Goal: Transaction & Acquisition: Purchase product/service

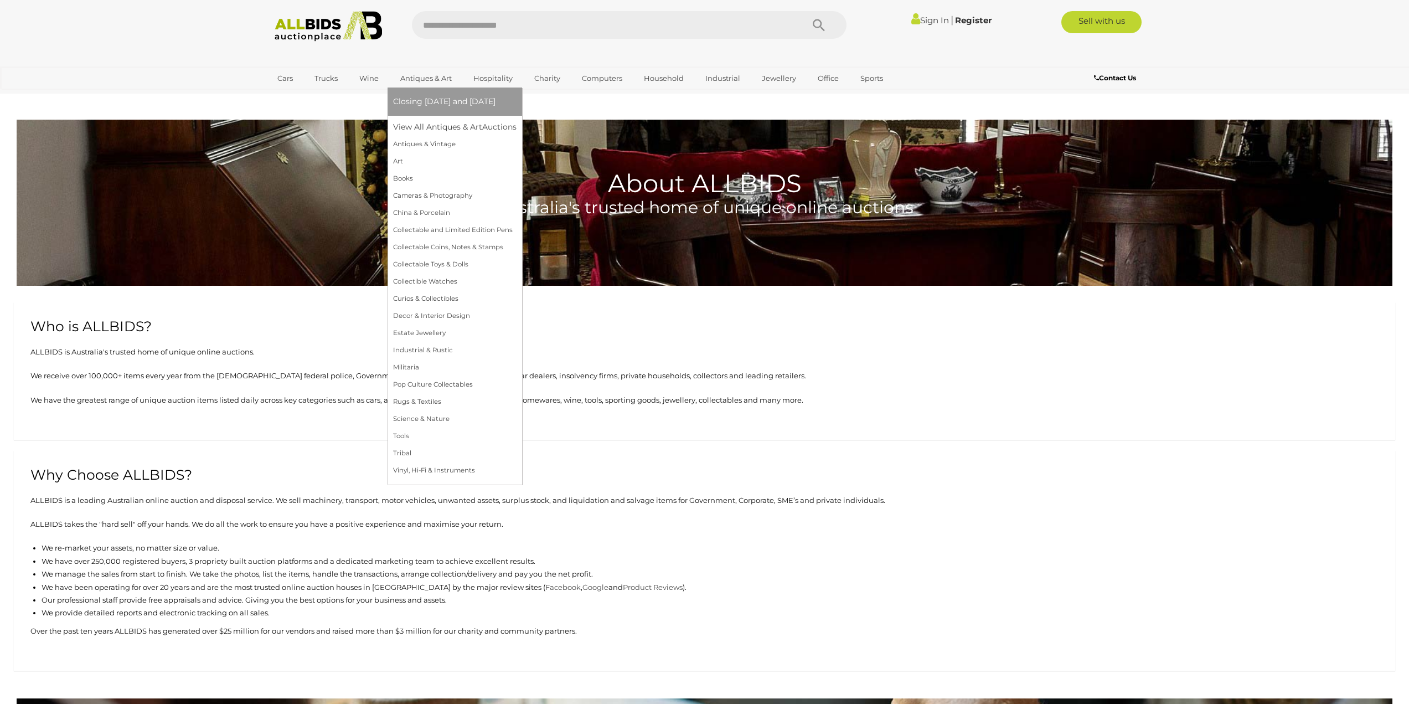
click at [437, 76] on link "Antiques & Art" at bounding box center [426, 78] width 66 height 18
click at [441, 122] on link "View All Antiques & Art Auctions" at bounding box center [458, 126] width 131 height 17
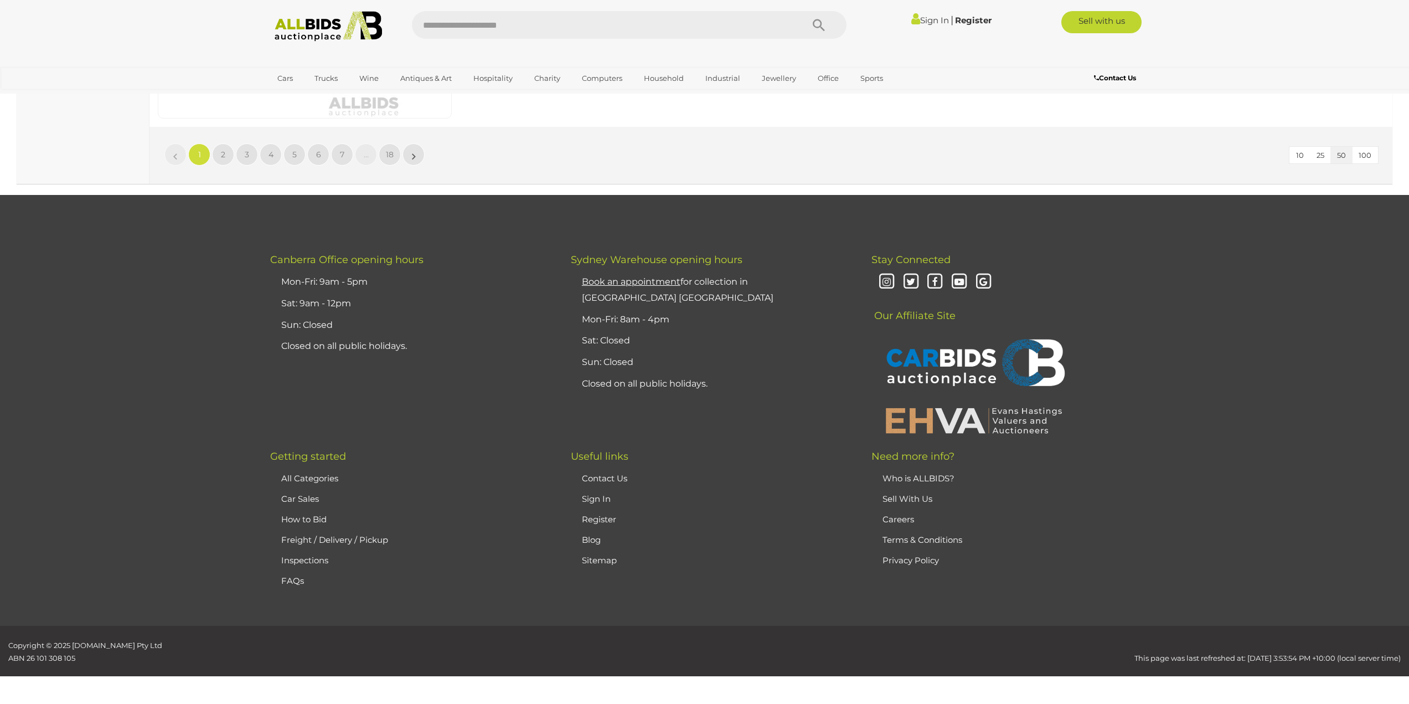
scroll to position [10596, 0]
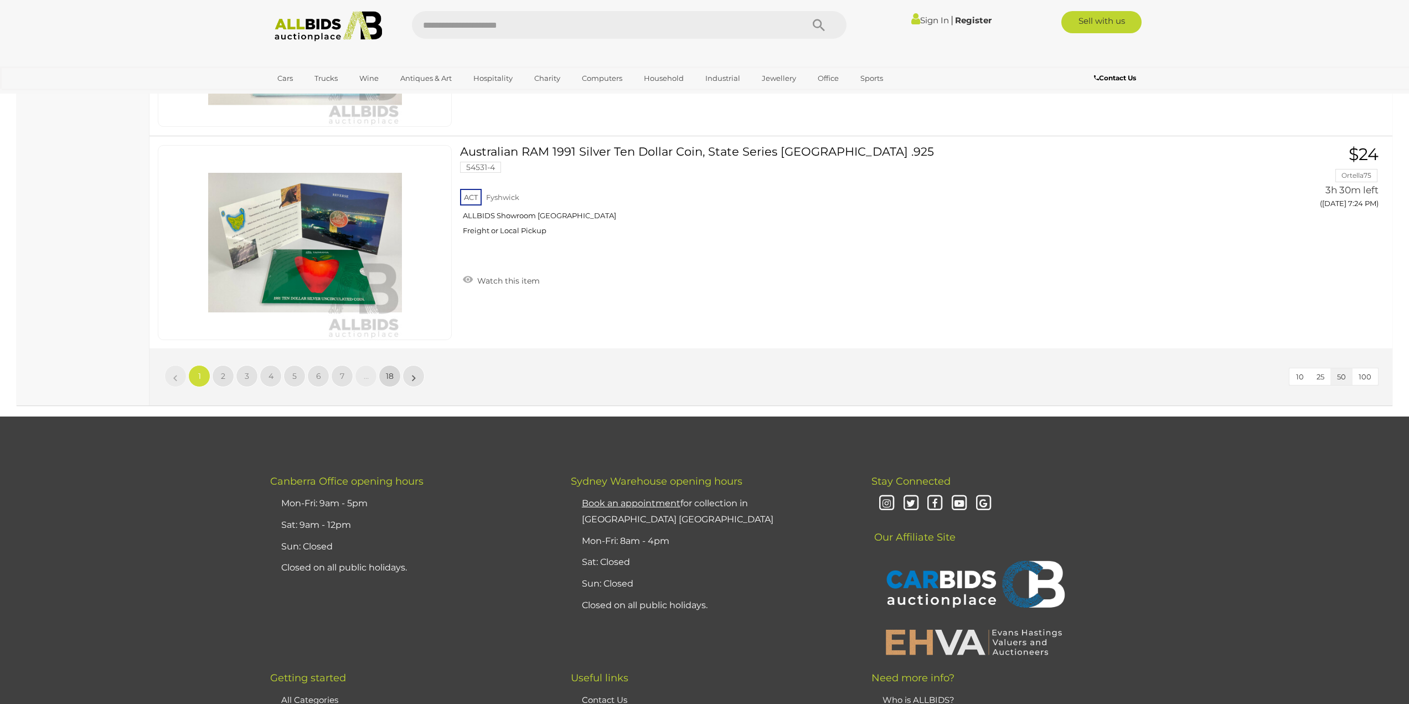
click at [395, 376] on link "18" at bounding box center [390, 376] width 22 height 22
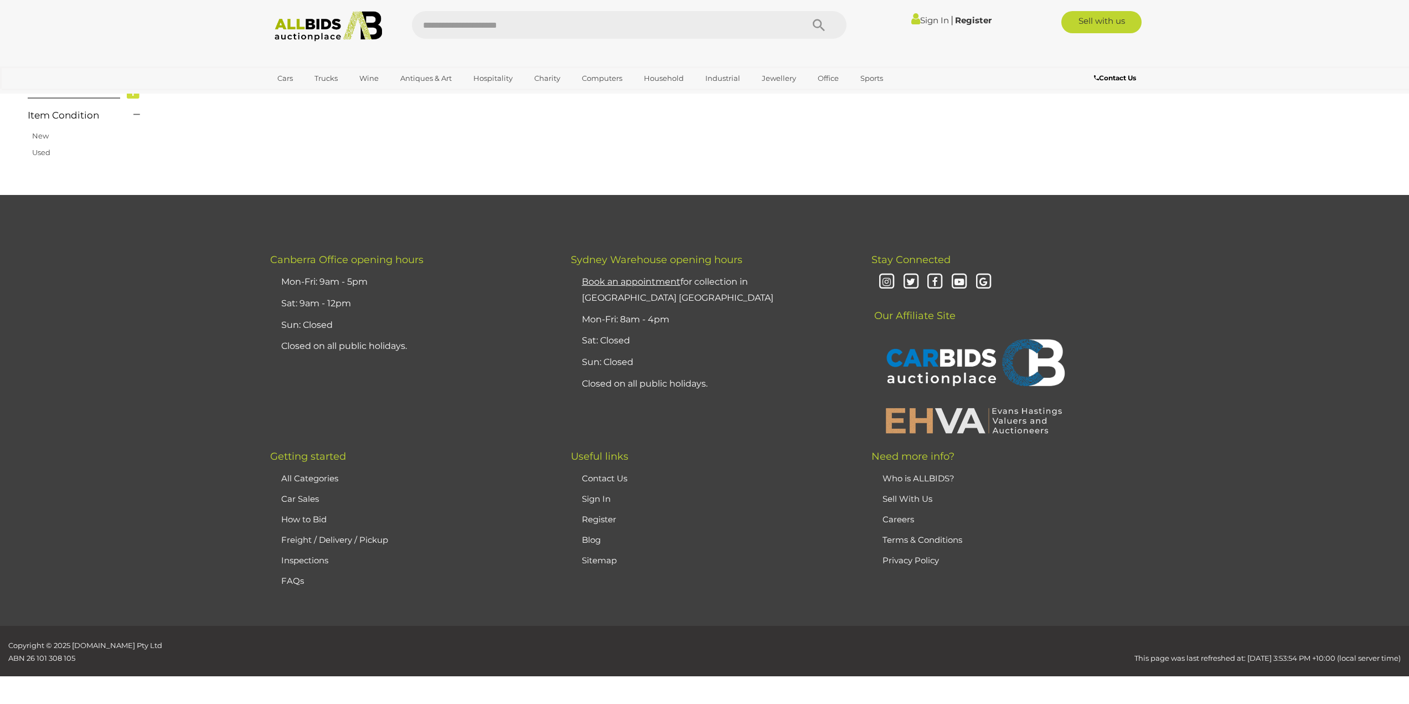
scroll to position [177, 0]
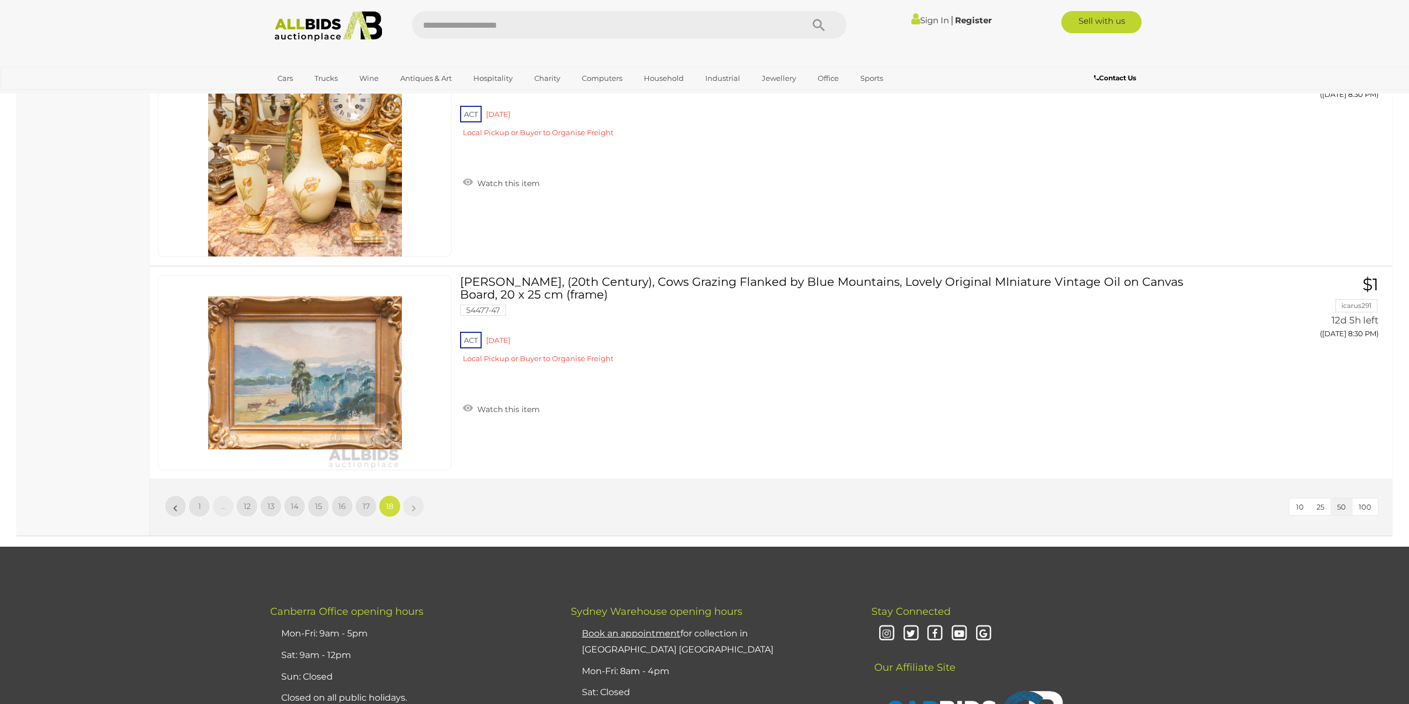
scroll to position [2491, 0]
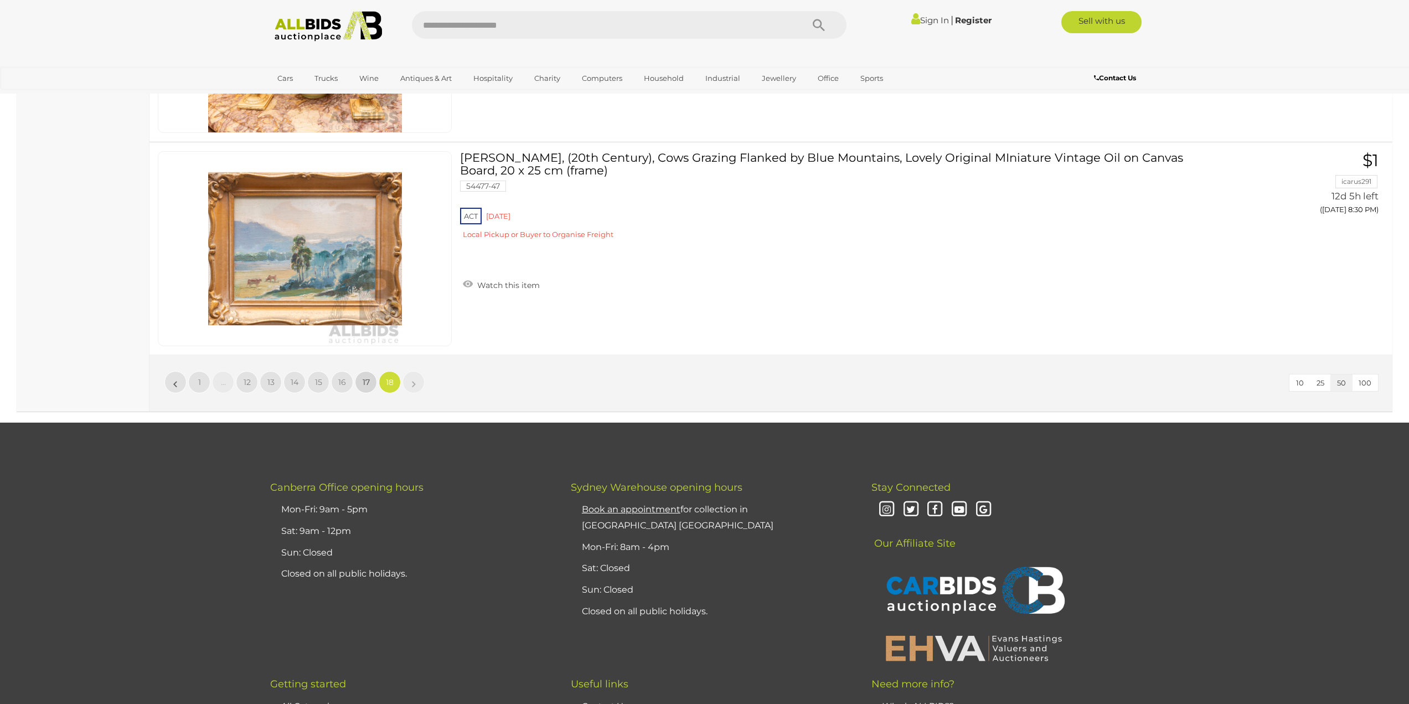
click at [368, 383] on span "17" at bounding box center [366, 382] width 7 height 10
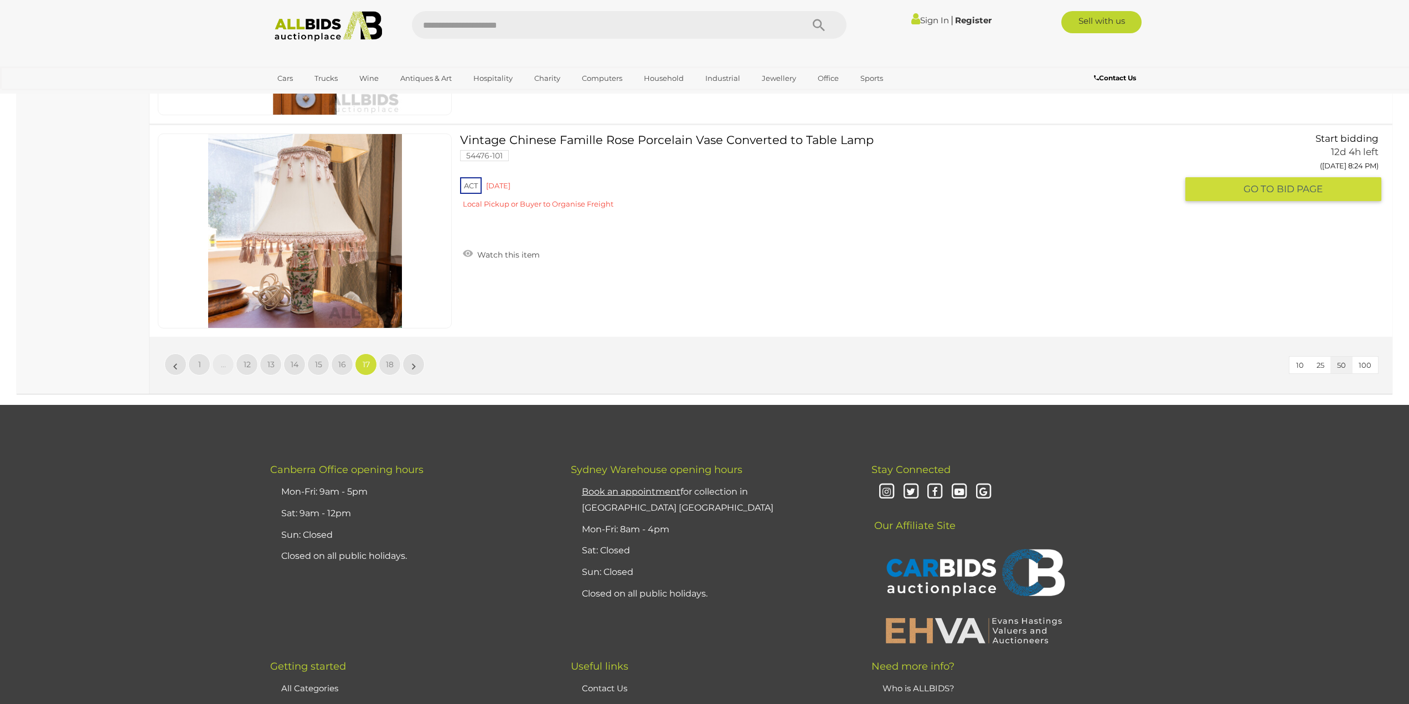
scroll to position [10629, 0]
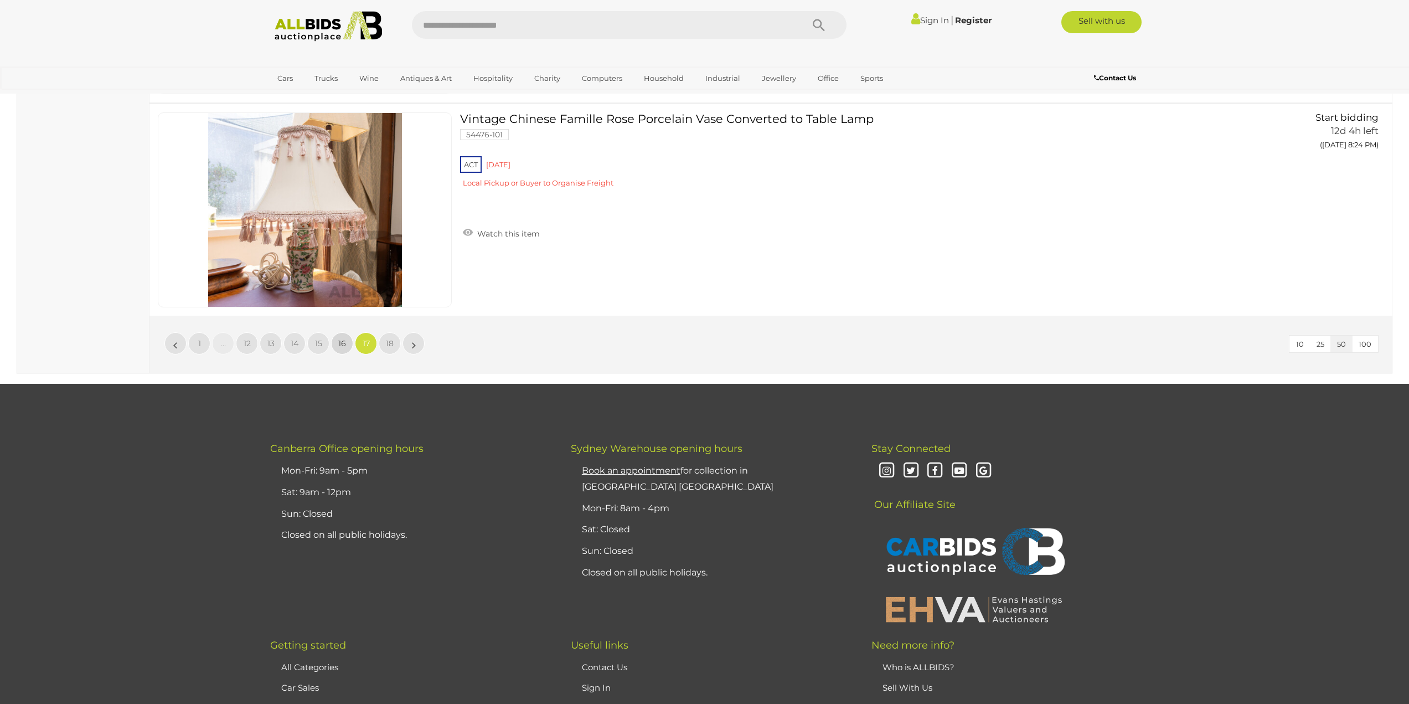
click at [348, 342] on link "16" at bounding box center [342, 343] width 22 height 22
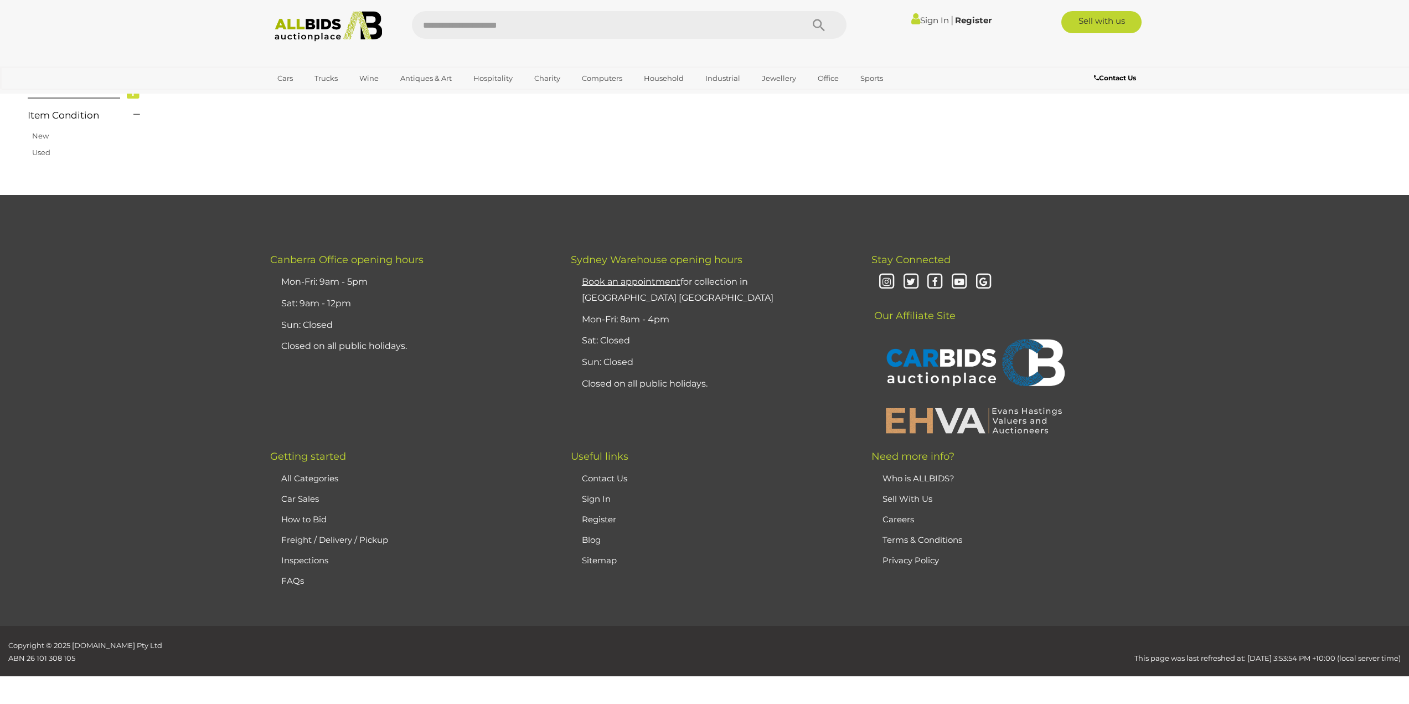
scroll to position [177, 0]
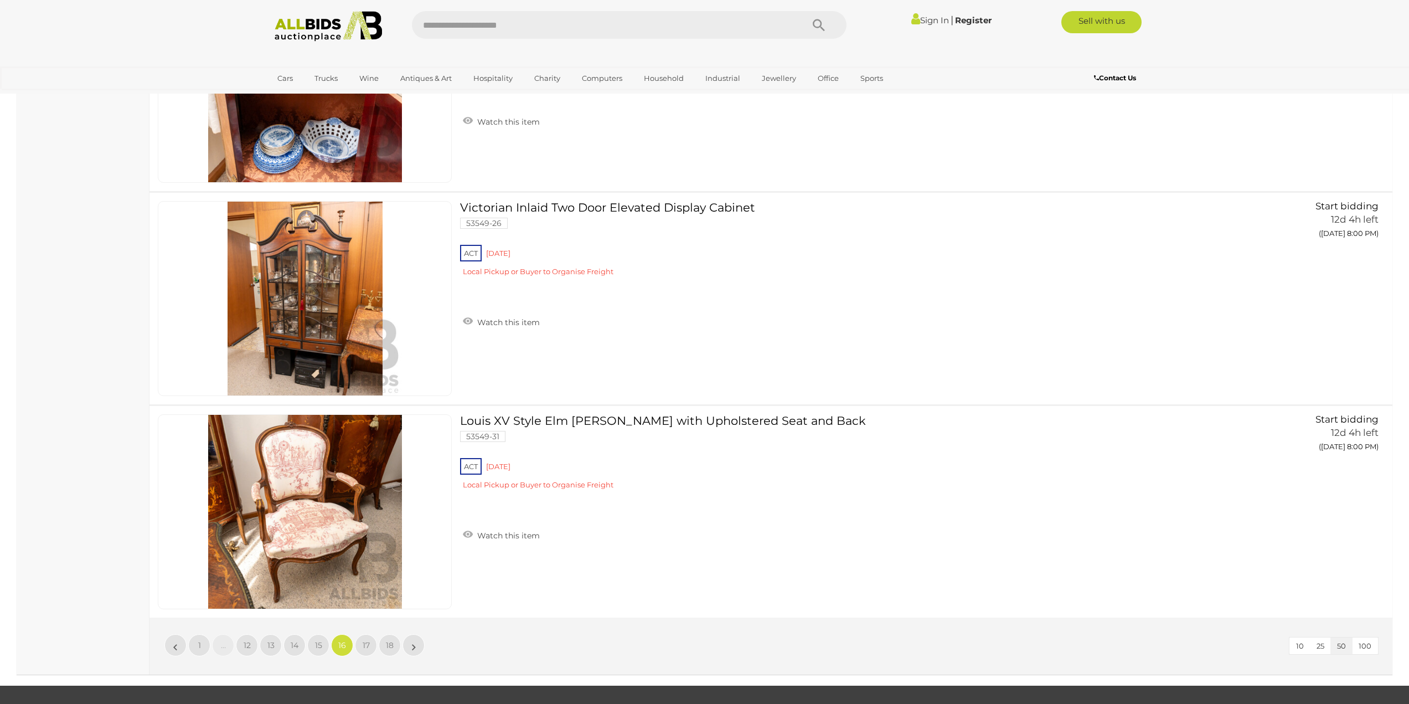
scroll to position [10363, 0]
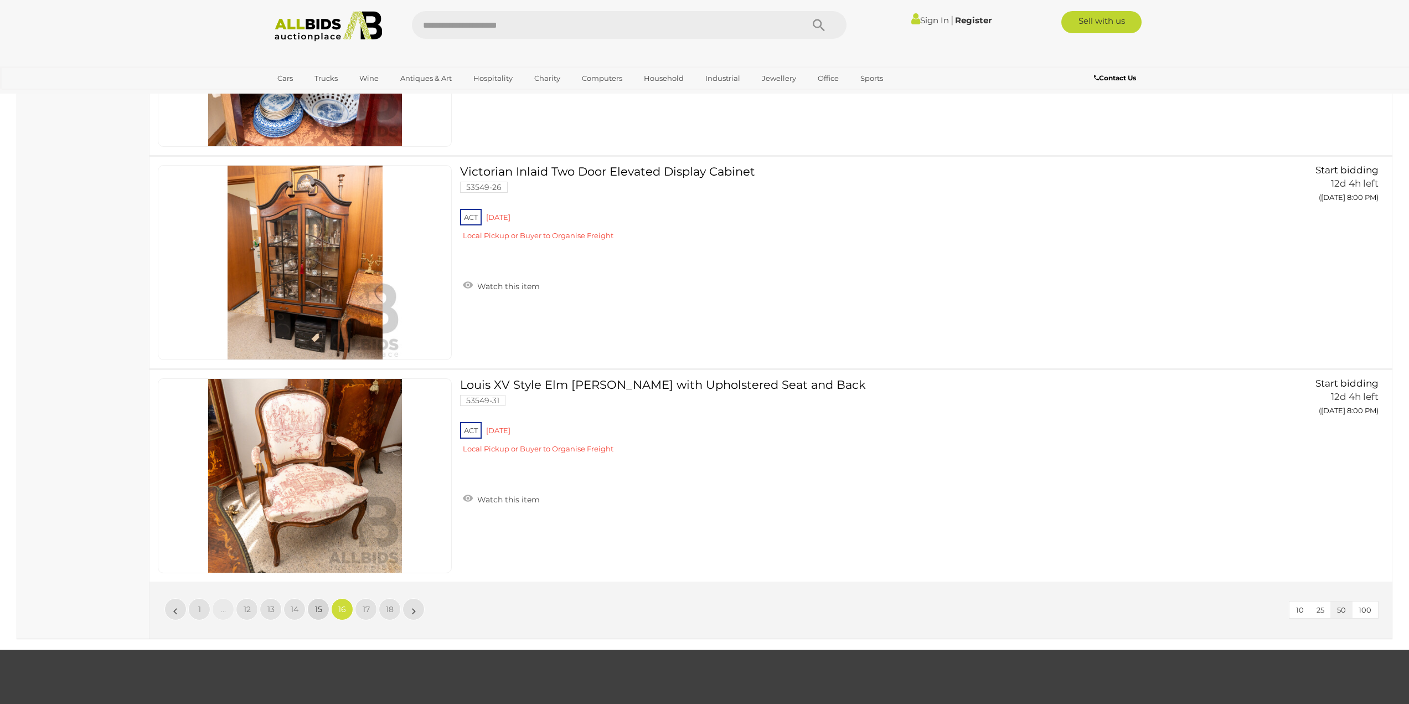
click at [316, 605] on span "15" at bounding box center [318, 609] width 7 height 10
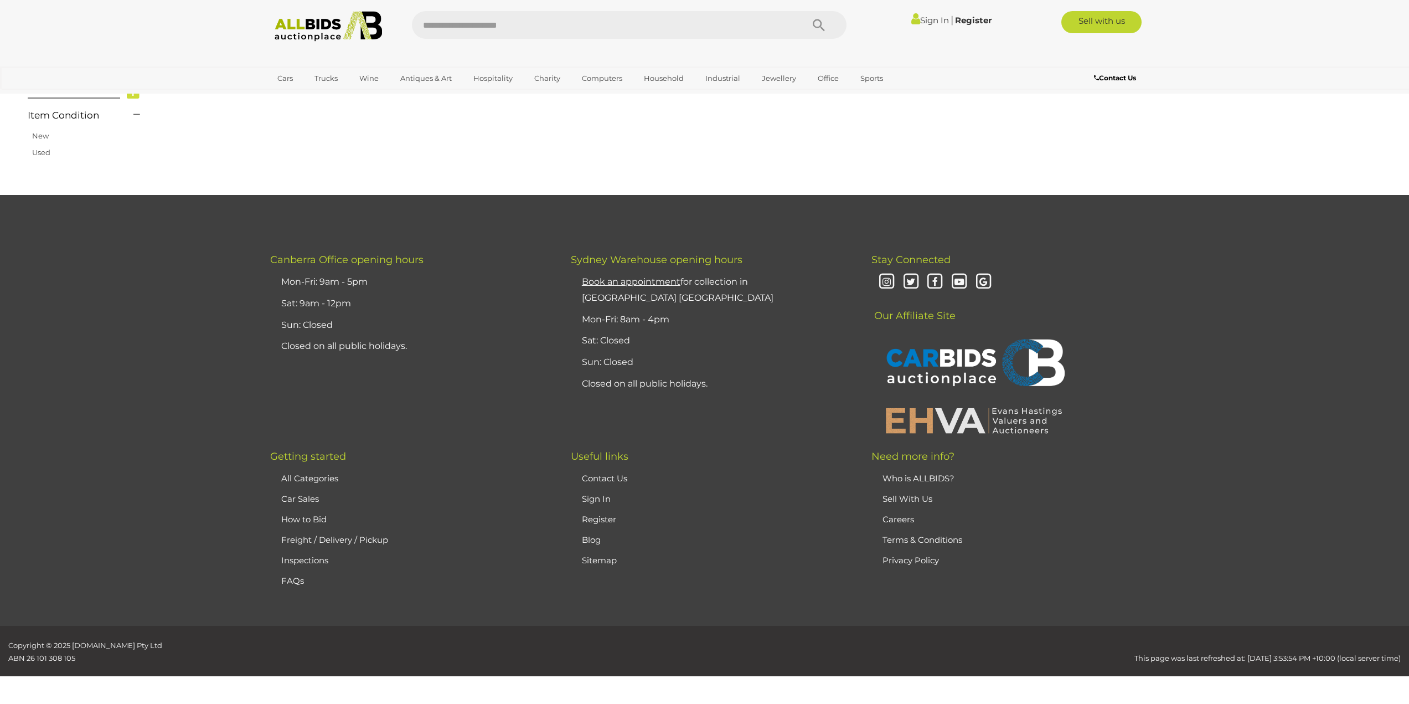
scroll to position [177, 0]
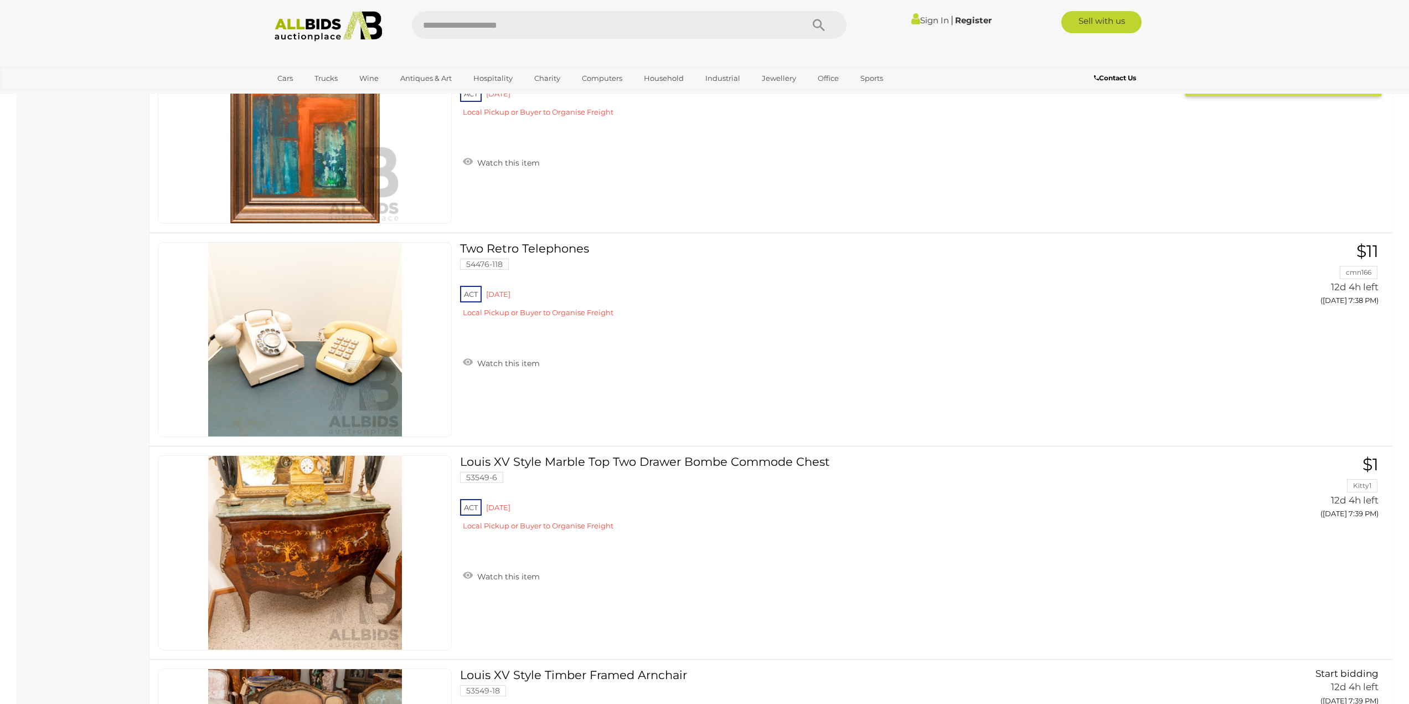
scroll to position [7374, 0]
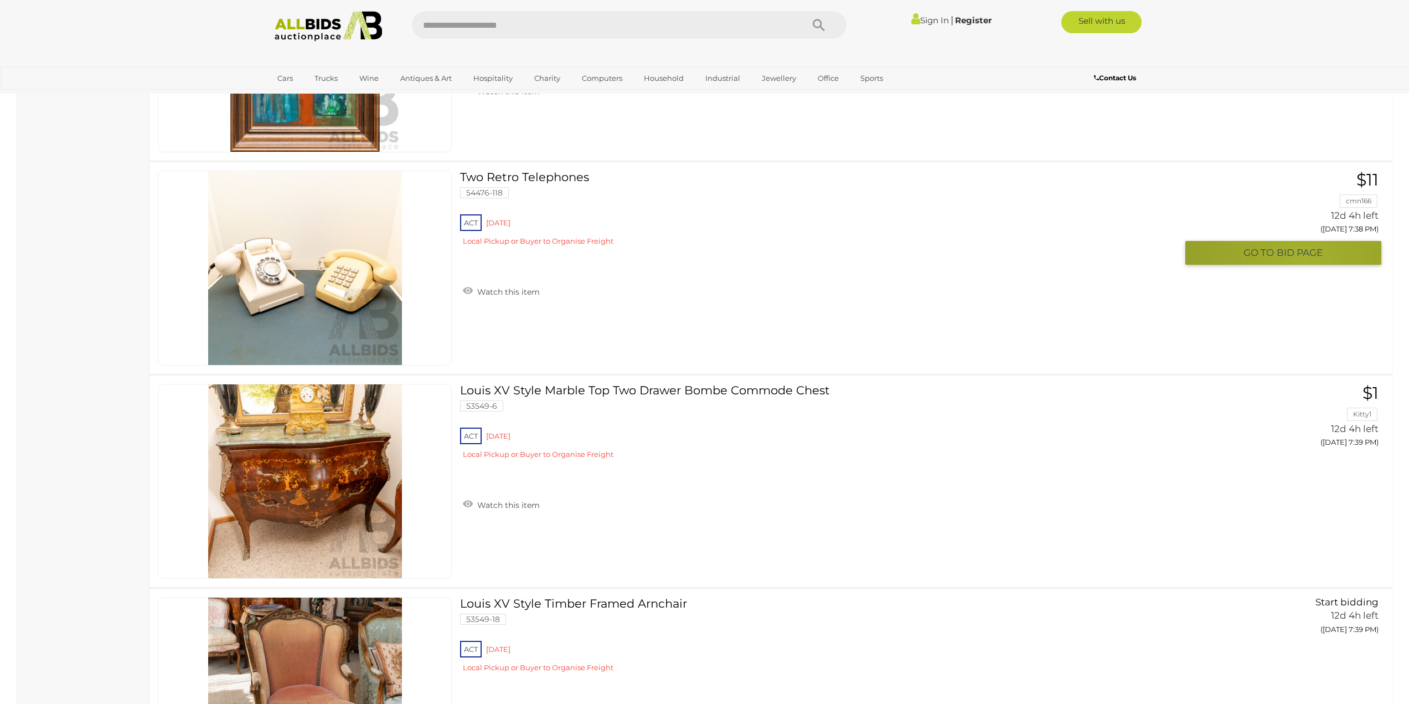
click at [1303, 259] on span "BID PAGE" at bounding box center [1300, 252] width 46 height 13
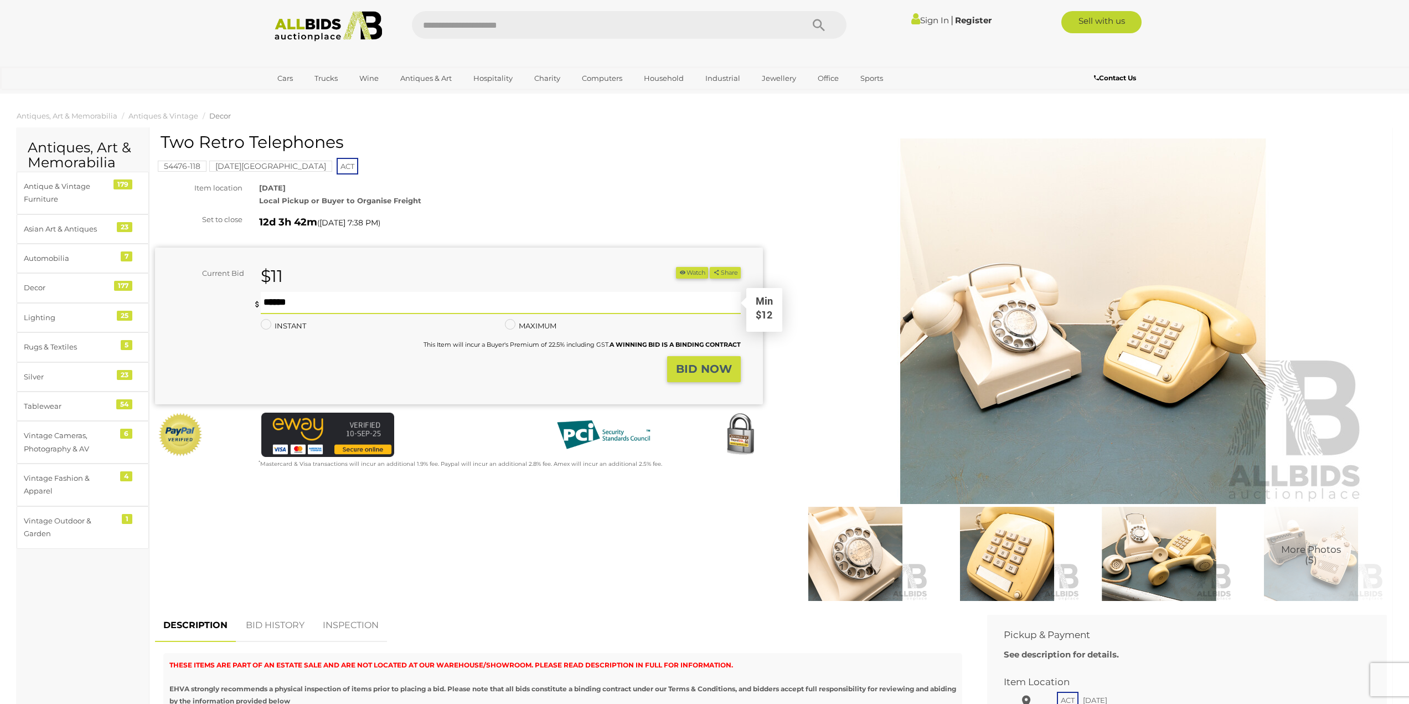
click at [318, 302] on input "text" at bounding box center [500, 303] width 479 height 22
type input "**"
click at [693, 366] on strong "BID NOW" at bounding box center [704, 368] width 56 height 13
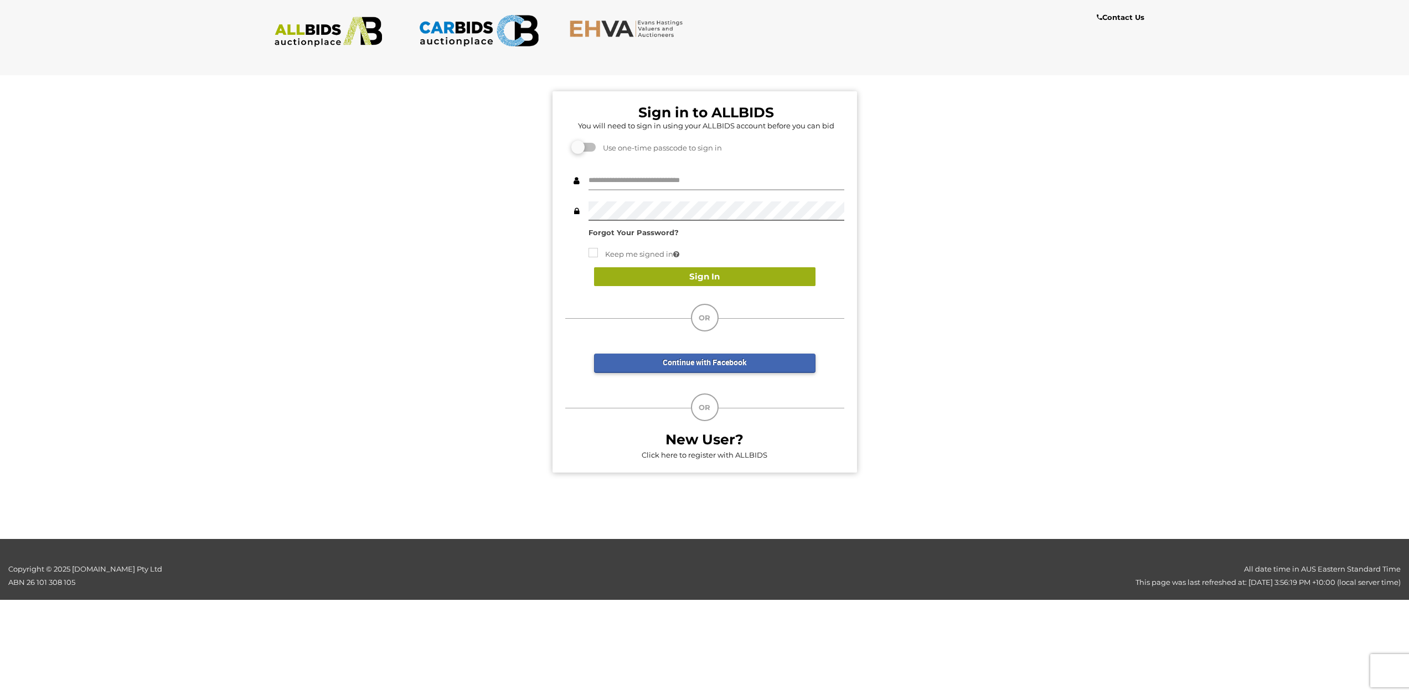
type input "****"
click at [716, 281] on button "Sign In" at bounding box center [704, 276] width 221 height 19
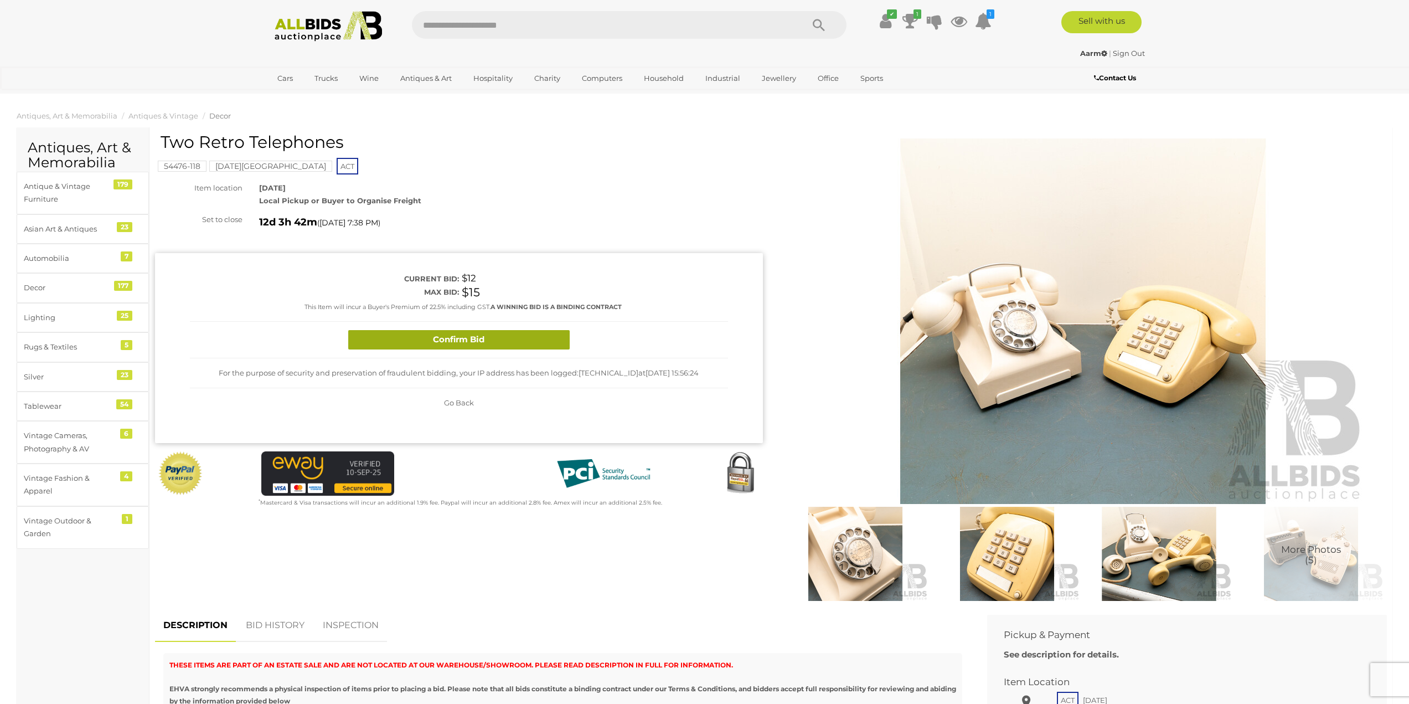
click at [479, 336] on button "Confirm Bid" at bounding box center [458, 339] width 221 height 19
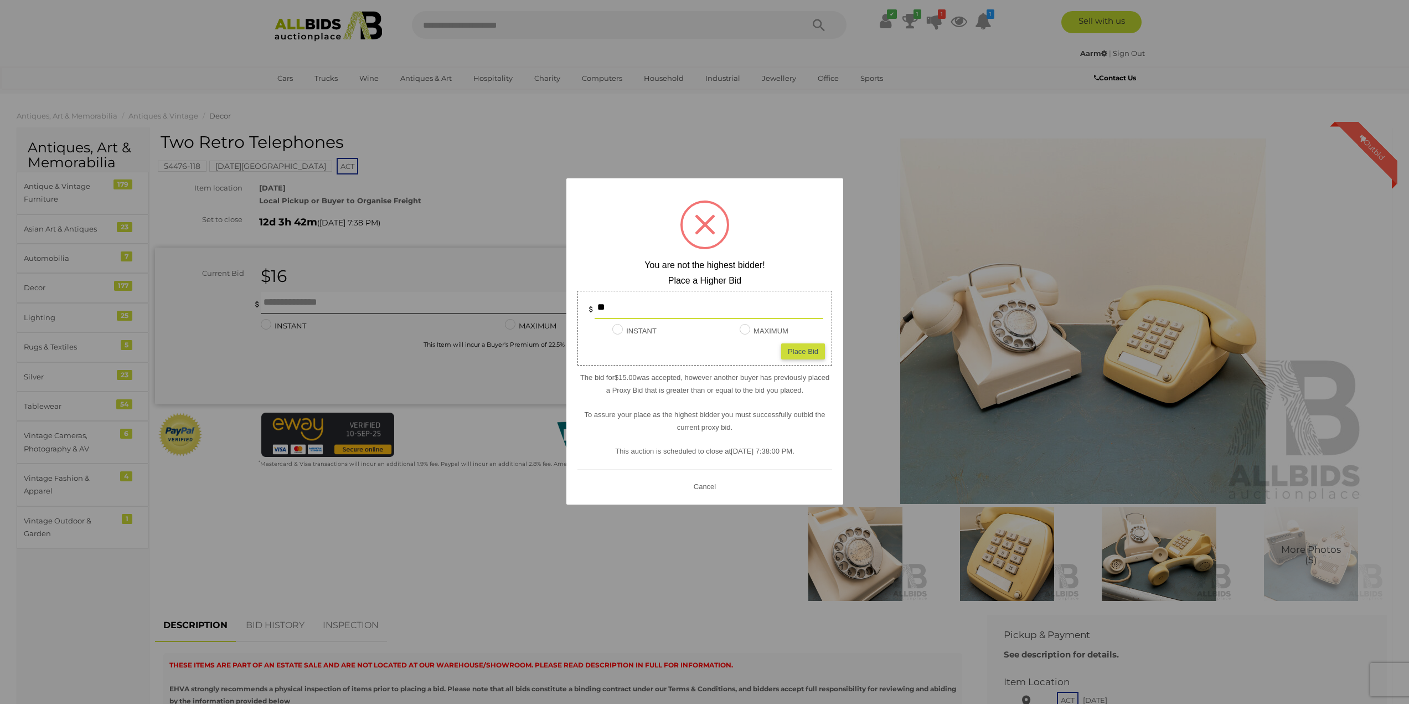
click at [808, 348] on div "Place Bid" at bounding box center [803, 351] width 44 height 16
type input "**"
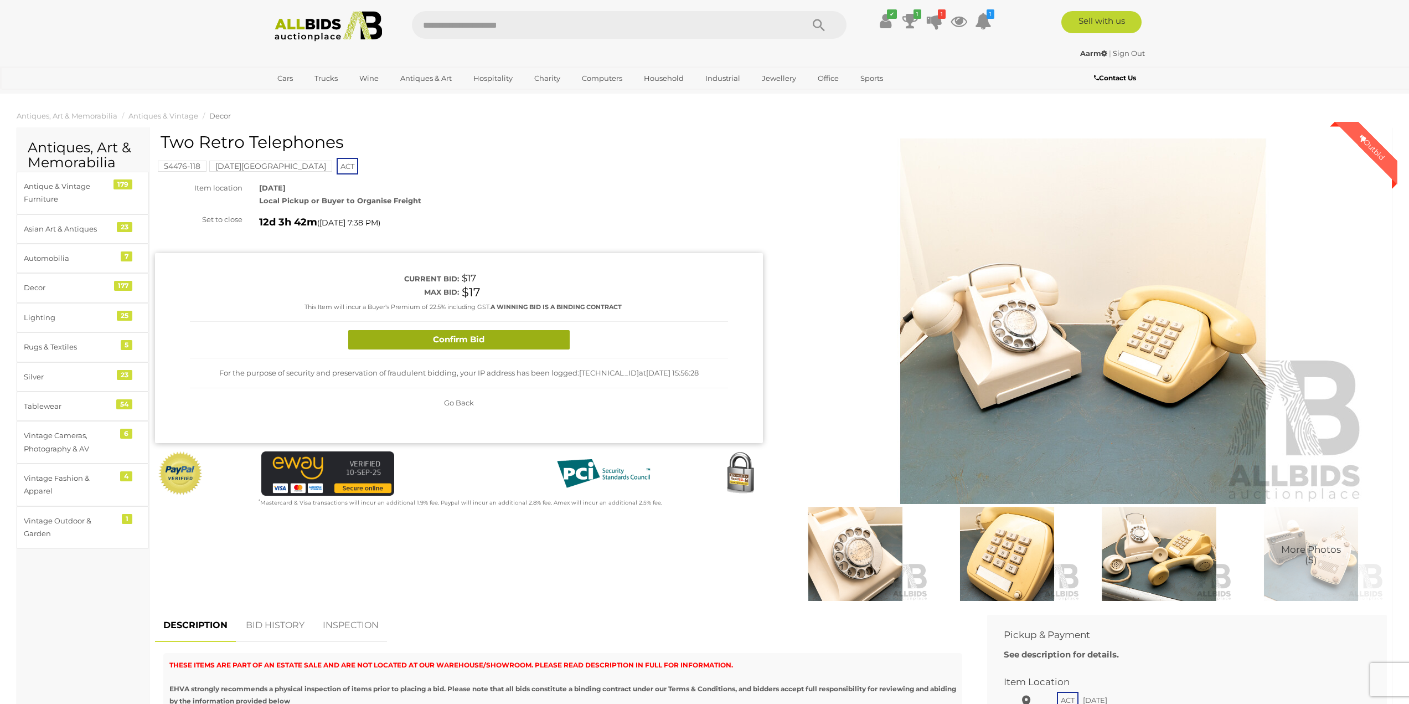
click at [463, 338] on button "Confirm Bid" at bounding box center [458, 339] width 221 height 19
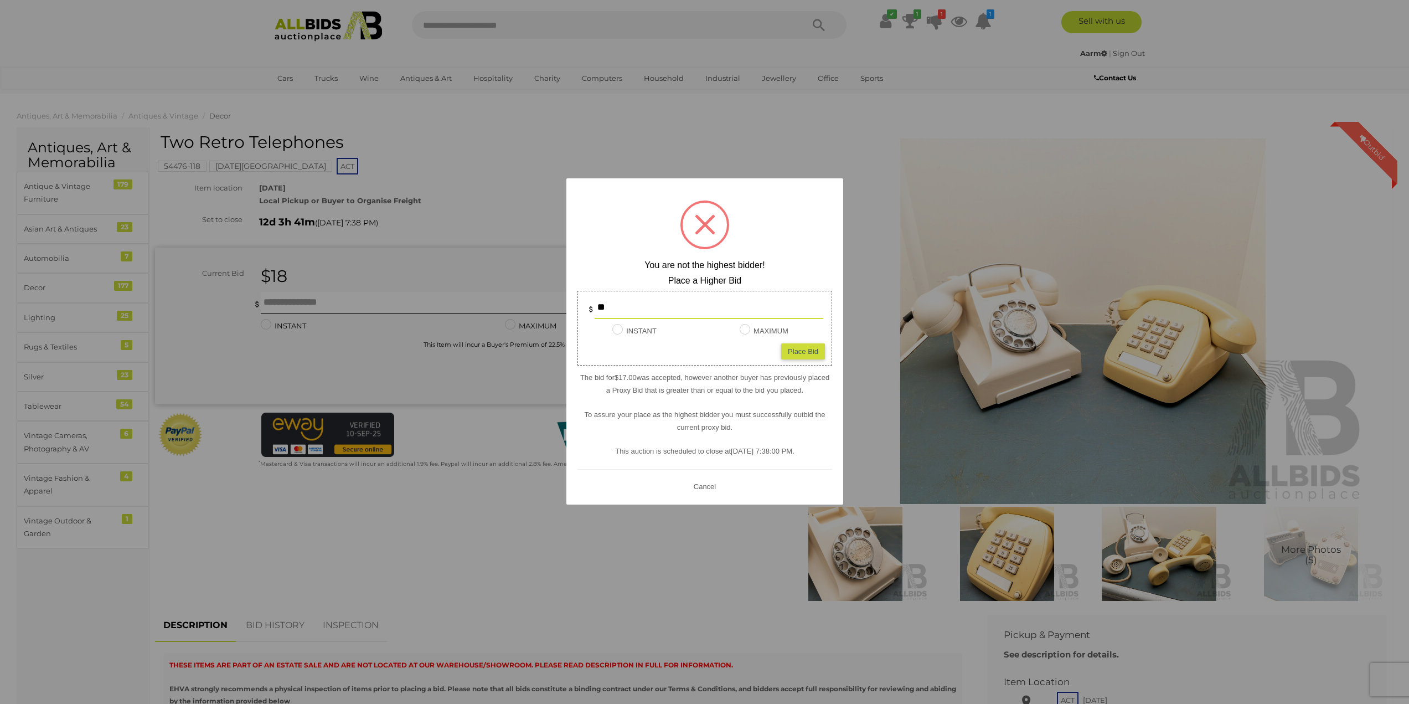
click at [809, 354] on div "Place Bid" at bounding box center [803, 351] width 44 height 16
type input "**"
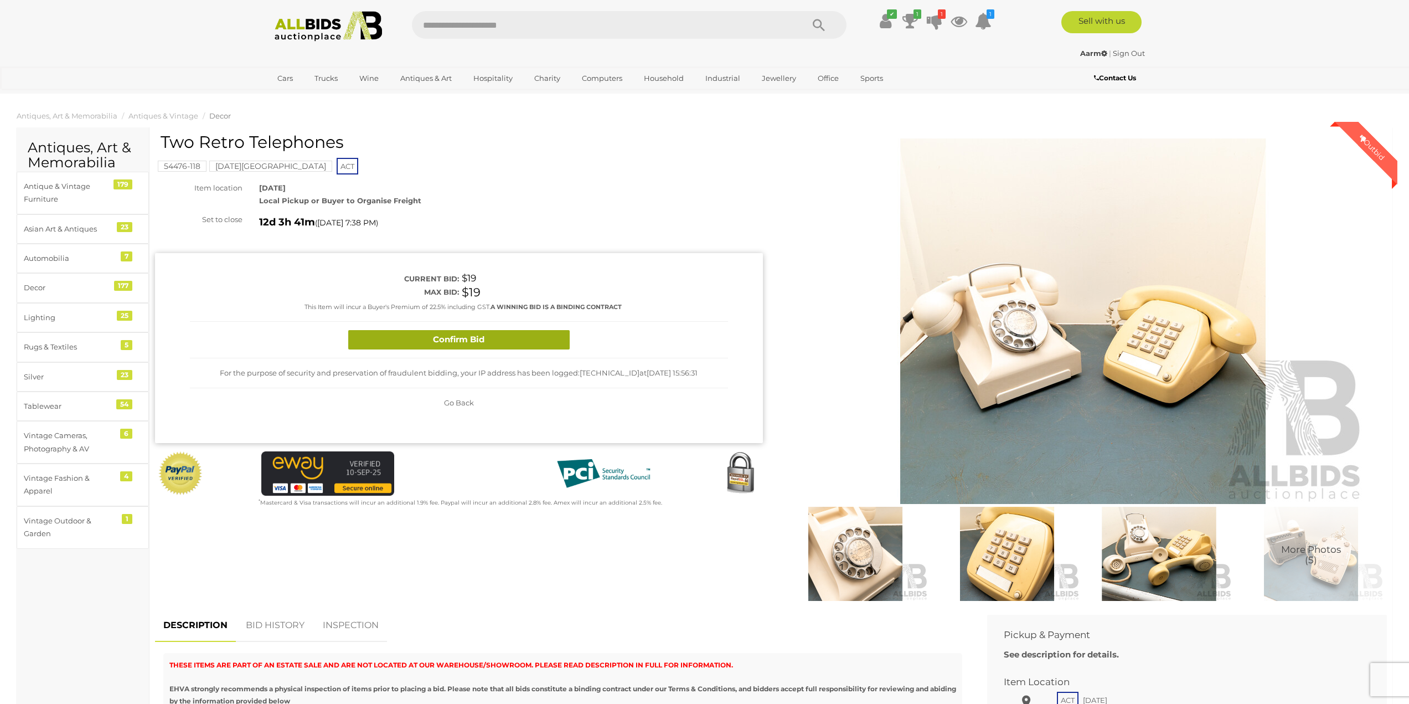
click at [483, 338] on button "Confirm Bid" at bounding box center [458, 339] width 221 height 19
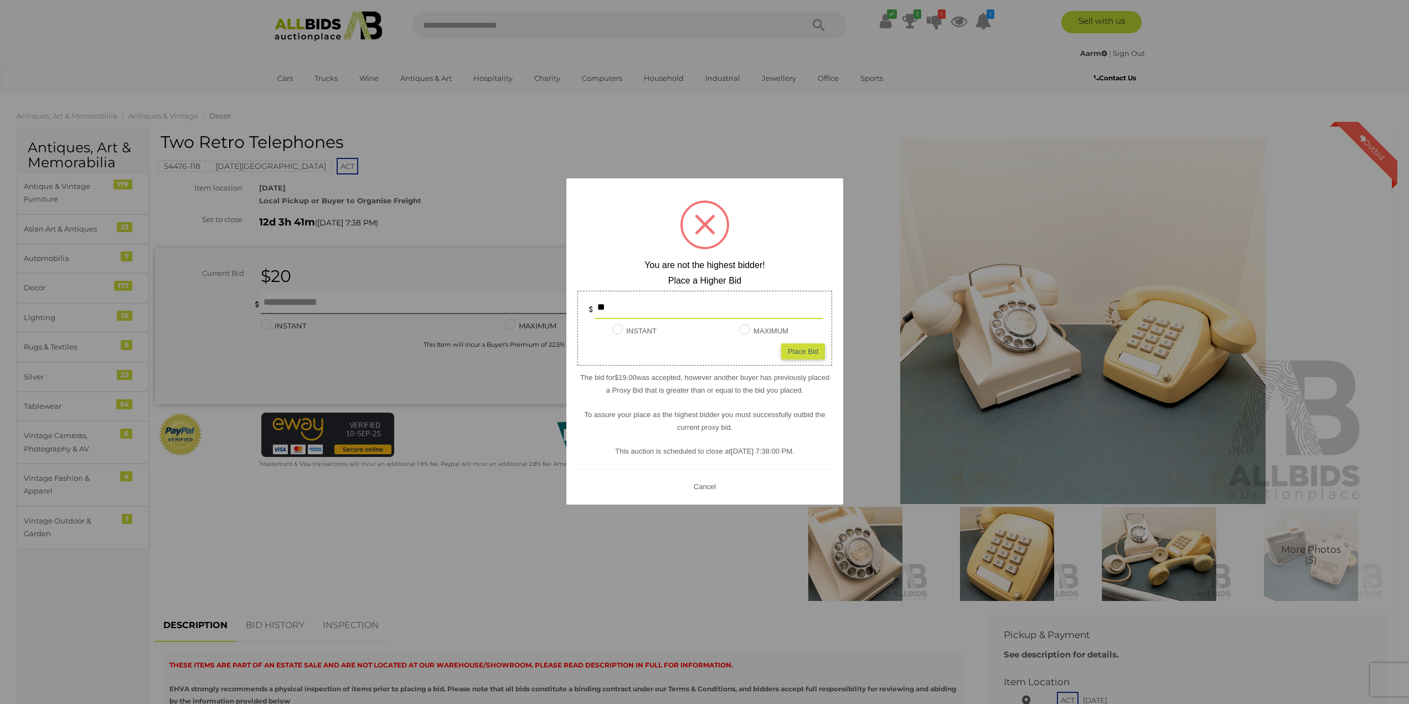
click at [801, 349] on div "Place Bid" at bounding box center [803, 351] width 44 height 16
type input "**"
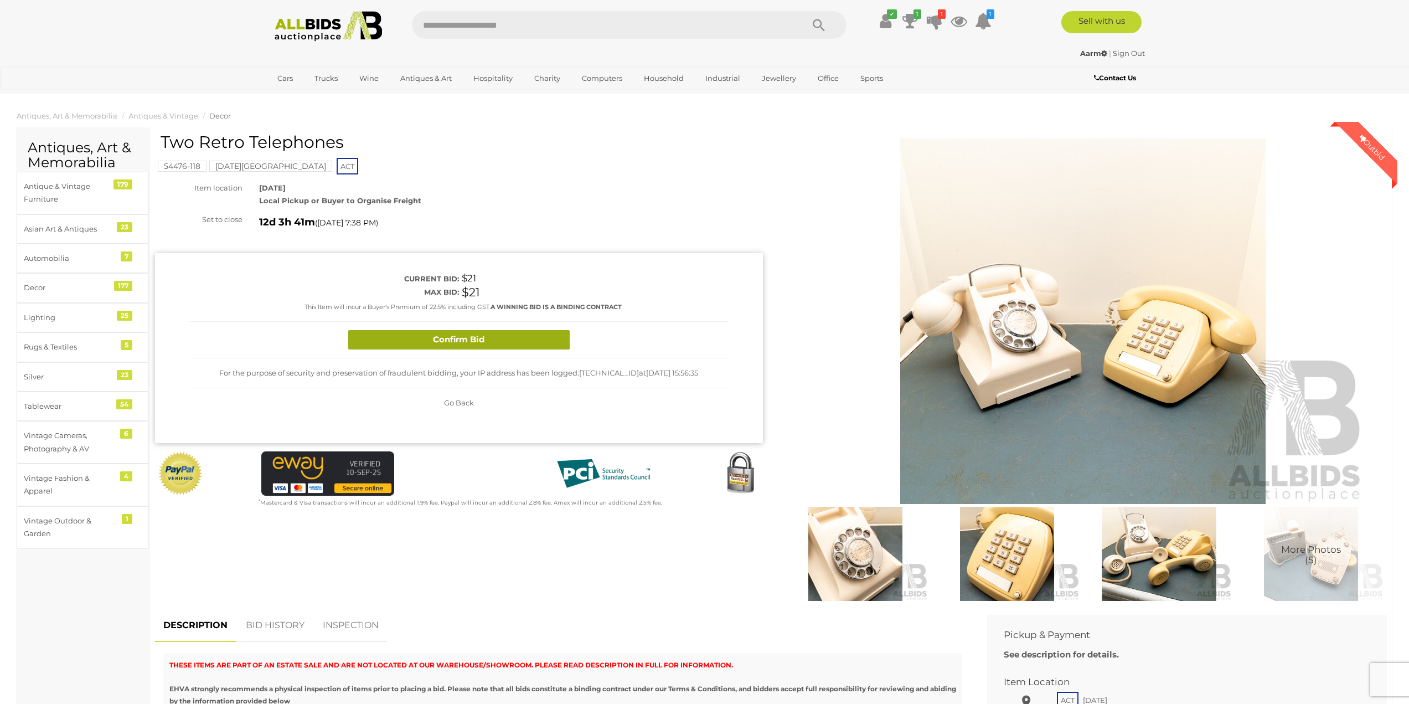
click at [490, 332] on button "Confirm Bid" at bounding box center [458, 339] width 221 height 19
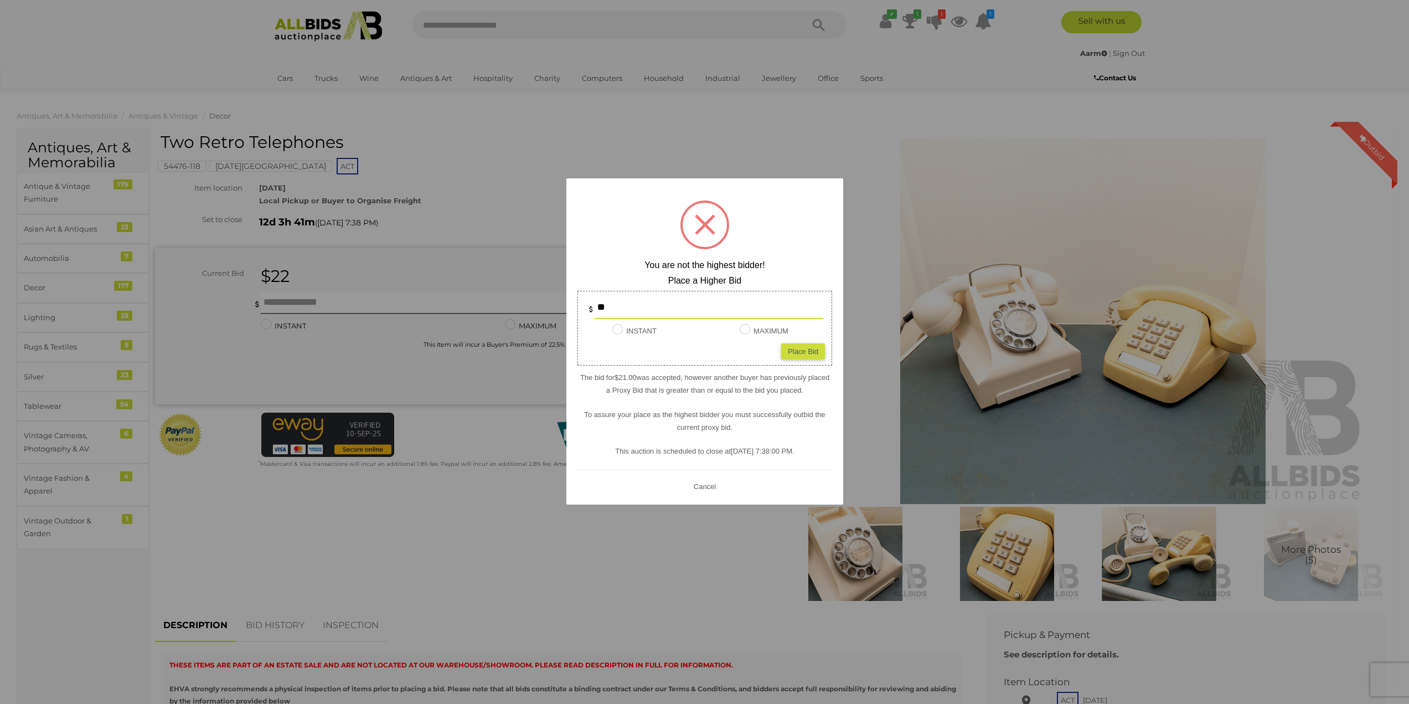
click at [816, 352] on div "Place Bid" at bounding box center [803, 351] width 44 height 16
type input "**"
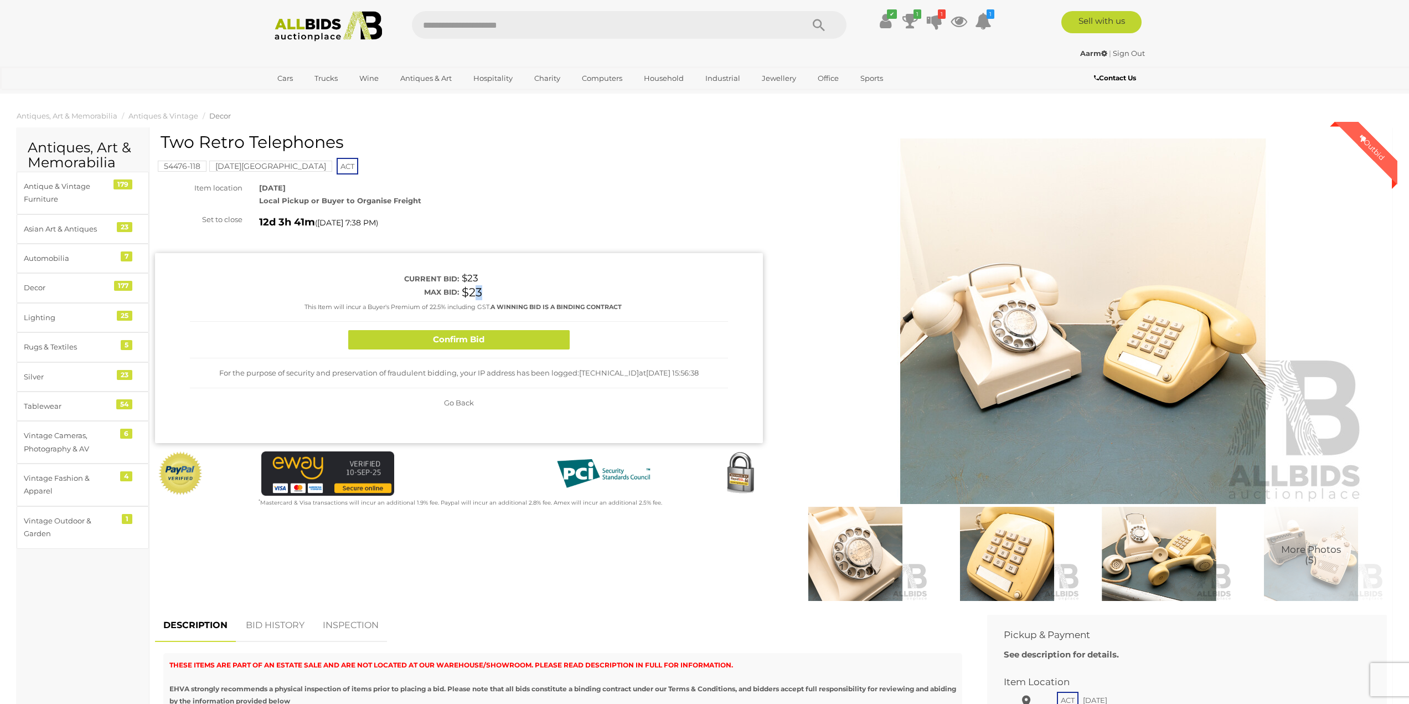
click at [477, 290] on span "$23" at bounding box center [472, 292] width 20 height 14
click at [467, 339] on button "Confirm Bid" at bounding box center [458, 339] width 221 height 19
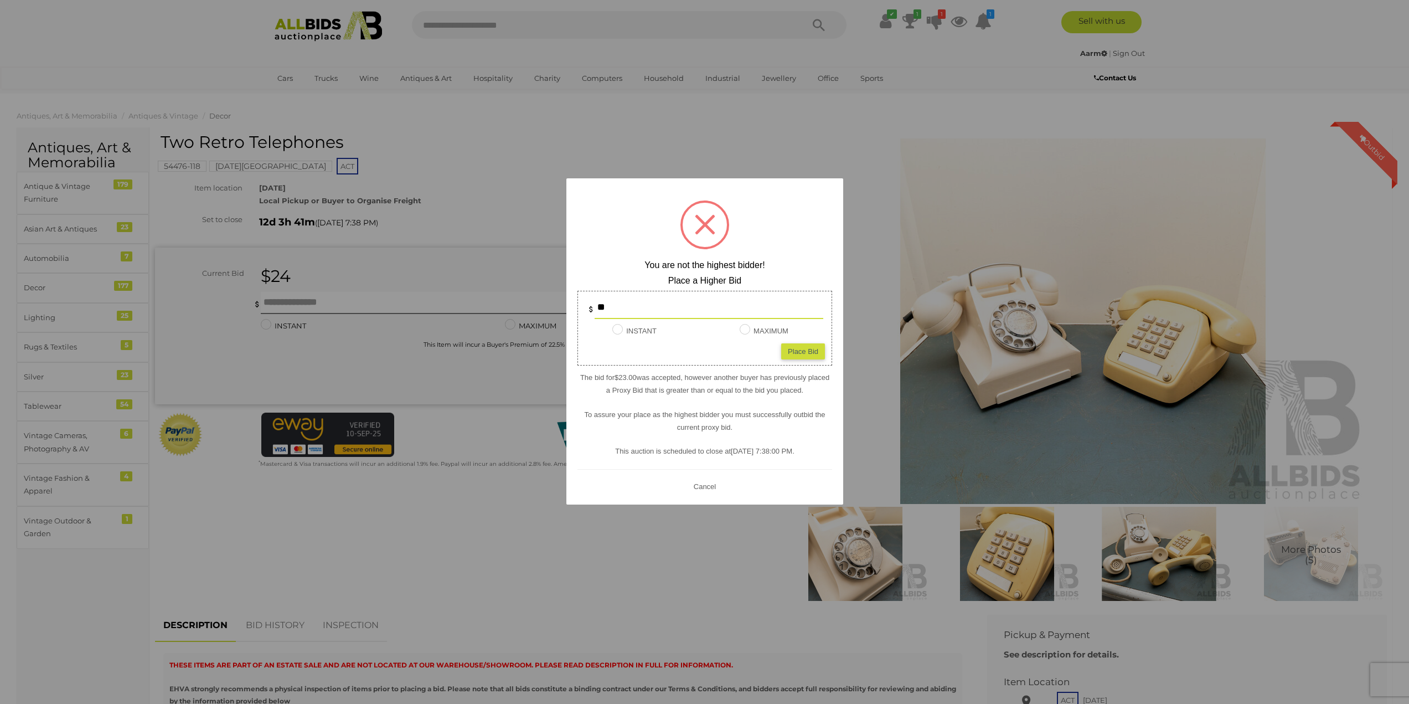
click at [610, 303] on input "**" at bounding box center [709, 308] width 229 height 22
type input "*"
type input "**"
click at [797, 349] on div "Place Bid" at bounding box center [803, 351] width 44 height 16
type input "**"
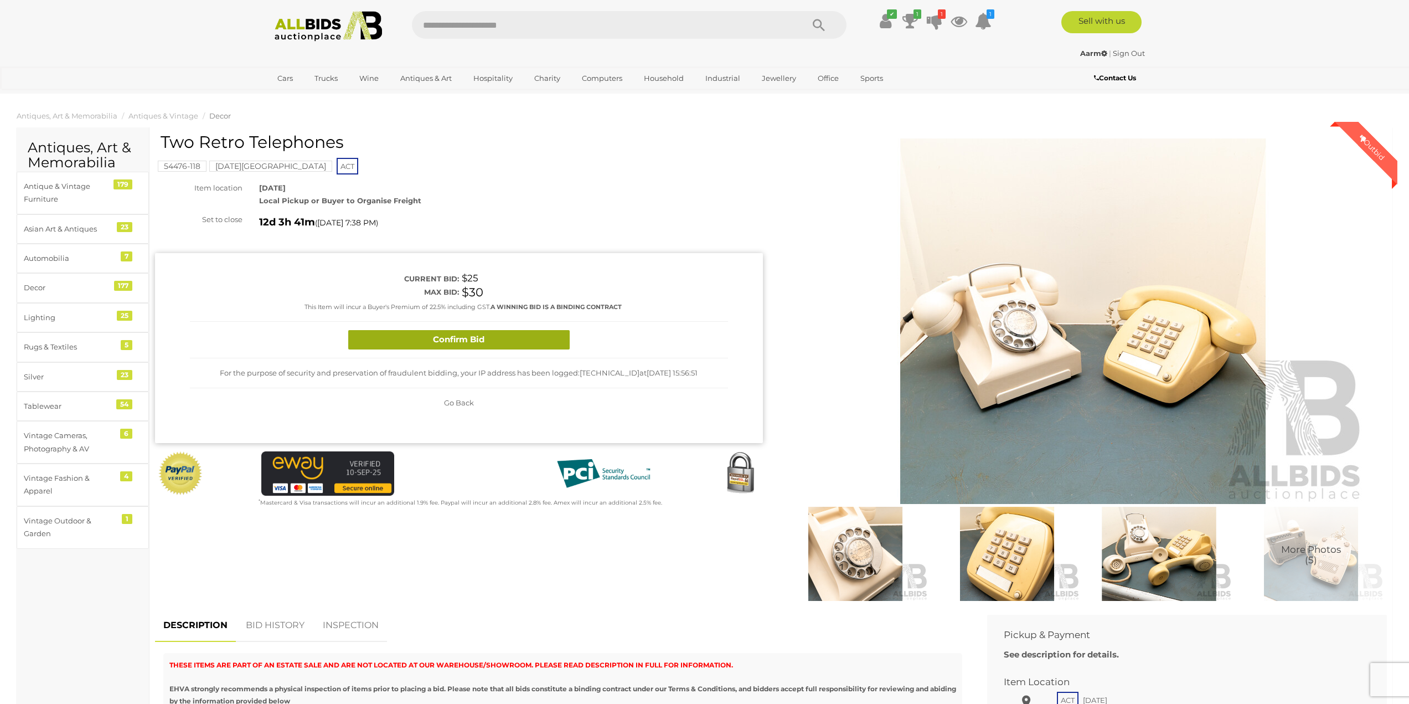
click at [489, 341] on button "Confirm Bid" at bounding box center [458, 339] width 221 height 19
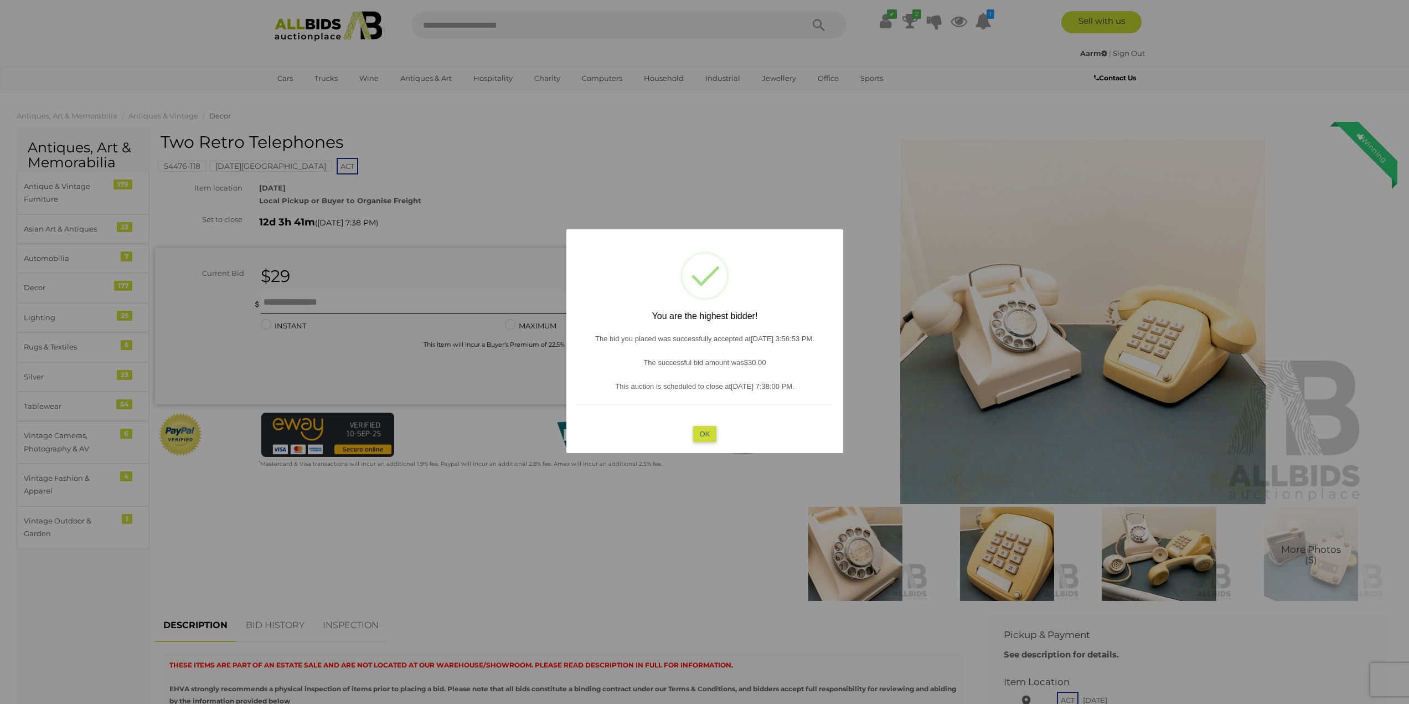
click at [705, 436] on button "OK" at bounding box center [705, 433] width 24 height 16
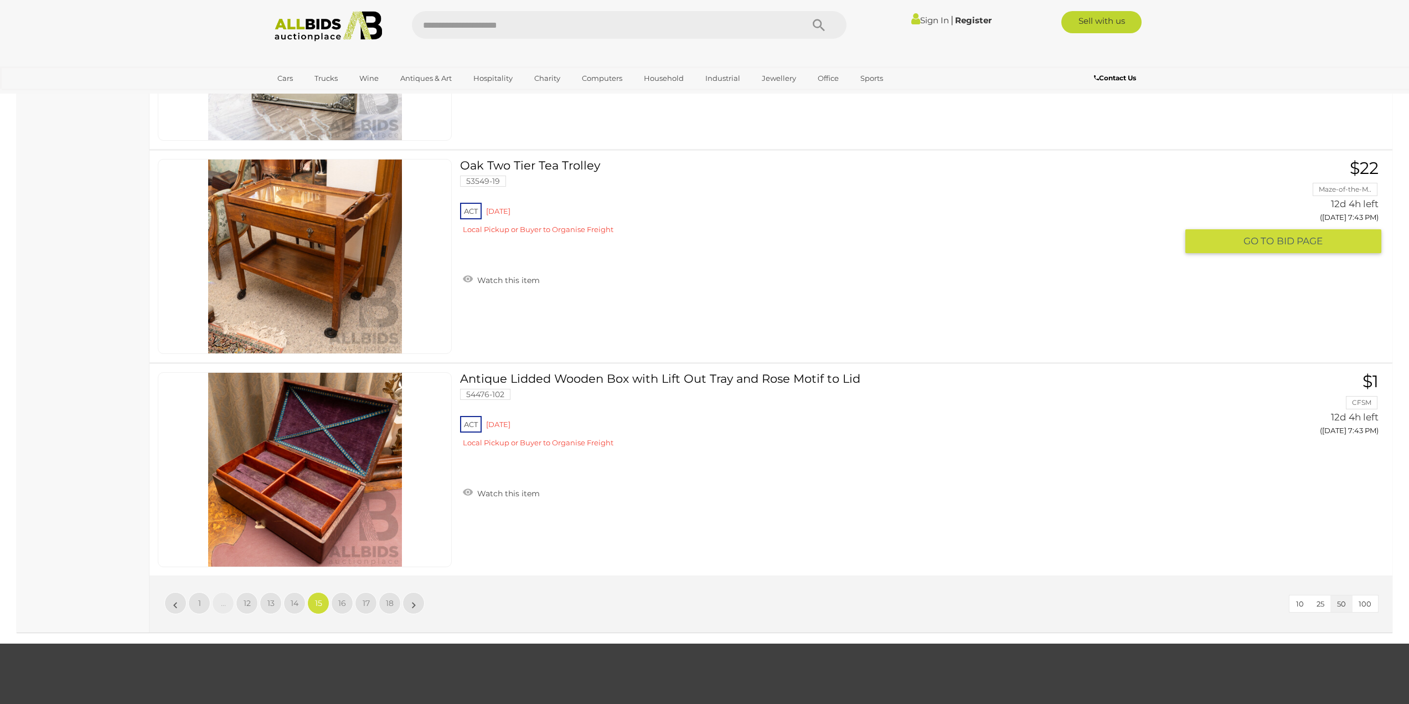
scroll to position [10522, 0]
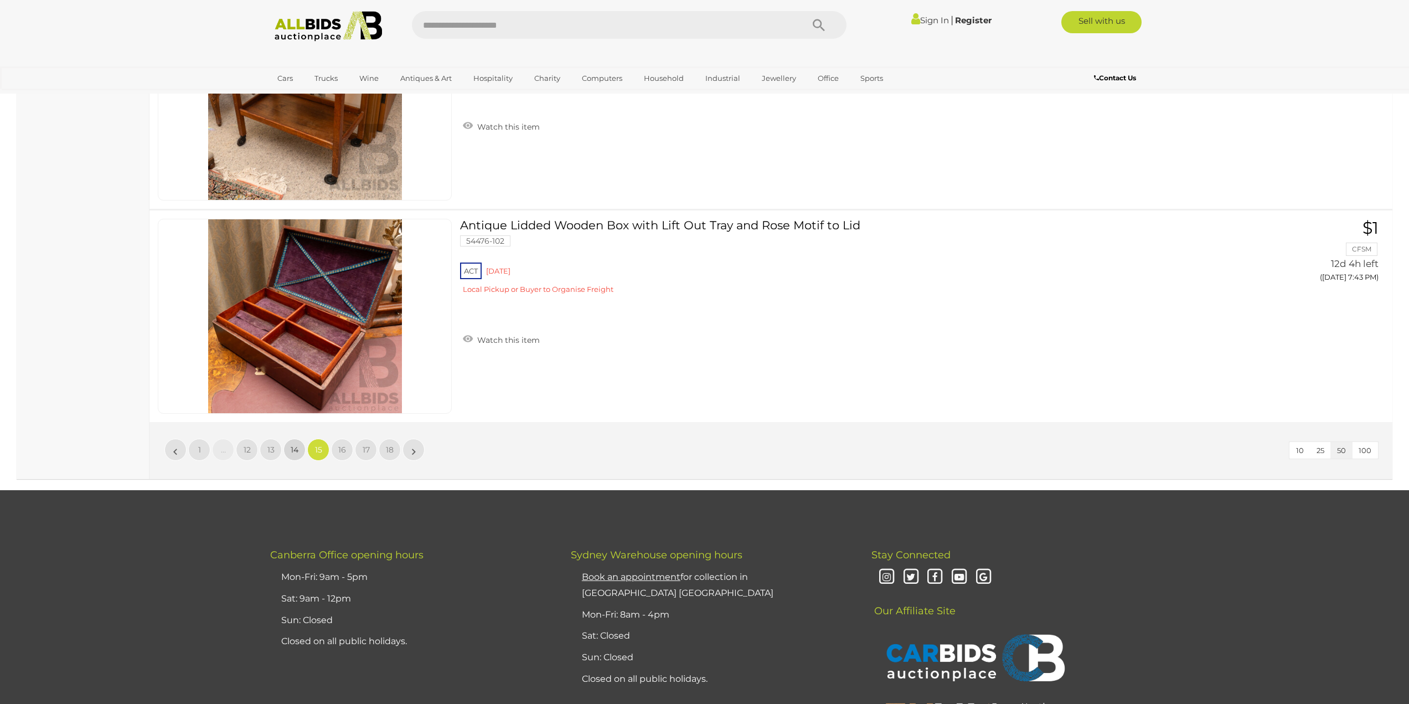
click at [293, 448] on span "14" at bounding box center [295, 450] width 8 height 10
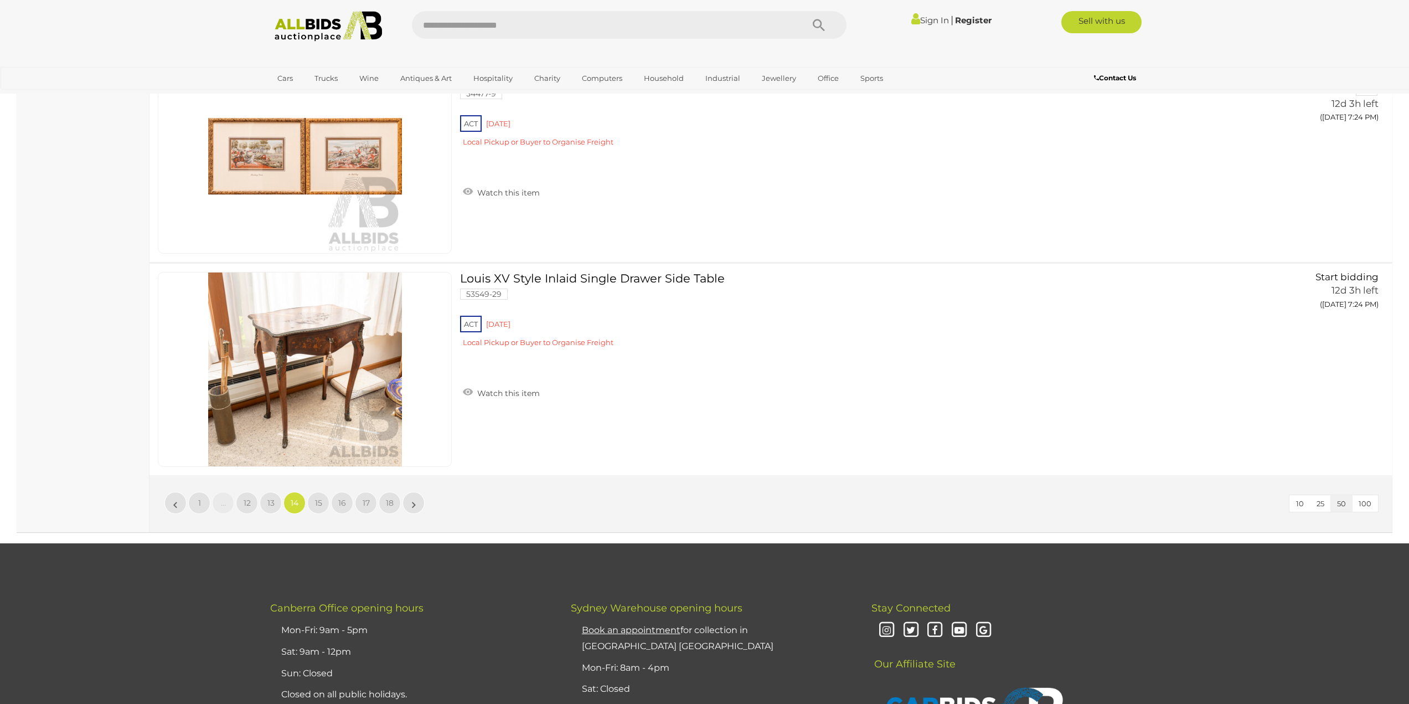
scroll to position [10529, 0]
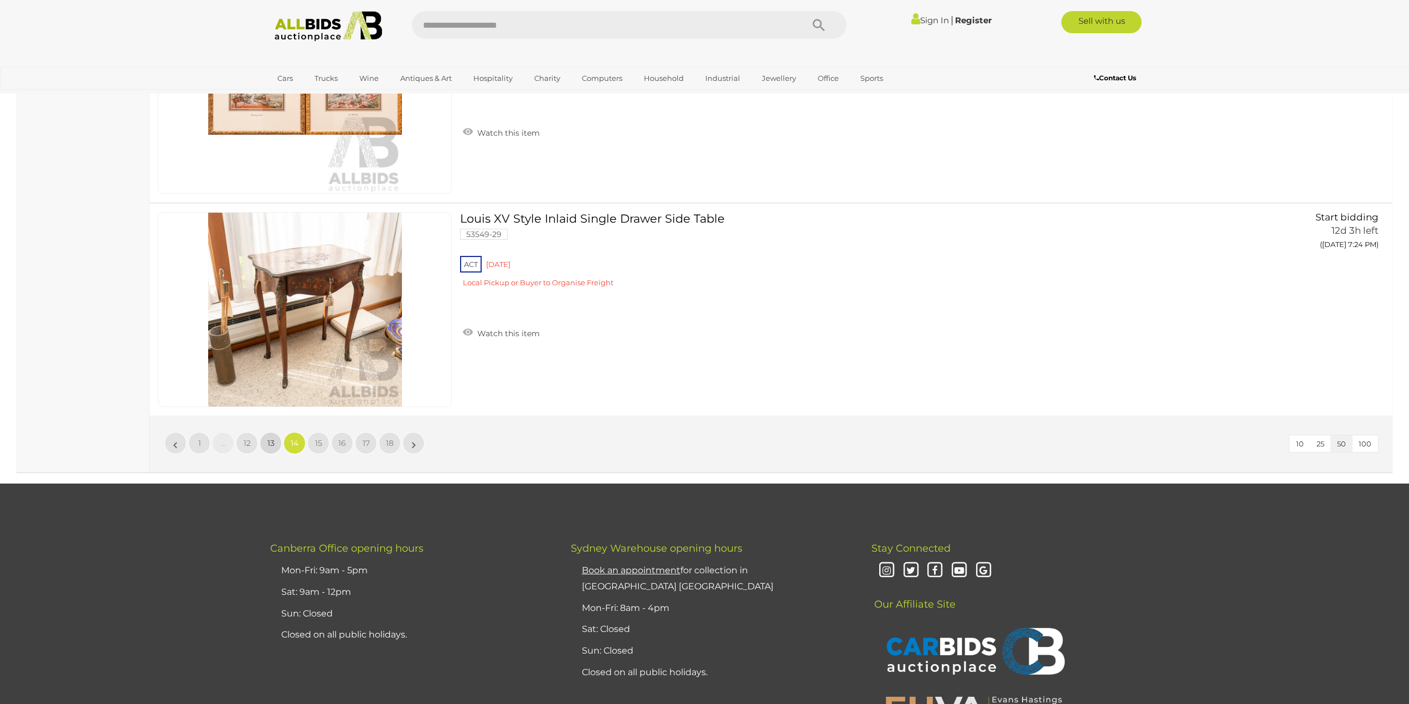
click at [271, 440] on span "13" at bounding box center [270, 443] width 7 height 10
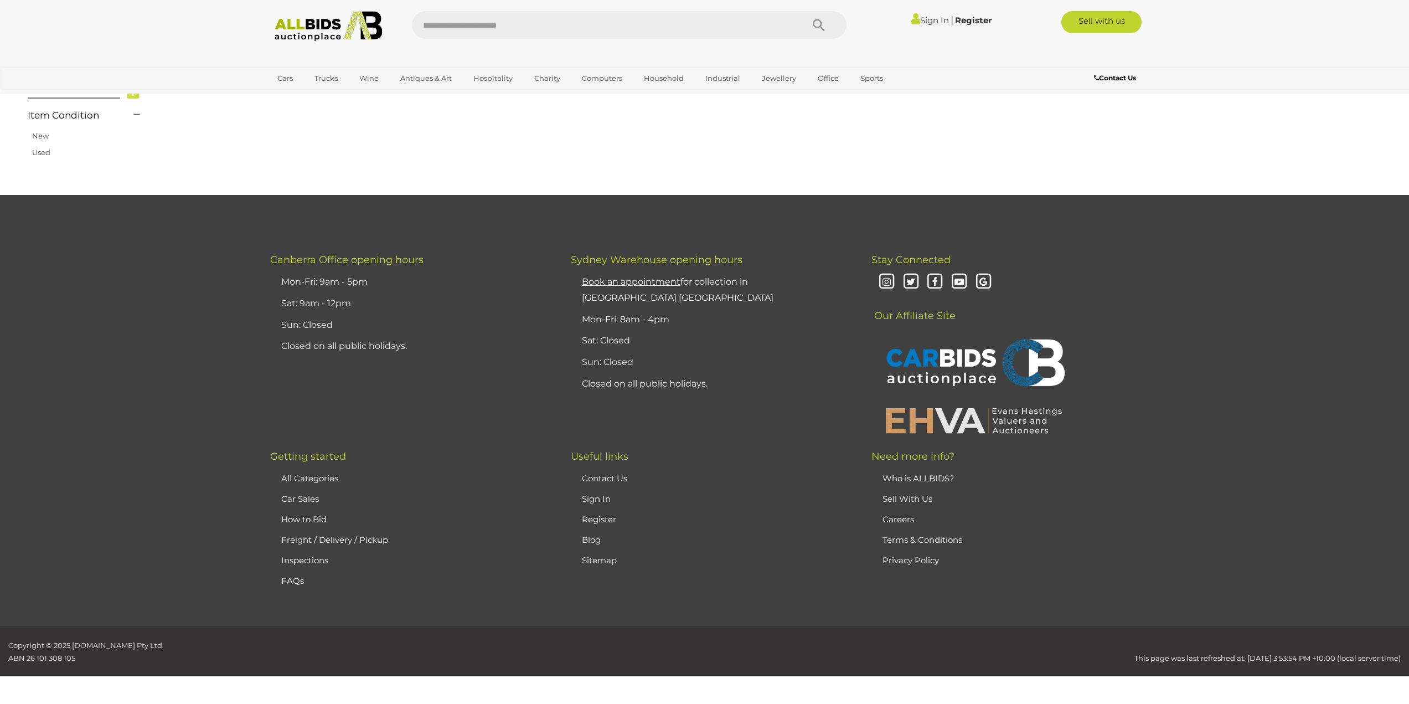
scroll to position [177, 0]
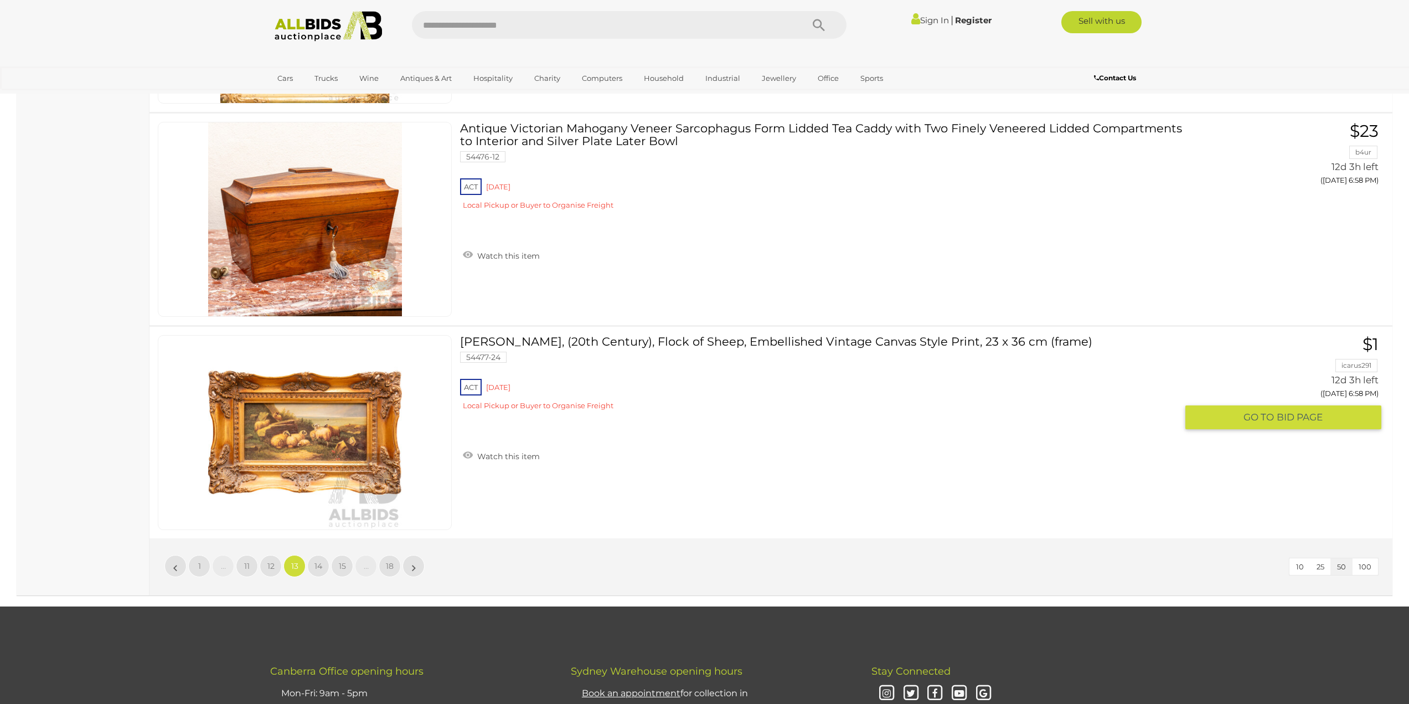
scroll to position [10418, 0]
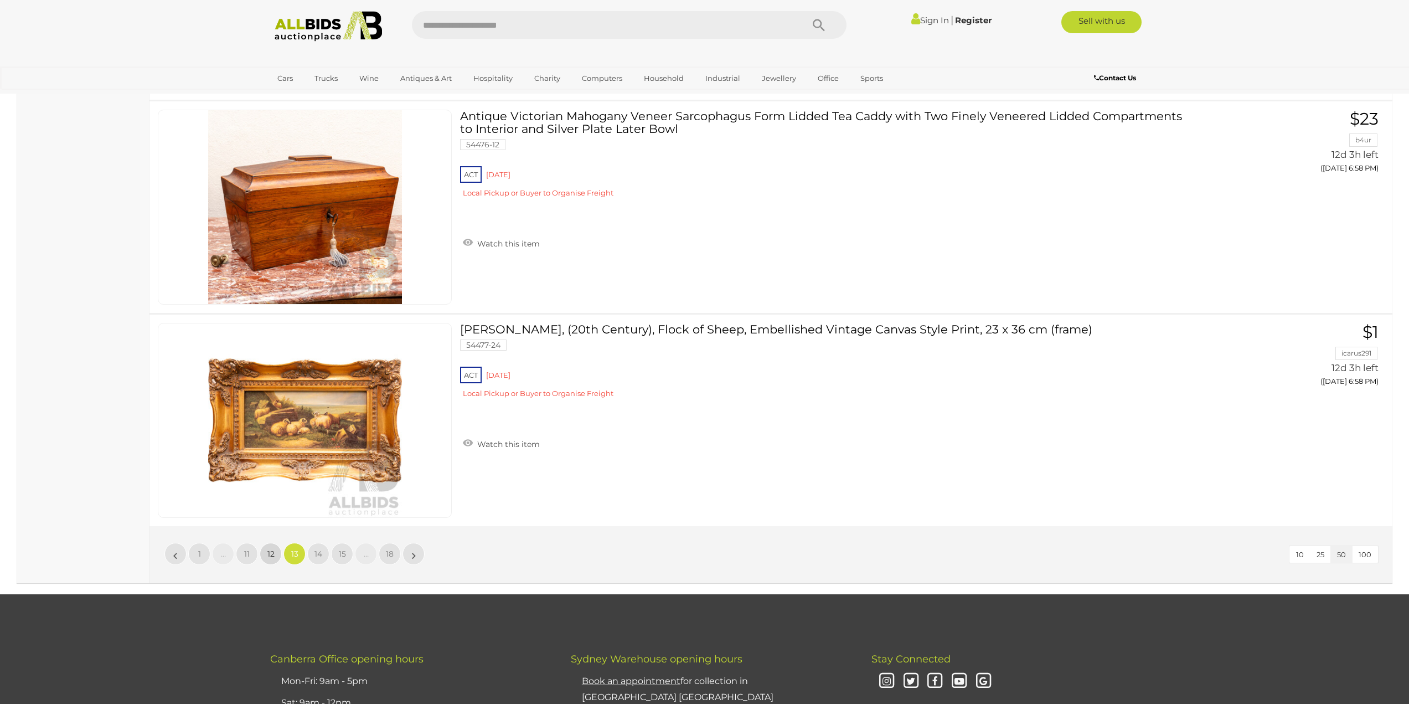
click at [269, 555] on span "12" at bounding box center [270, 554] width 7 height 10
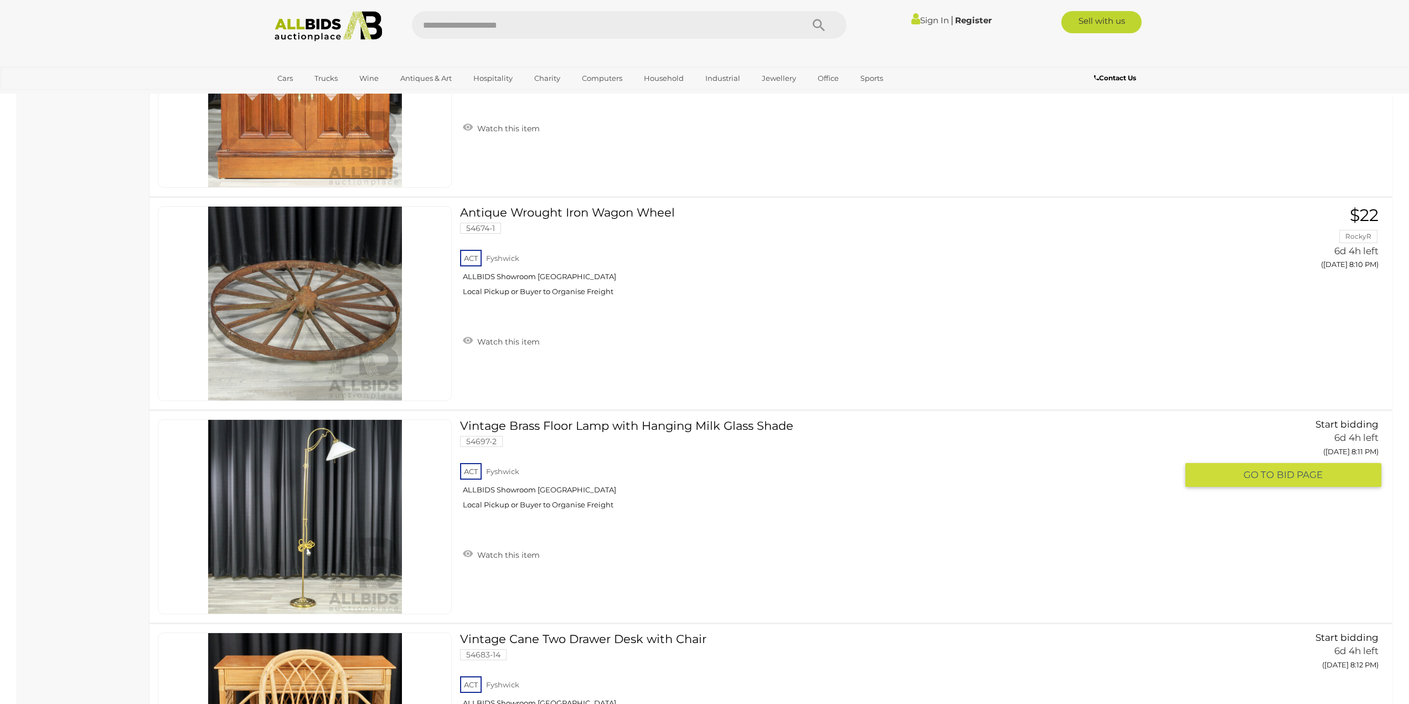
scroll to position [9034, 0]
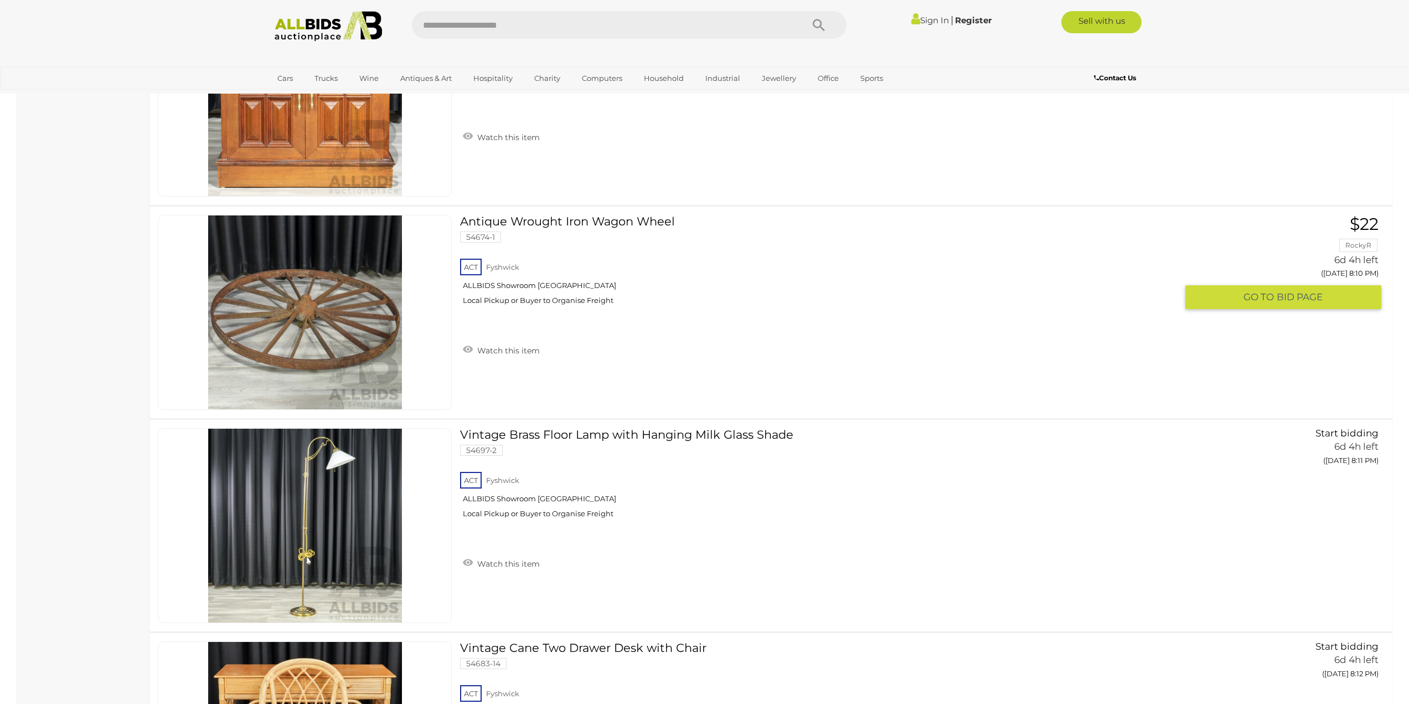
click at [1300, 297] on span "BID PAGE" at bounding box center [1300, 297] width 46 height 13
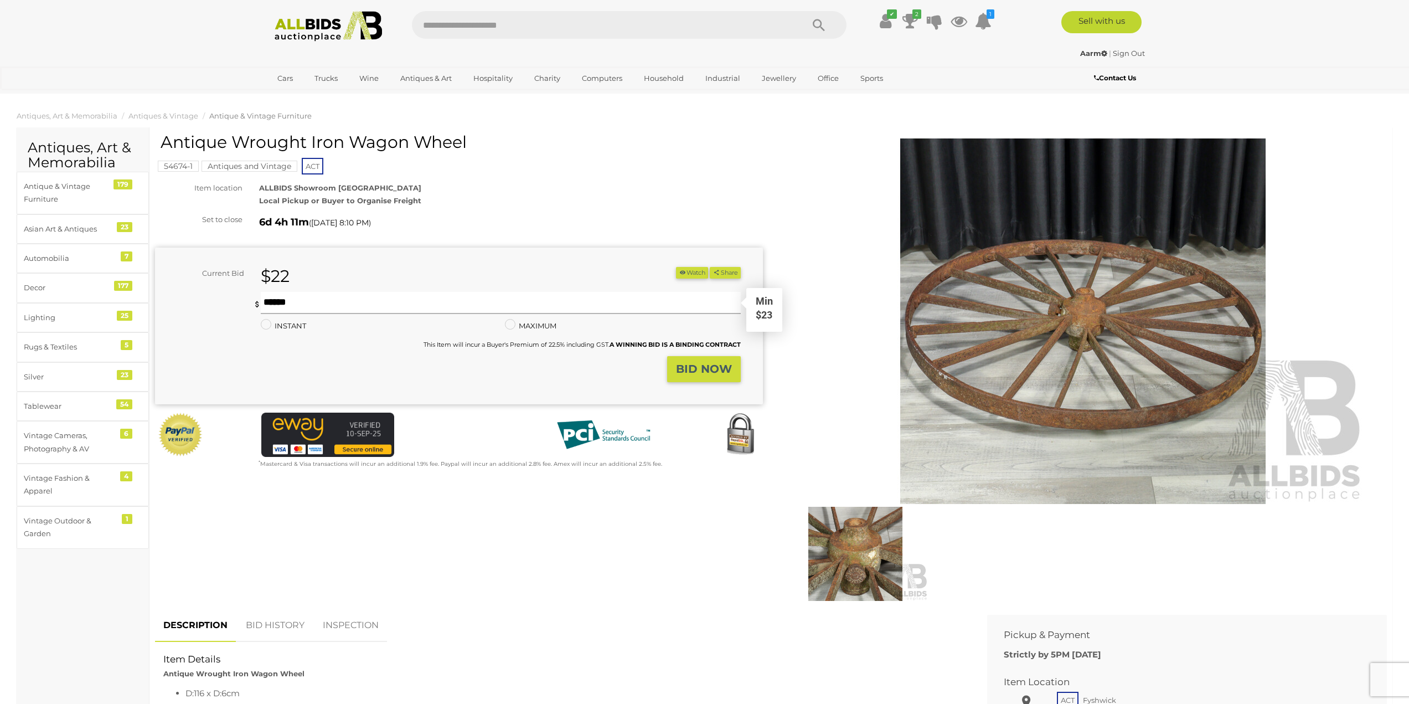
click at [299, 297] on input "text" at bounding box center [500, 303] width 479 height 22
type input "**"
click at [710, 267] on button "Share" at bounding box center [725, 273] width 30 height 12
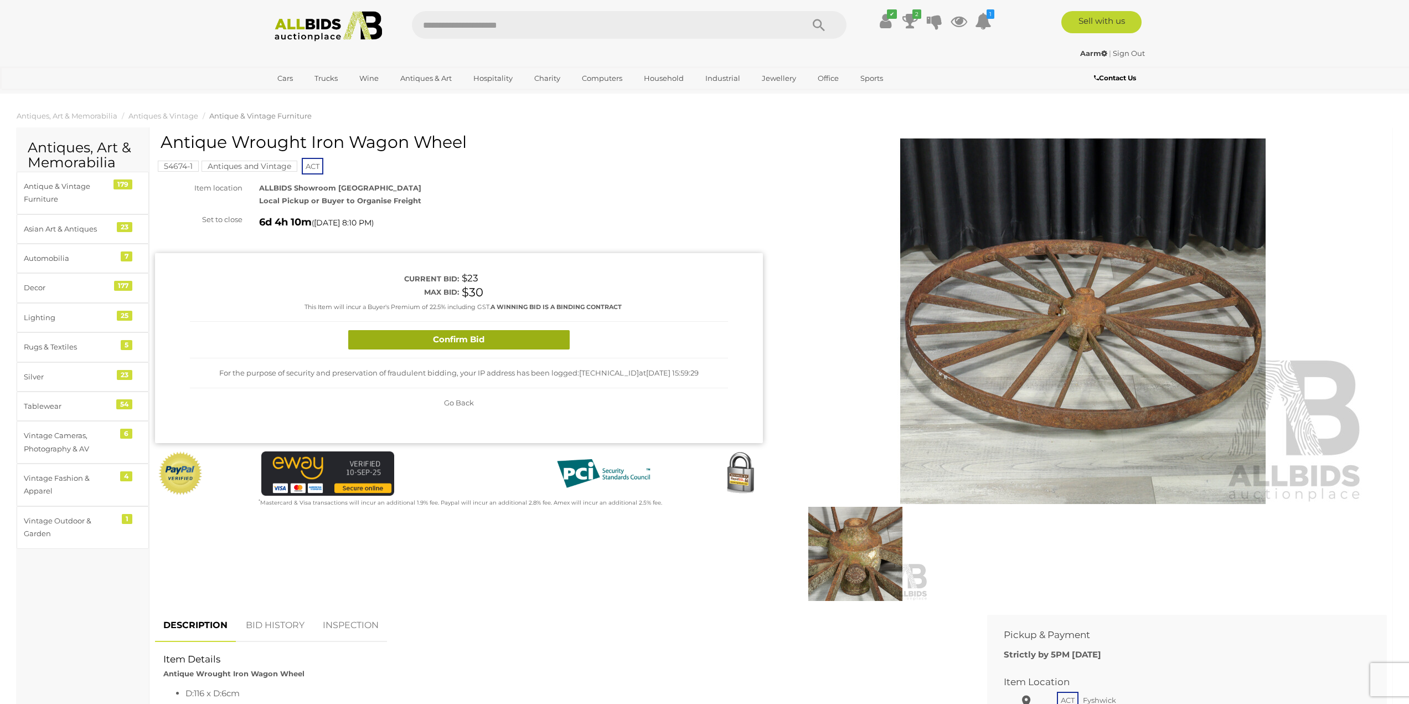
click at [451, 339] on button "Confirm Bid" at bounding box center [458, 339] width 221 height 19
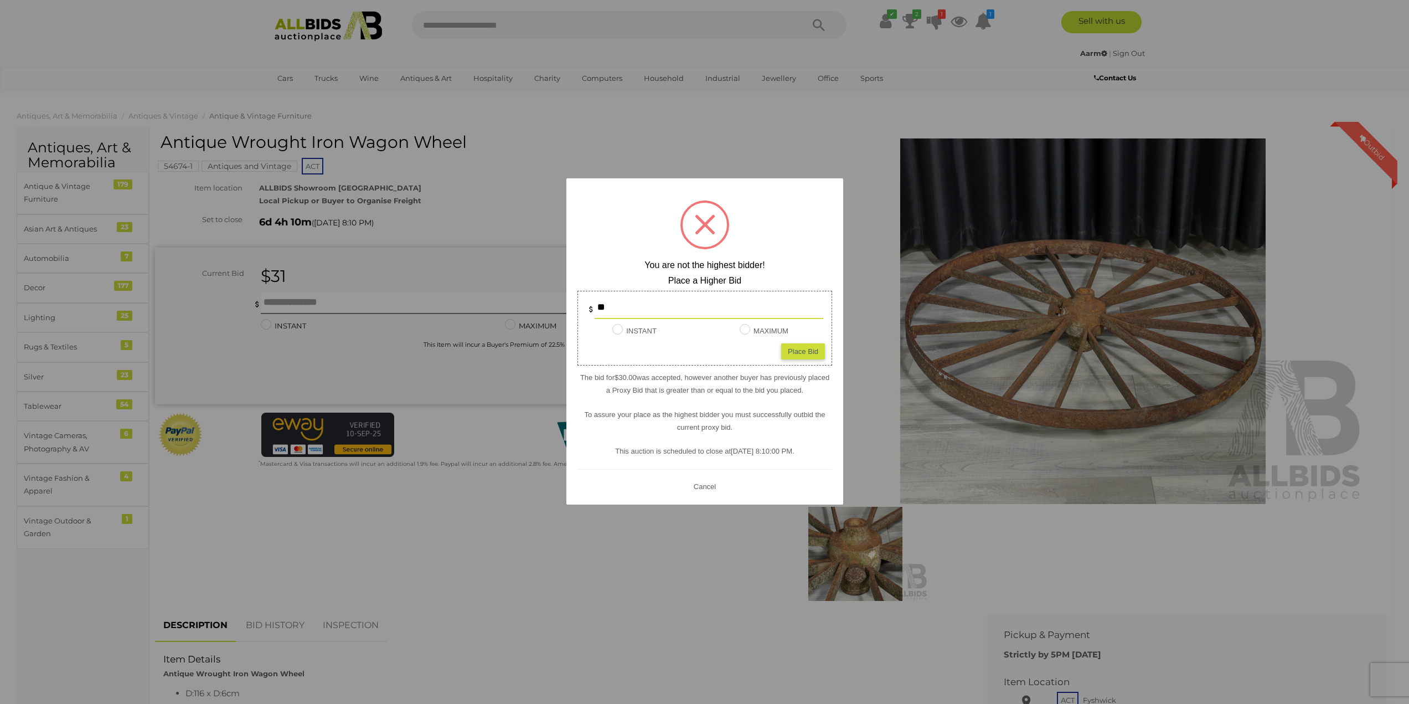
click at [806, 353] on div "Place Bid" at bounding box center [803, 351] width 44 height 16
type input "**"
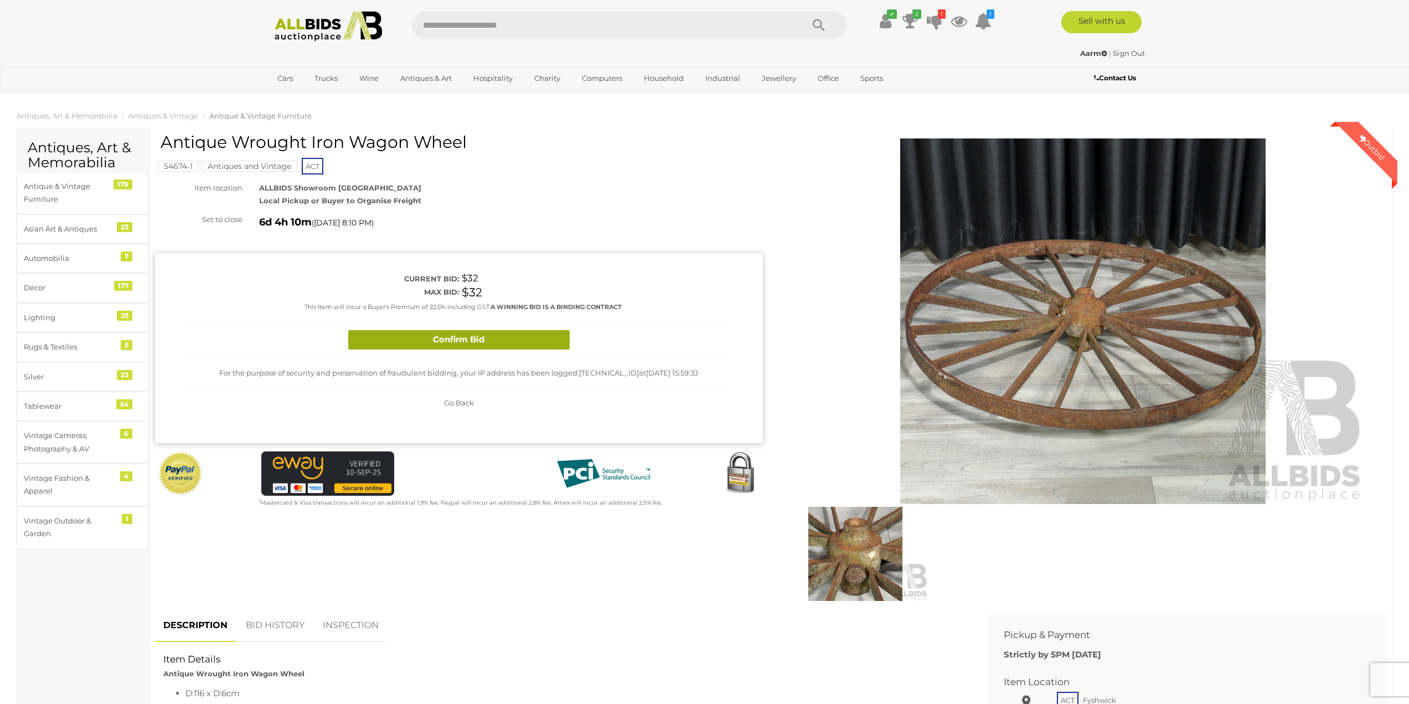
click at [469, 339] on button "Confirm Bid" at bounding box center [458, 339] width 221 height 19
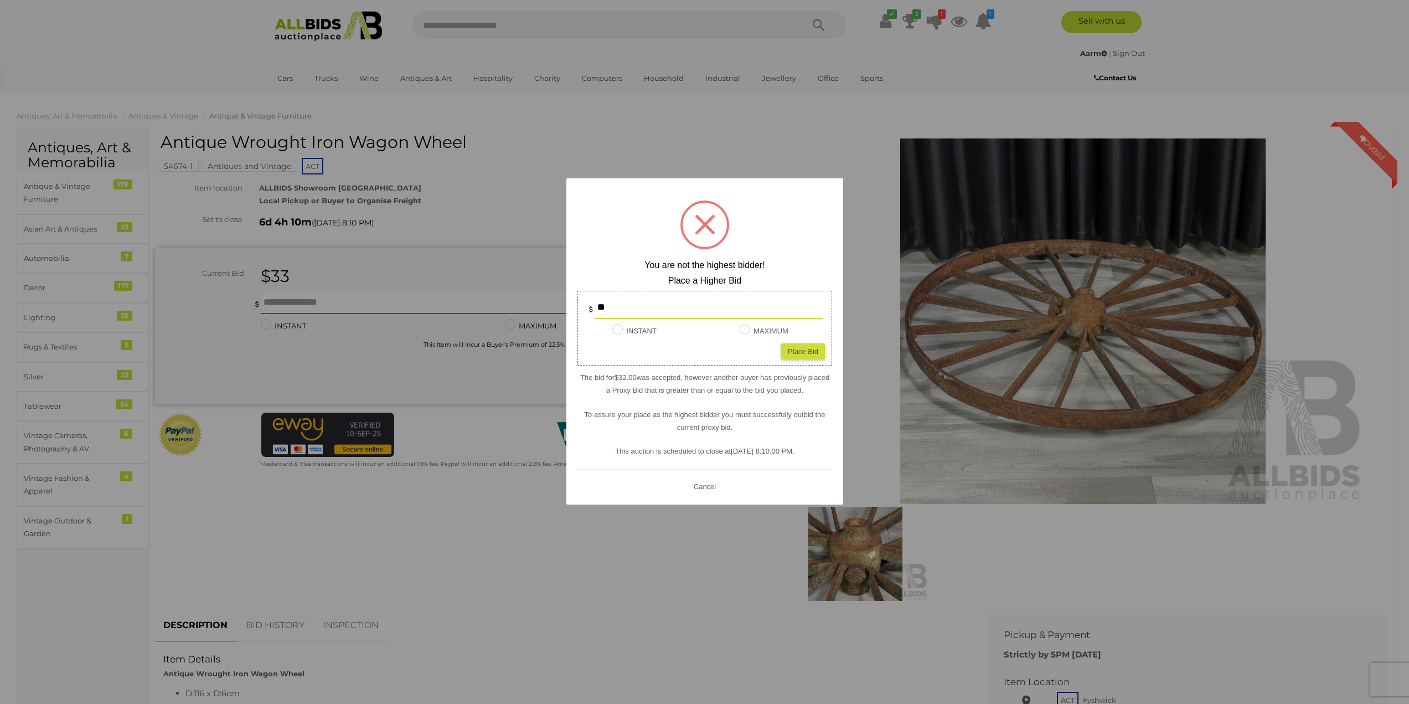
click at [800, 348] on div "Place Bid" at bounding box center [803, 351] width 44 height 16
type input "**"
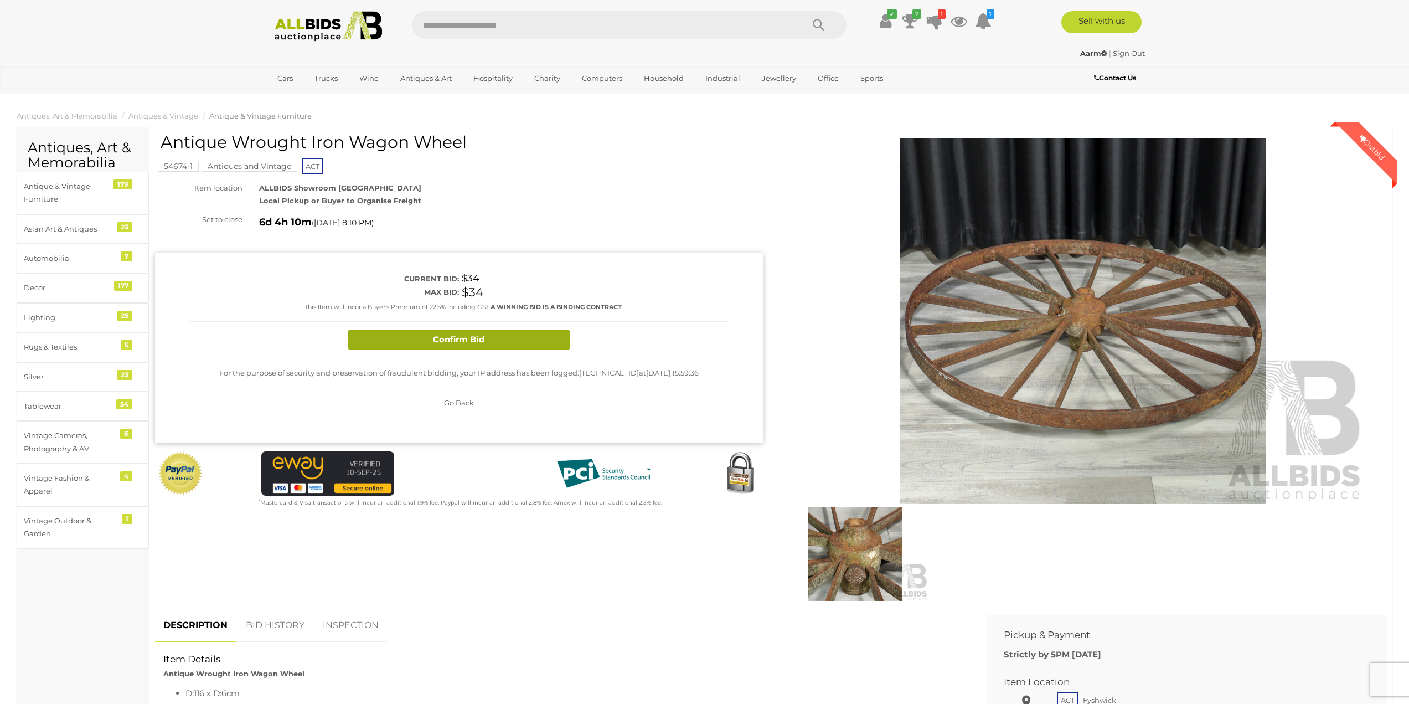
click at [453, 339] on button "Confirm Bid" at bounding box center [458, 339] width 221 height 19
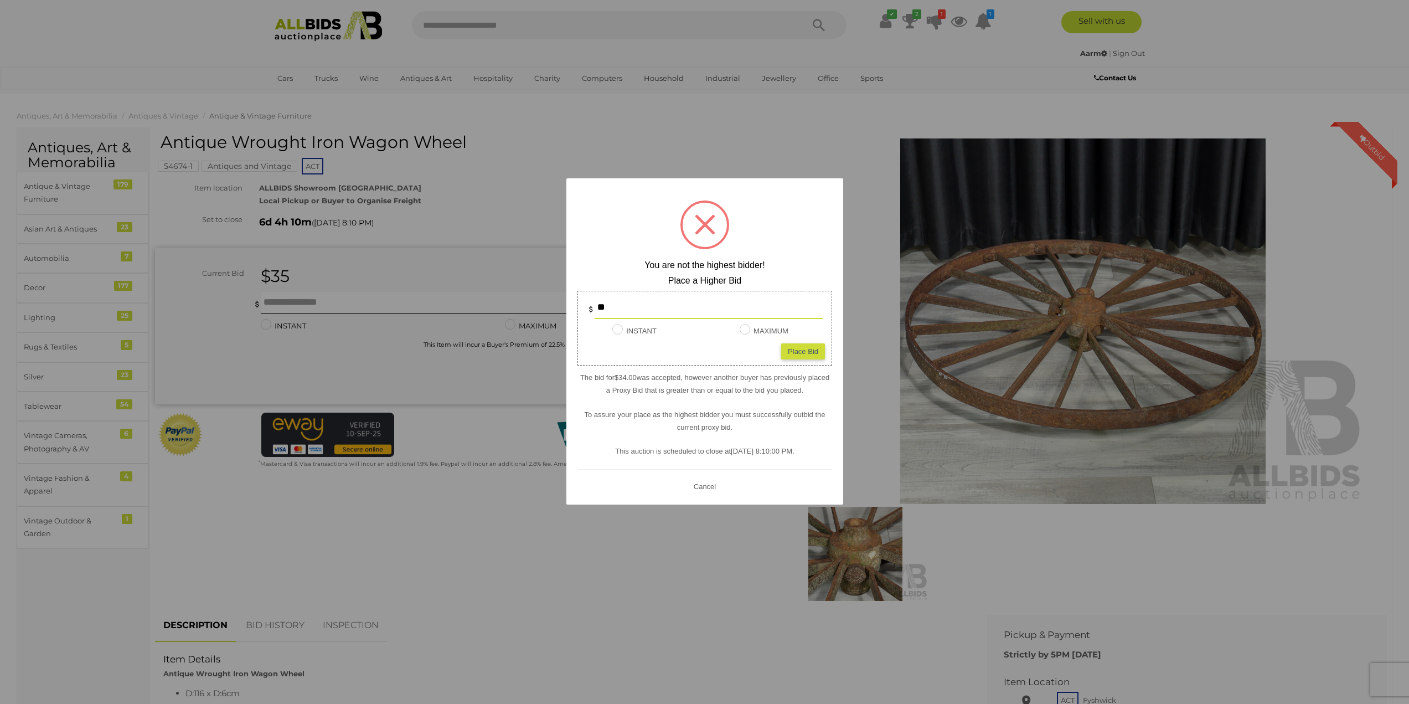
click at [807, 350] on div "Place Bid" at bounding box center [803, 351] width 44 height 16
type input "**"
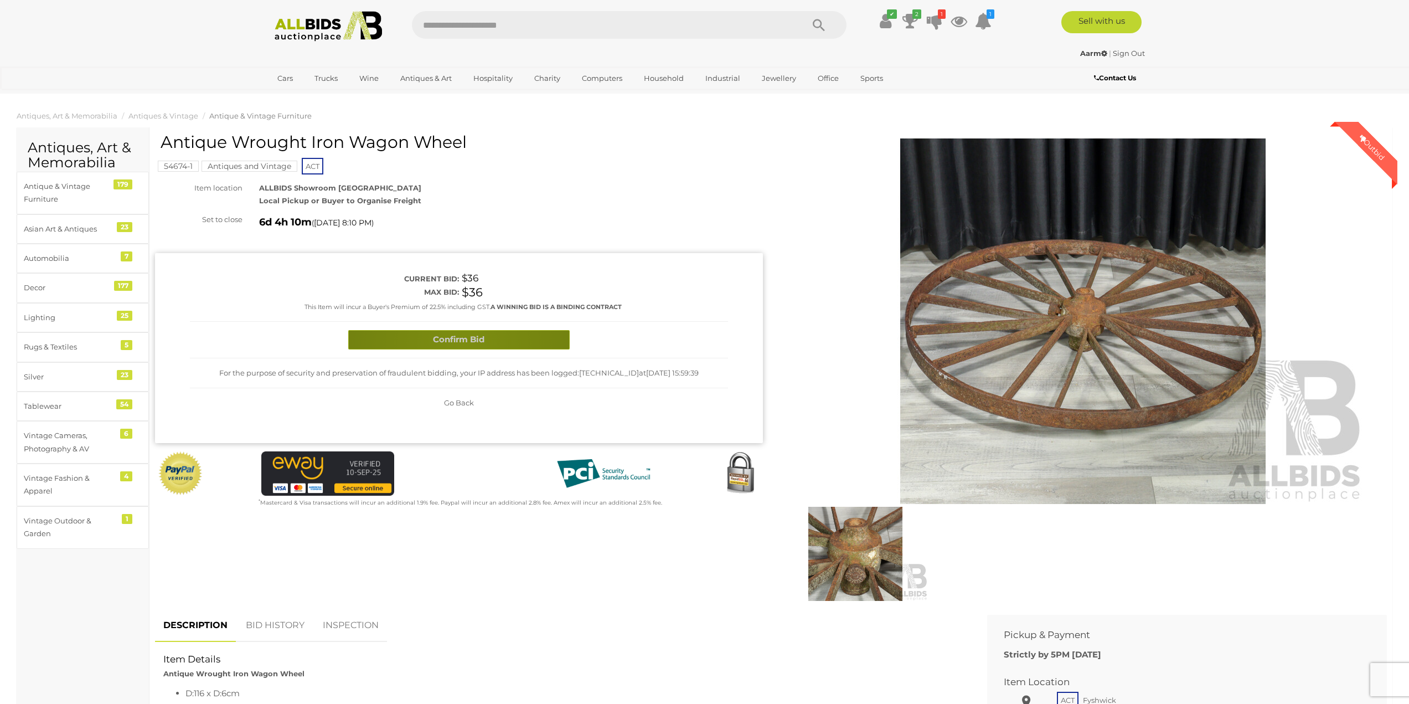
click at [462, 342] on button "Confirm Bid" at bounding box center [458, 339] width 221 height 19
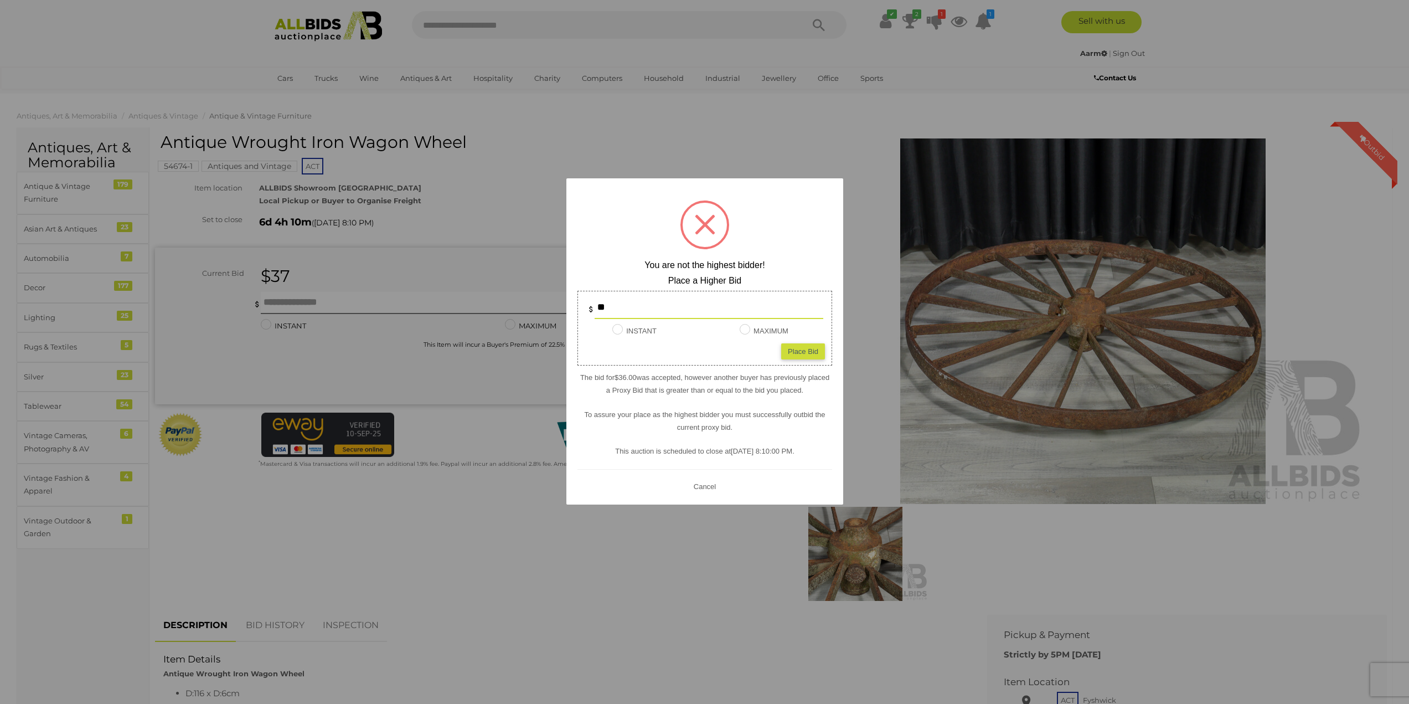
click at [812, 347] on div "Place Bid" at bounding box center [803, 351] width 44 height 16
type input "**"
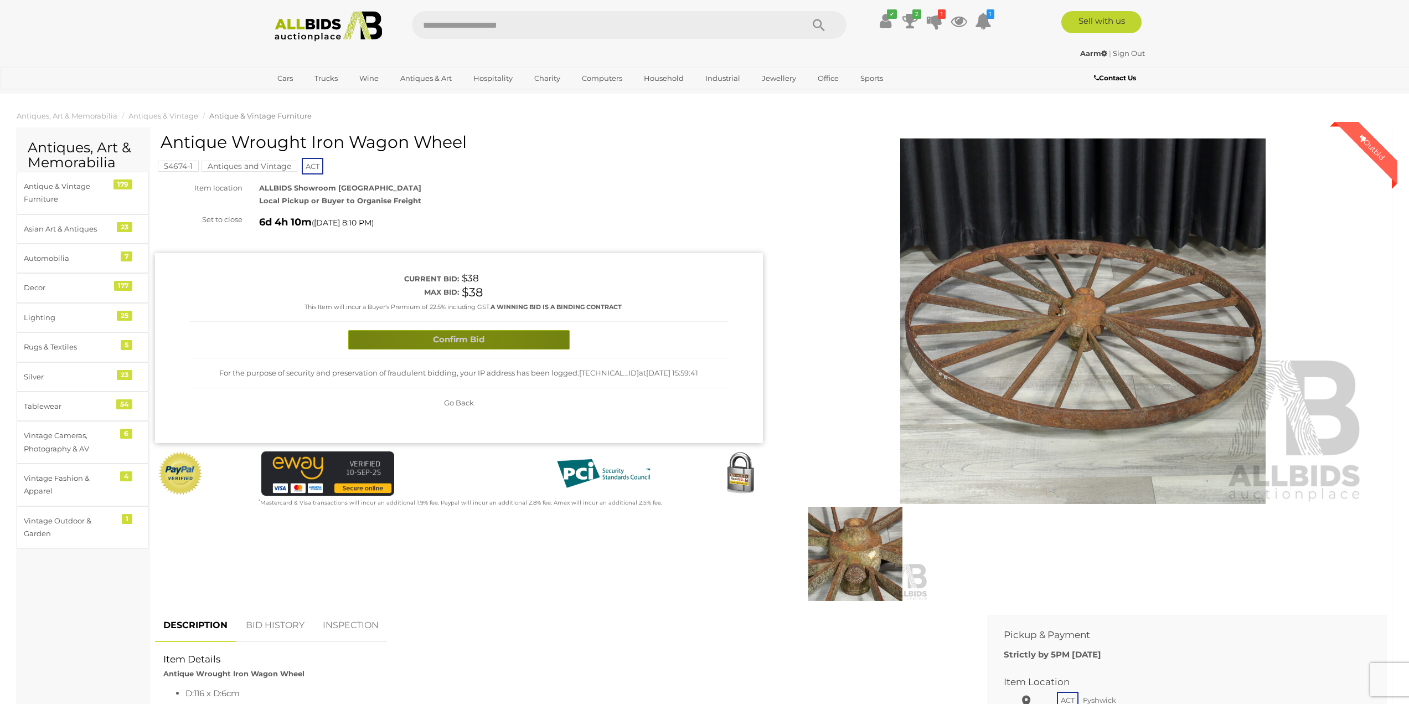
click at [458, 336] on button "Confirm Bid" at bounding box center [458, 339] width 221 height 19
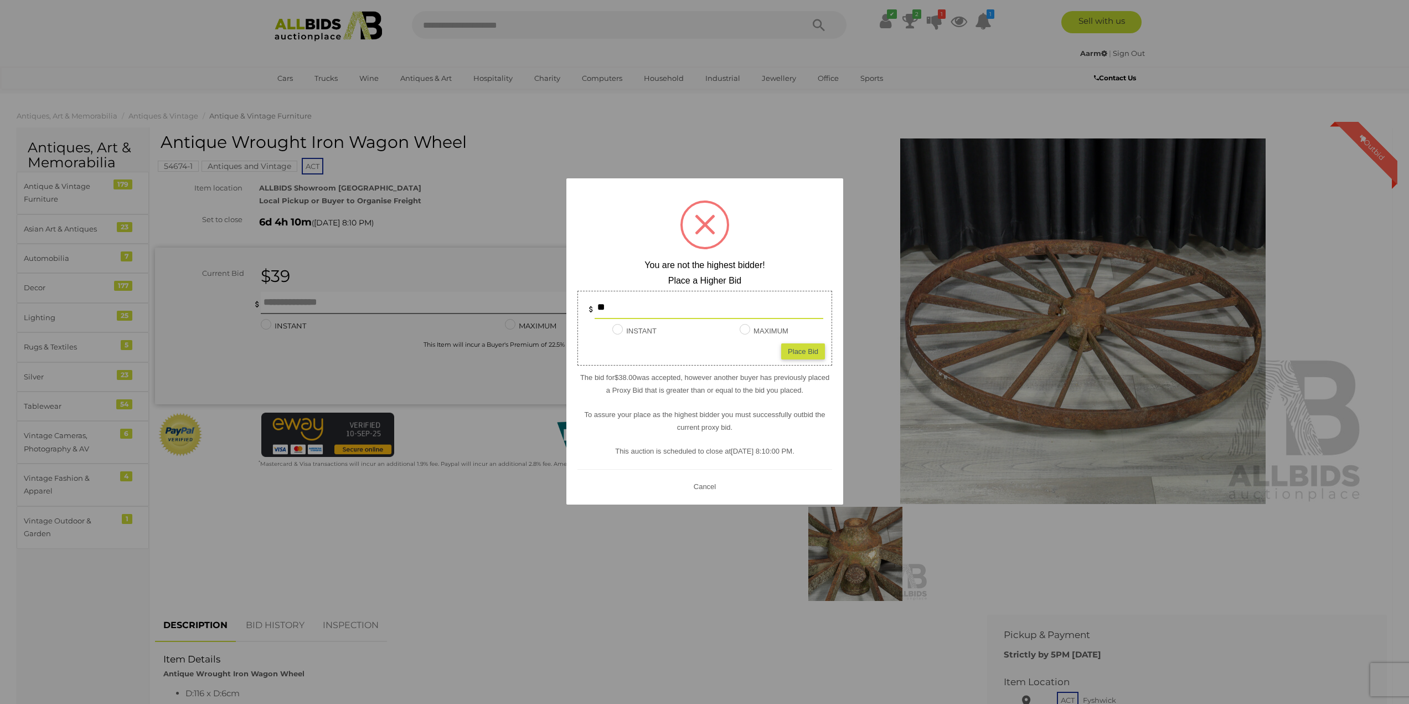
click at [791, 353] on div "Place Bid" at bounding box center [803, 351] width 44 height 16
type input "**"
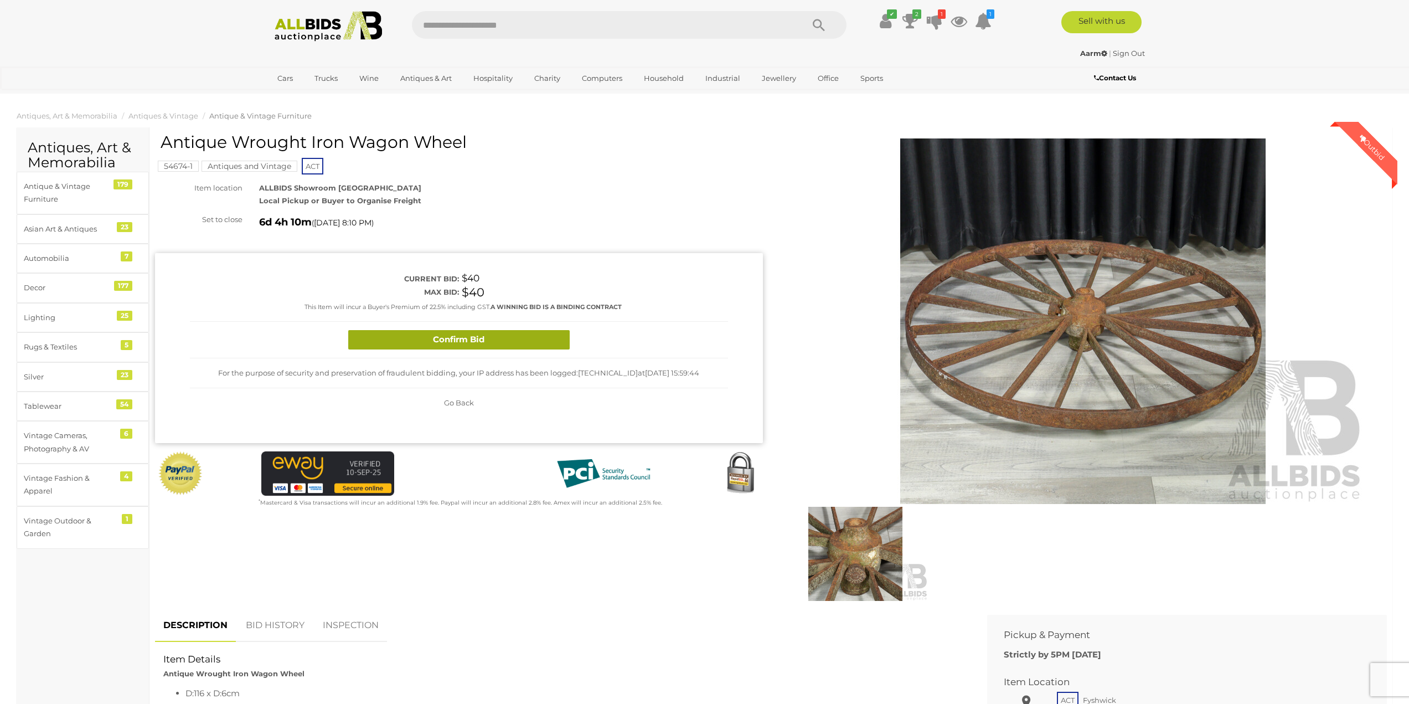
click at [471, 344] on button "Confirm Bid" at bounding box center [458, 339] width 221 height 19
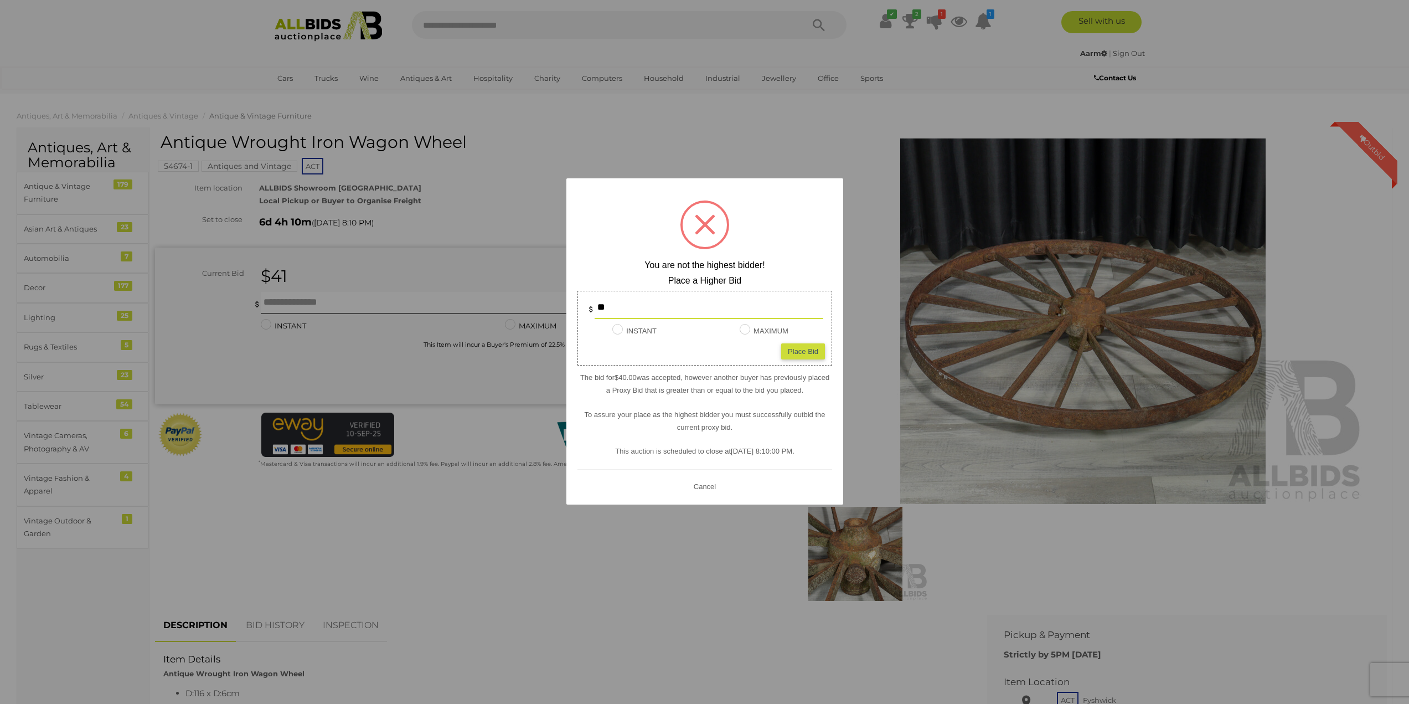
click at [792, 347] on div "Place Bid" at bounding box center [803, 351] width 44 height 16
type input "**"
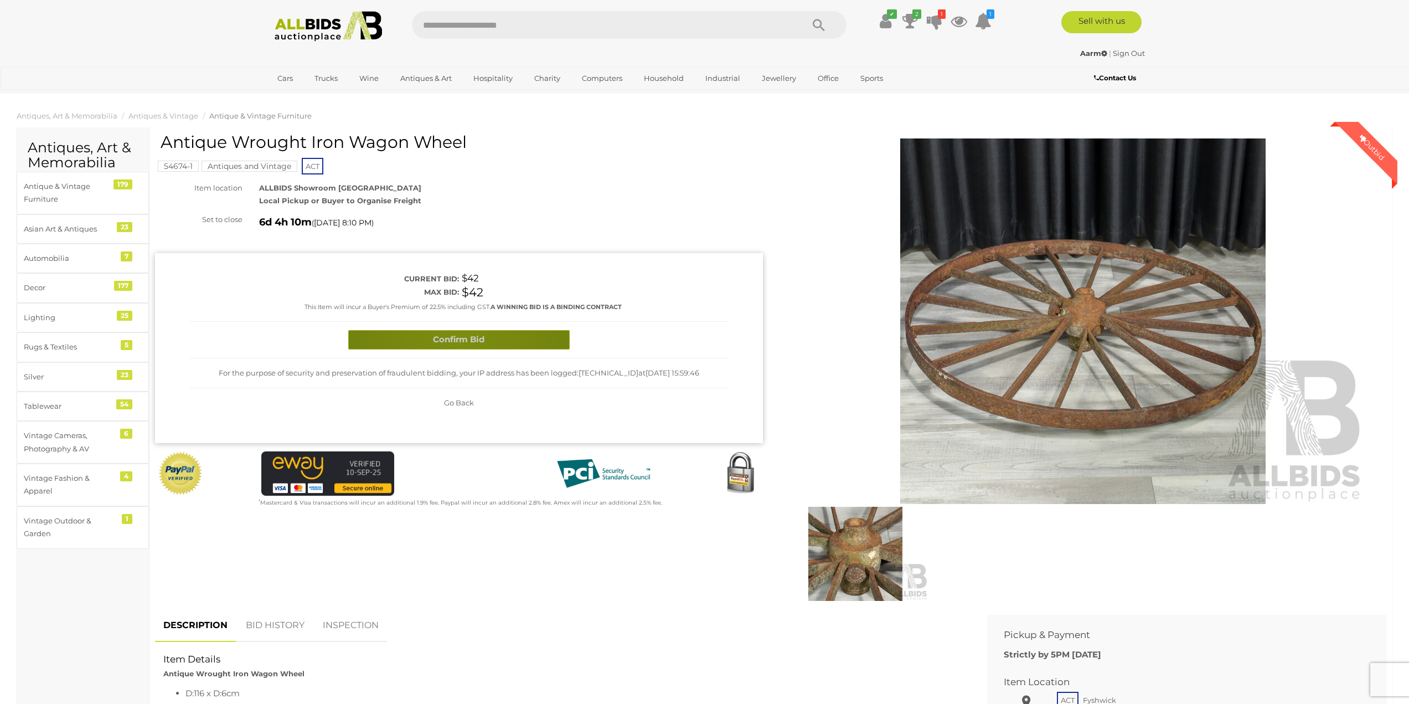
click at [458, 338] on button "Confirm Bid" at bounding box center [458, 339] width 221 height 19
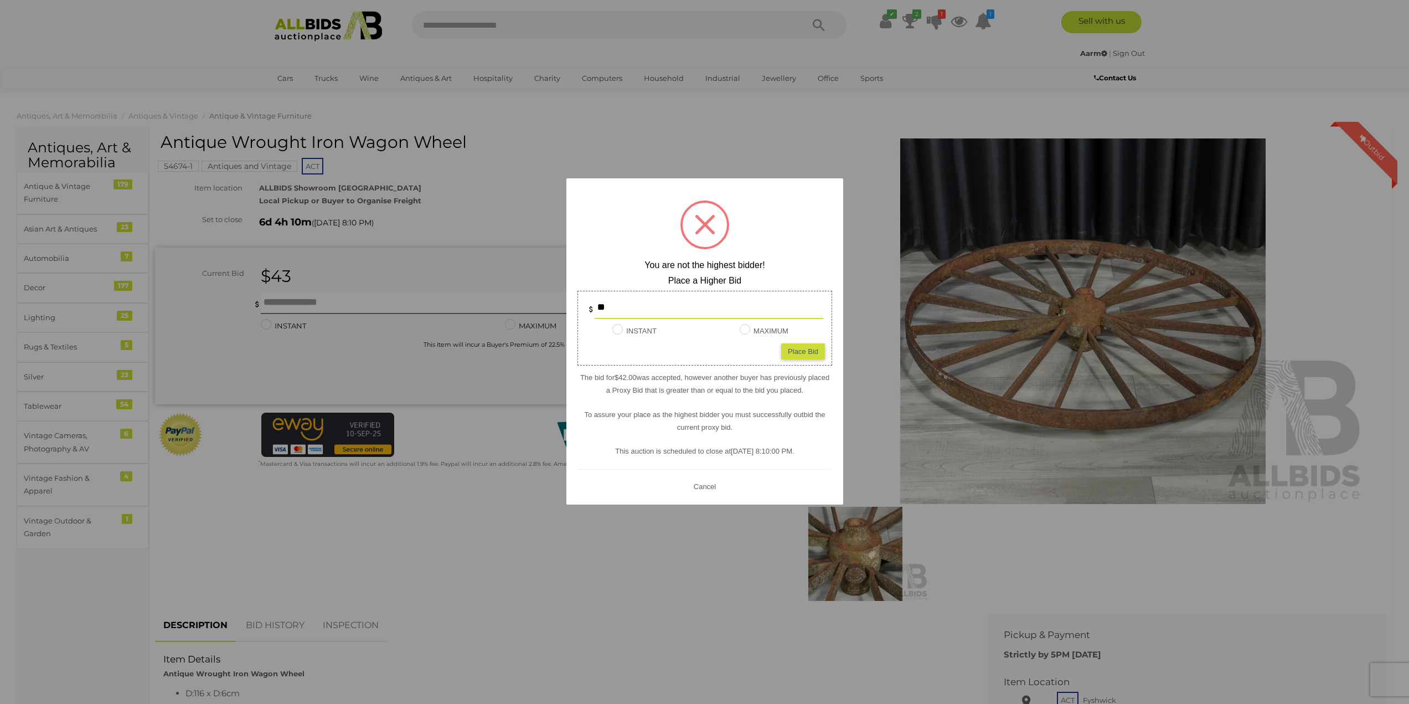
click at [789, 352] on div "Place Bid" at bounding box center [803, 351] width 44 height 16
type input "**"
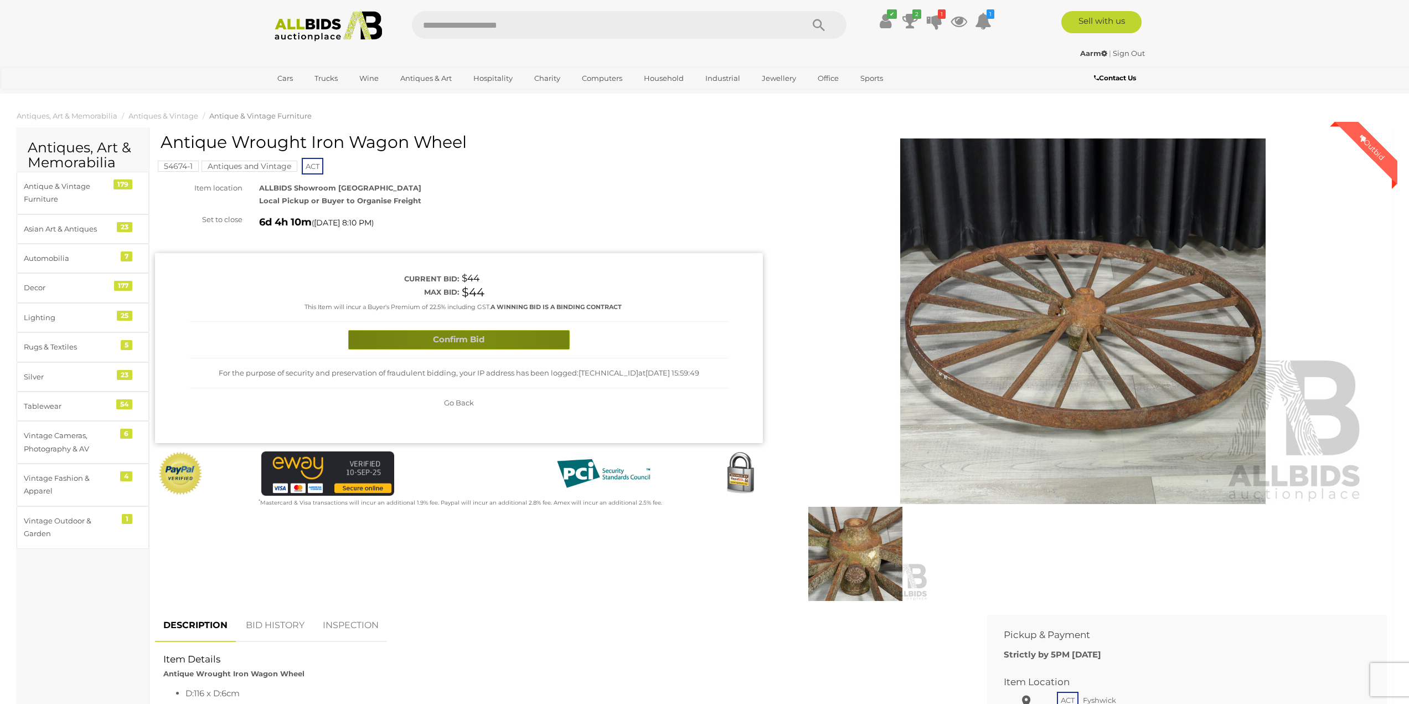
click at [472, 339] on button "Confirm Bid" at bounding box center [458, 339] width 221 height 19
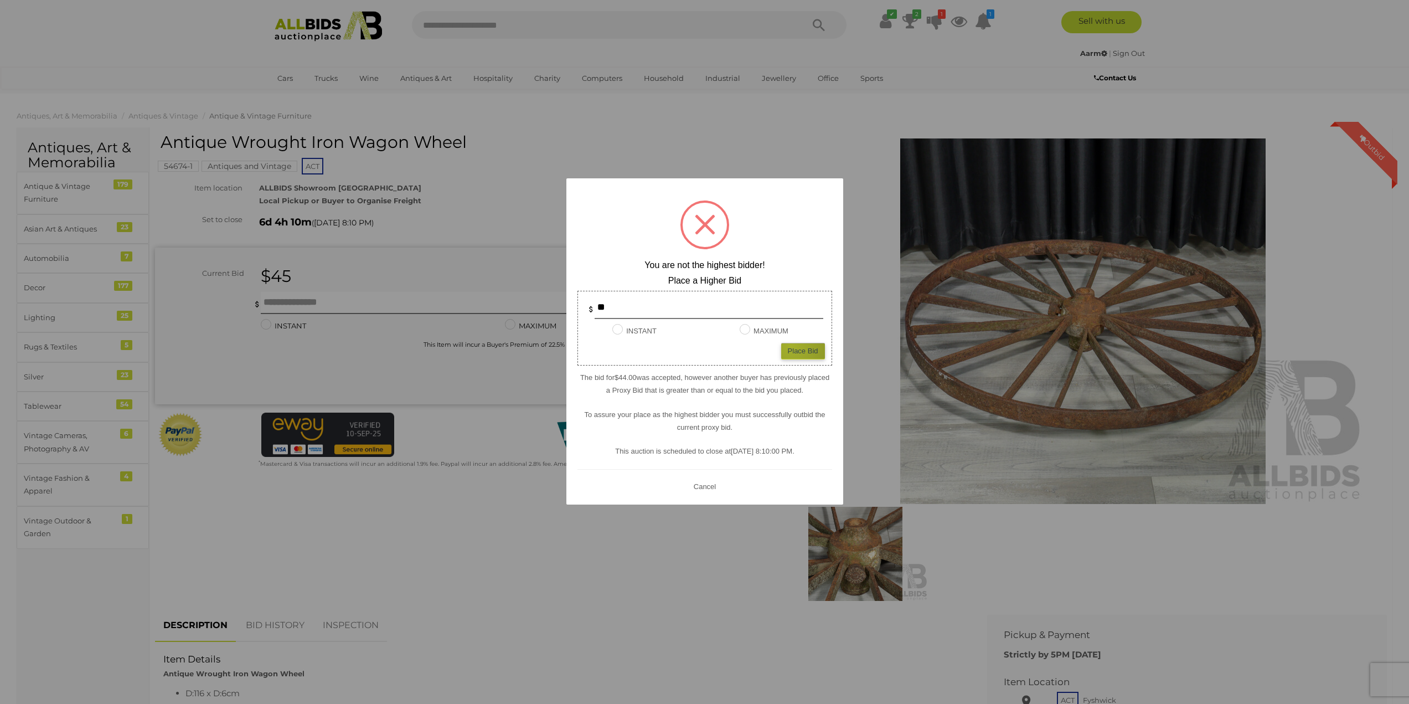
drag, startPoint x: 790, startPoint y: 345, endPoint x: 708, endPoint y: 342, distance: 82.0
click at [789, 345] on div "Place Bid" at bounding box center [803, 351] width 44 height 16
type input "**"
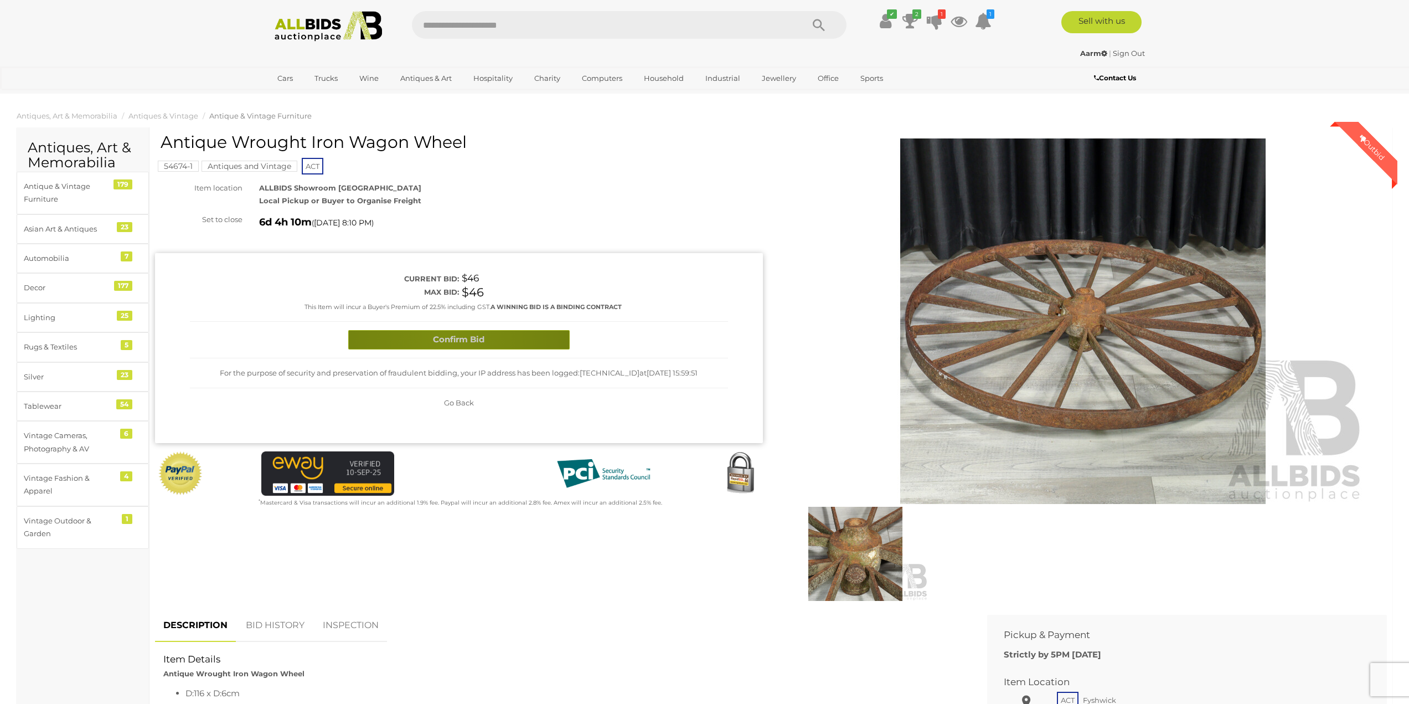
click at [445, 336] on button "Confirm Bid" at bounding box center [458, 339] width 221 height 19
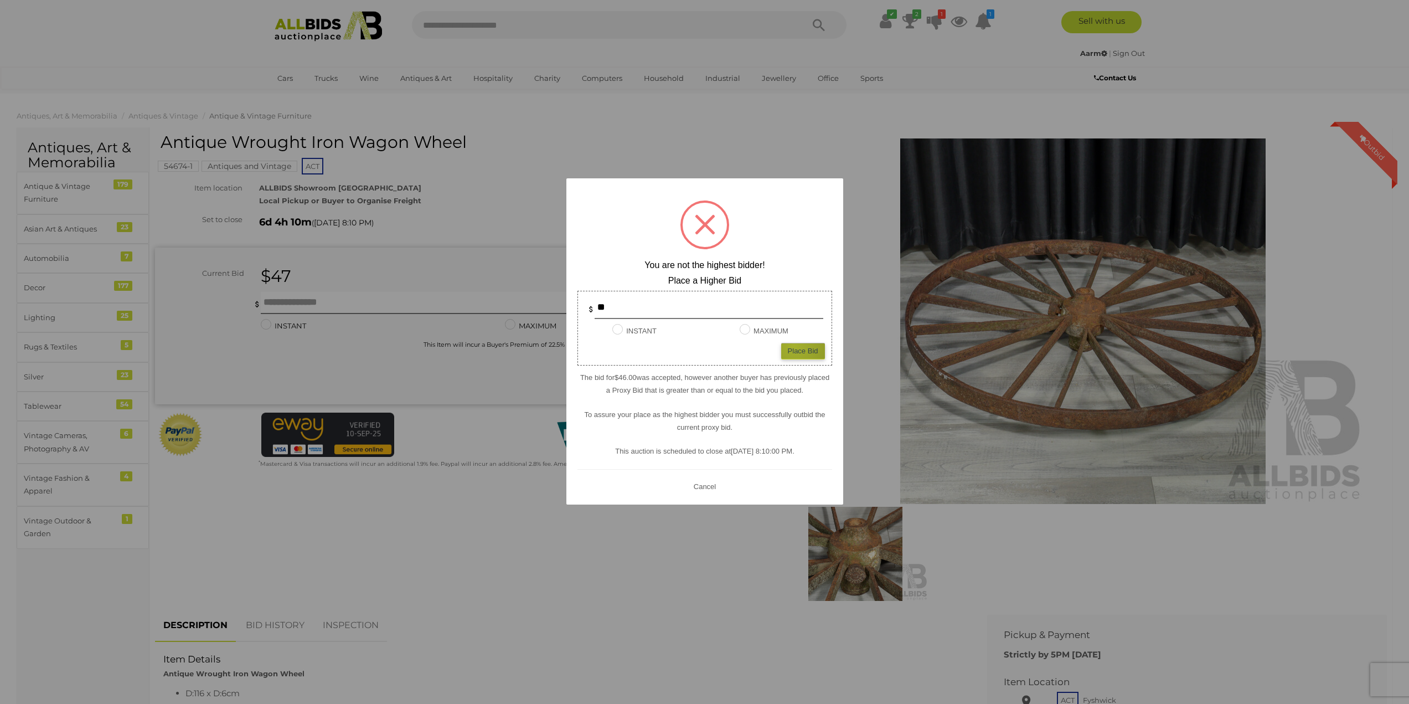
click at [794, 345] on div "Place Bid" at bounding box center [803, 351] width 44 height 16
type input "**"
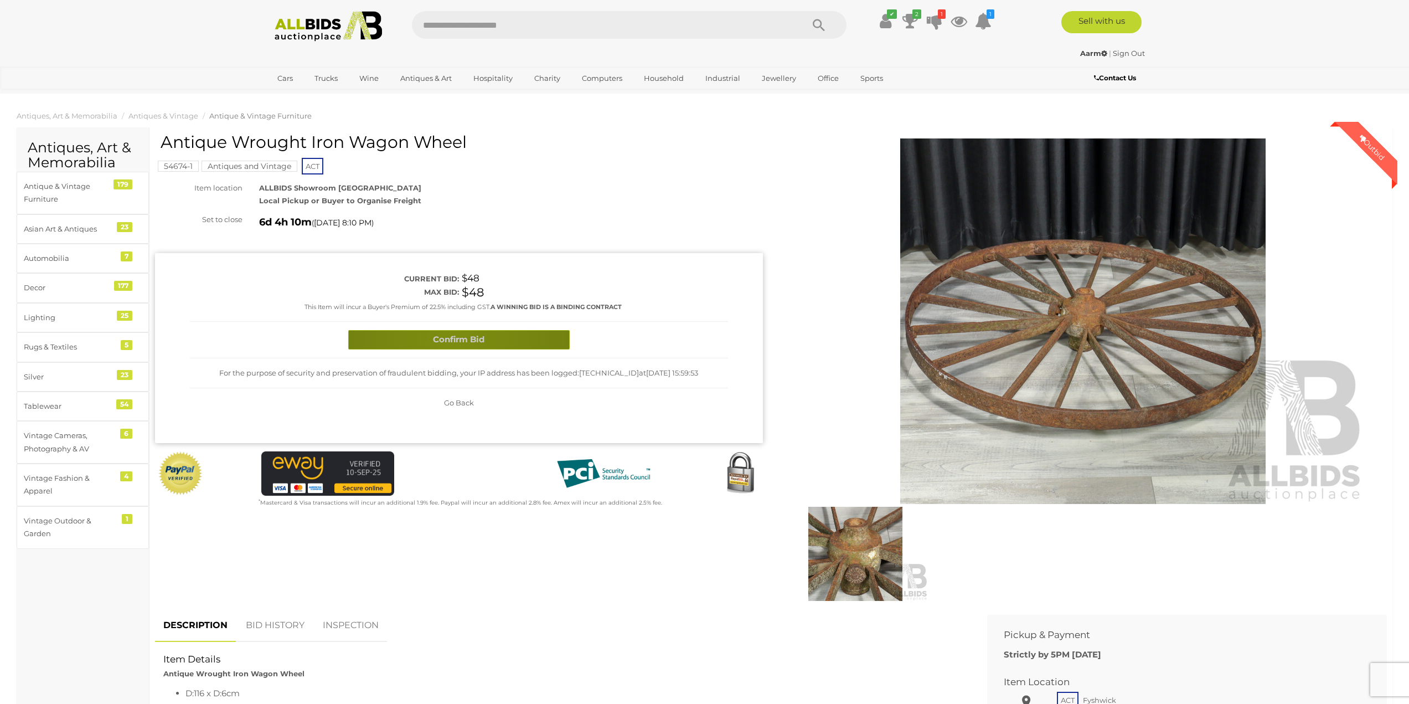
click at [452, 338] on button "Confirm Bid" at bounding box center [458, 339] width 221 height 19
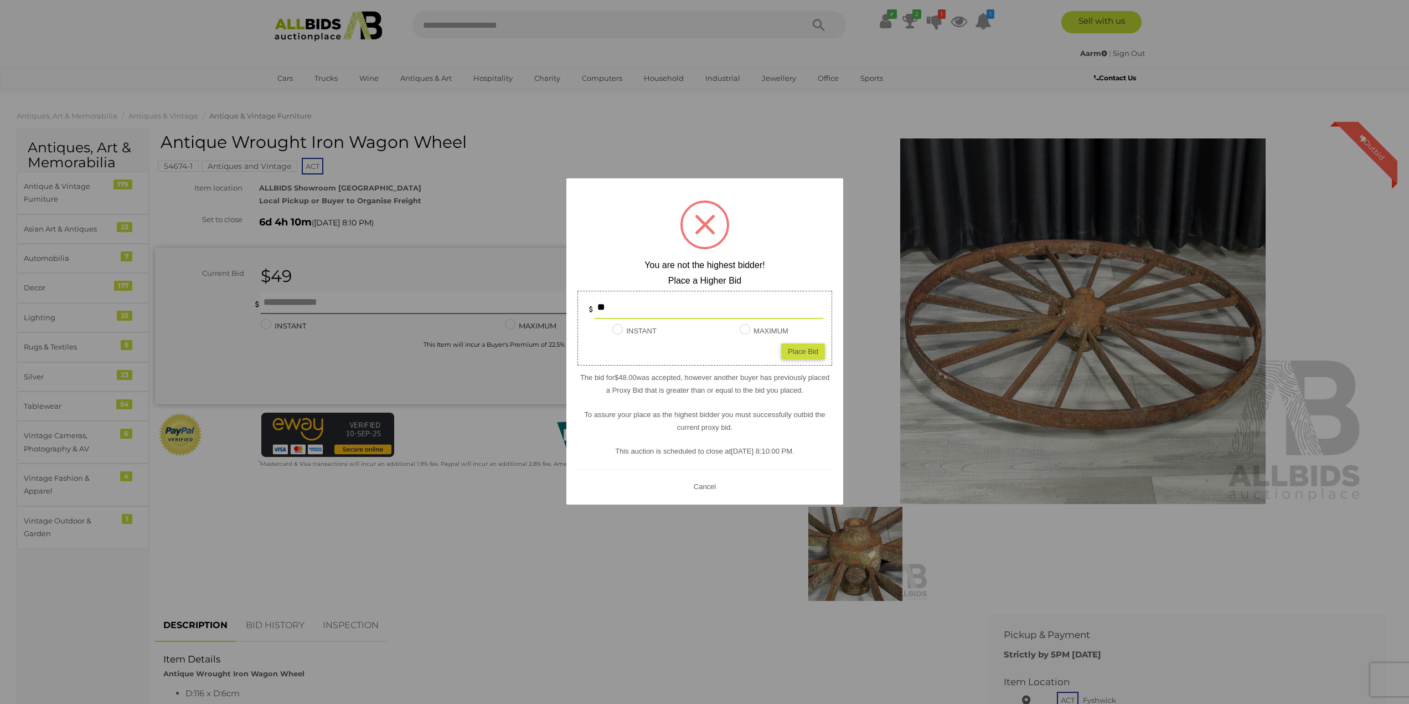
click at [798, 349] on div "Place Bid" at bounding box center [803, 351] width 44 height 16
type input "**"
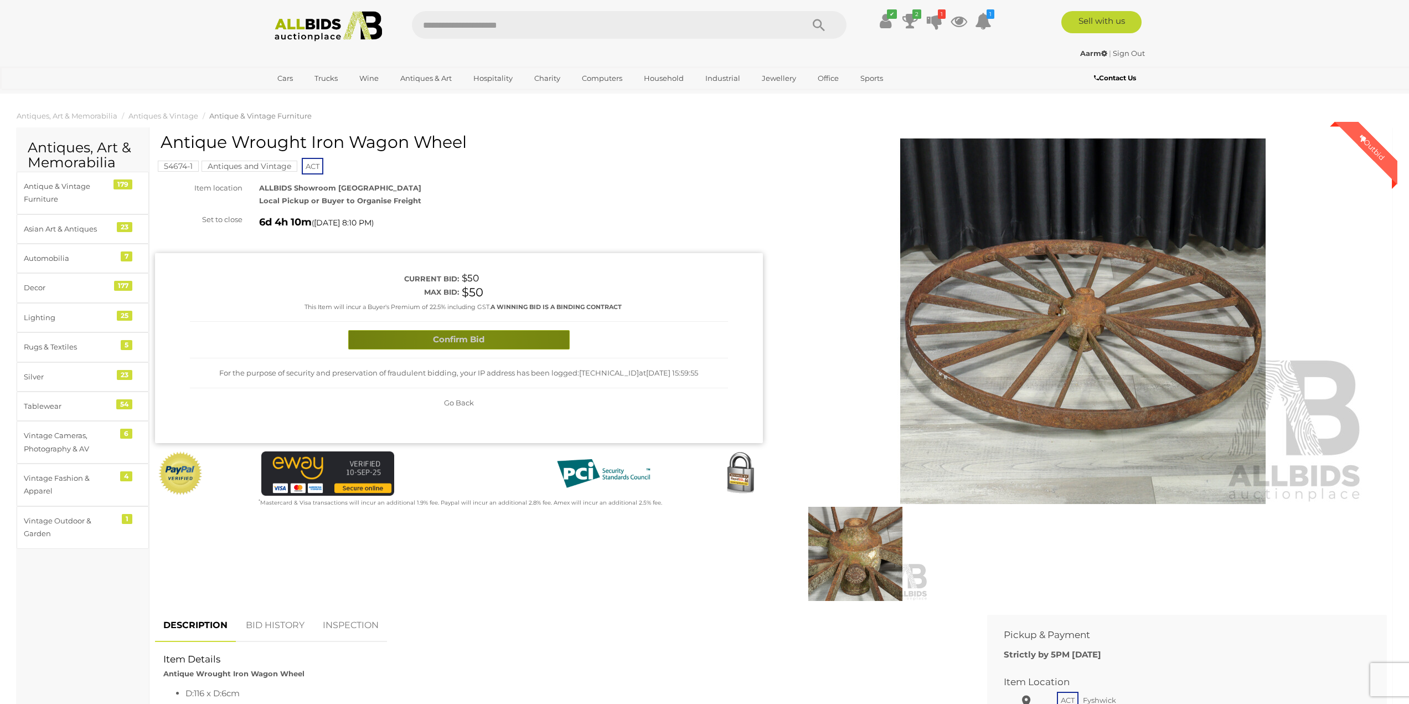
click at [482, 344] on button "Confirm Bid" at bounding box center [458, 339] width 221 height 19
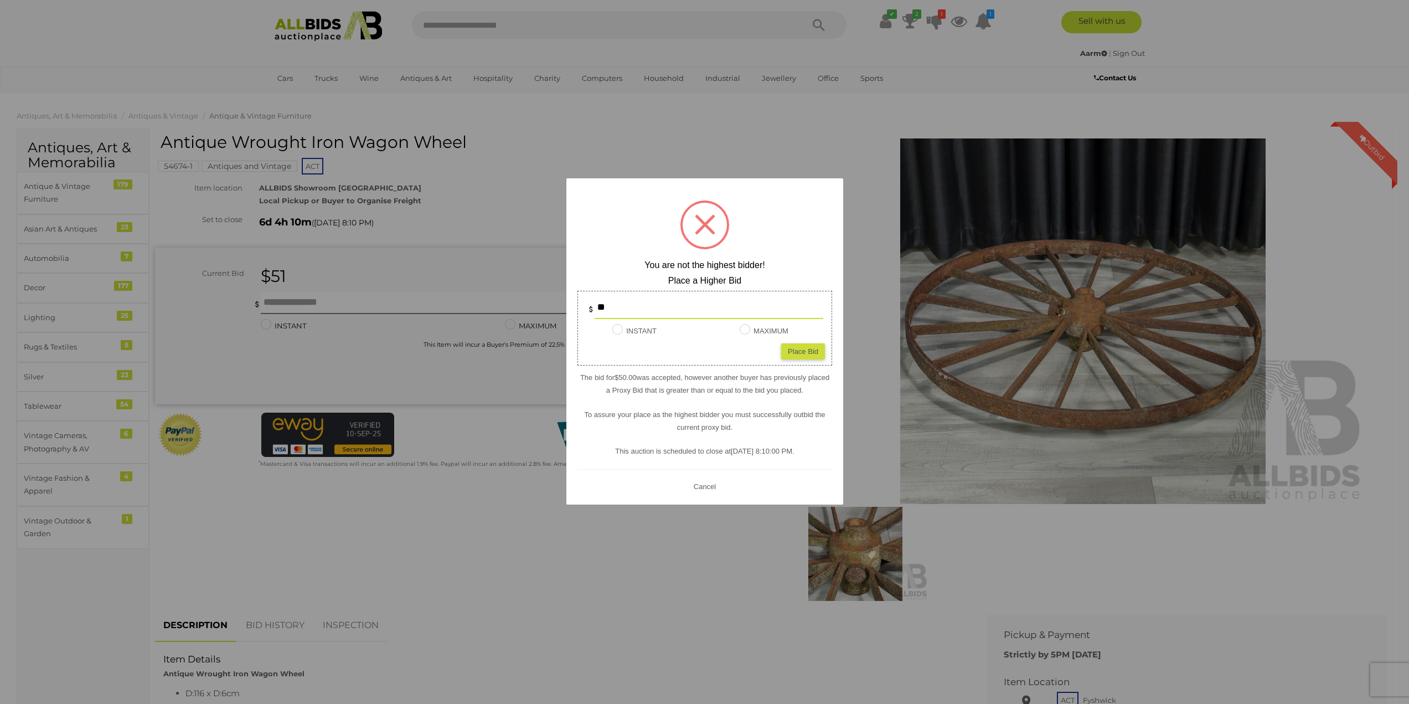
click at [794, 353] on div "Place Bid" at bounding box center [803, 351] width 44 height 16
type input "**"
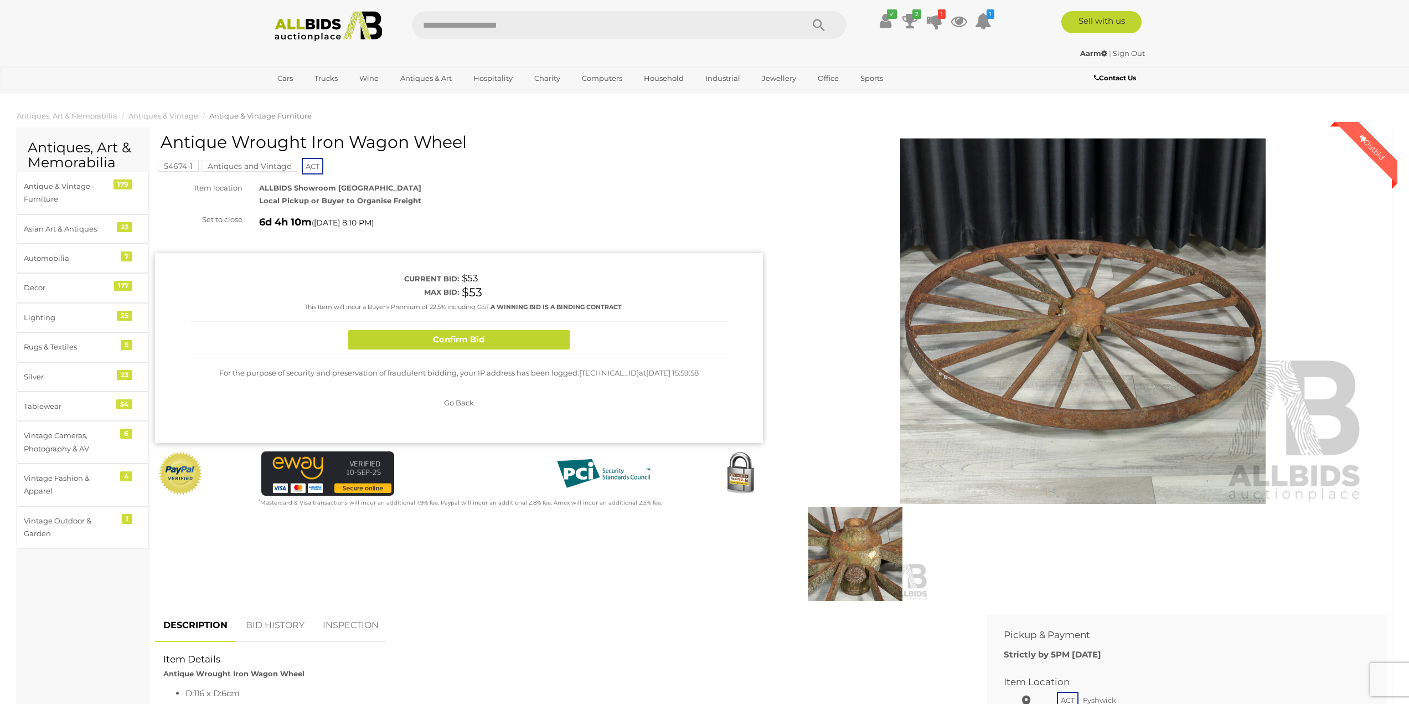
click at [498, 335] on button "Confirm Bid" at bounding box center [458, 339] width 221 height 19
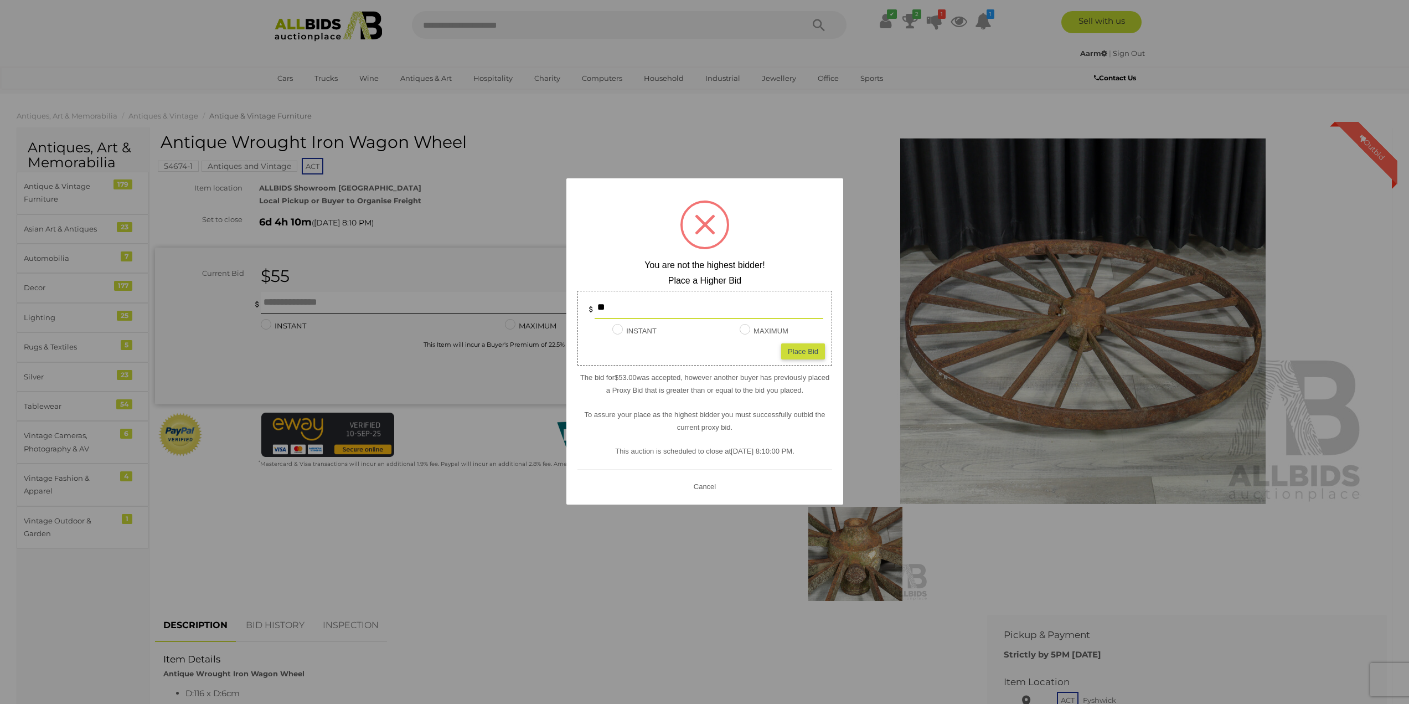
click at [813, 350] on div "Place Bid" at bounding box center [803, 351] width 44 height 16
type input "**"
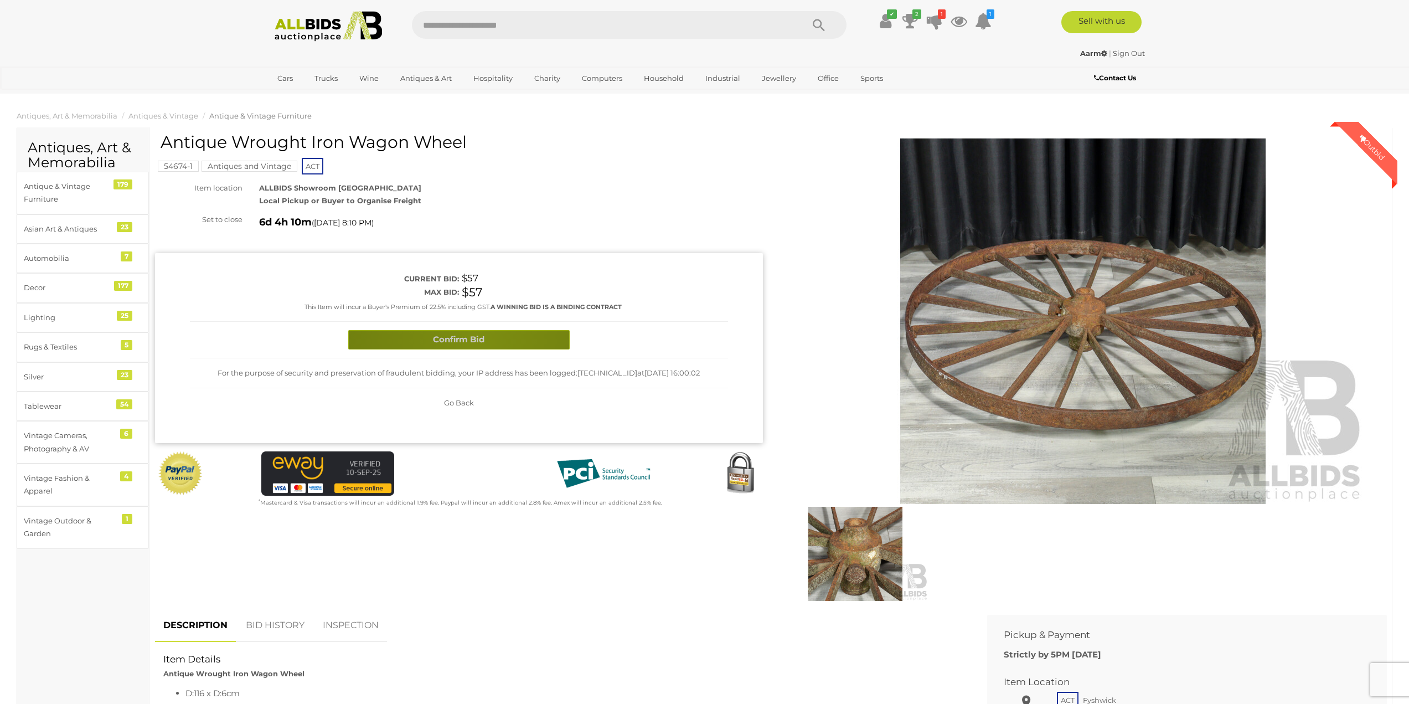
click at [478, 339] on button "Confirm Bid" at bounding box center [458, 339] width 221 height 19
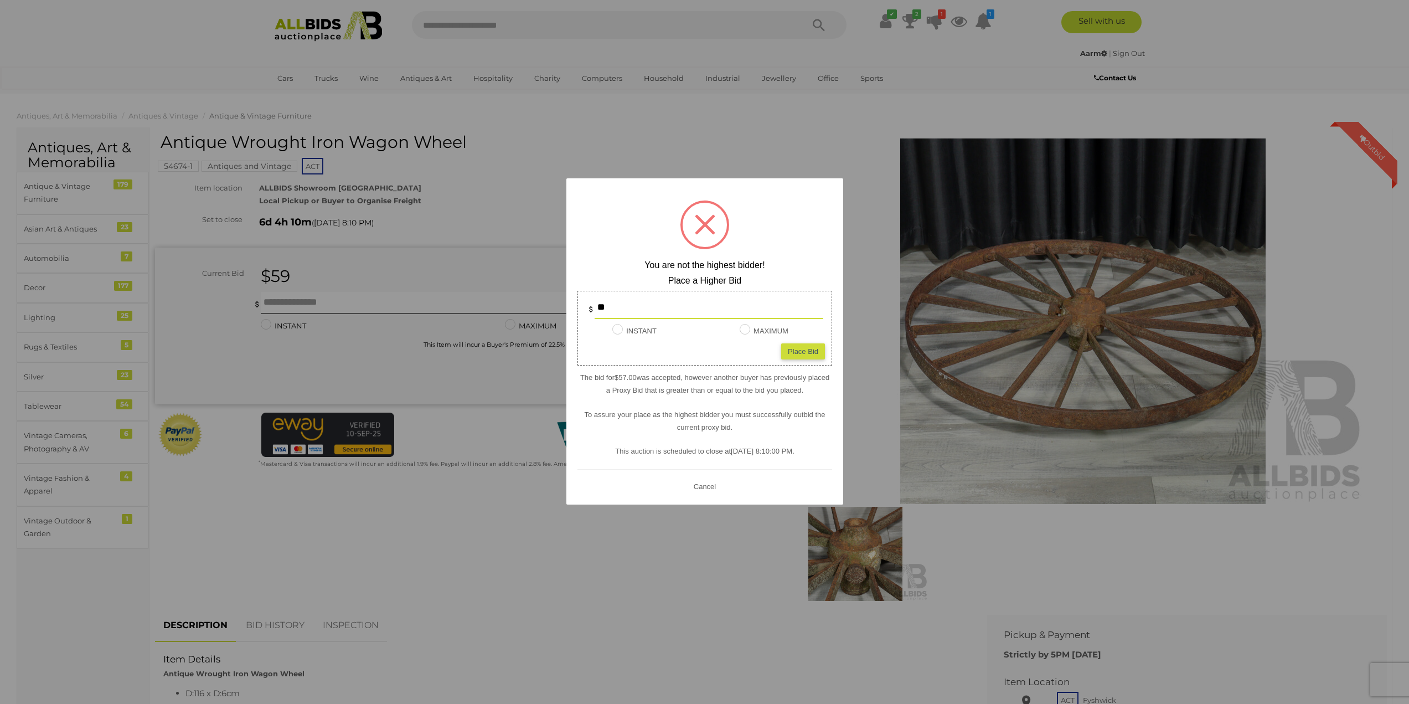
click at [611, 307] on input "**" at bounding box center [709, 308] width 229 height 22
type input "*"
type input "**"
click at [805, 350] on div "Place Bid" at bounding box center [803, 351] width 44 height 16
type input "**"
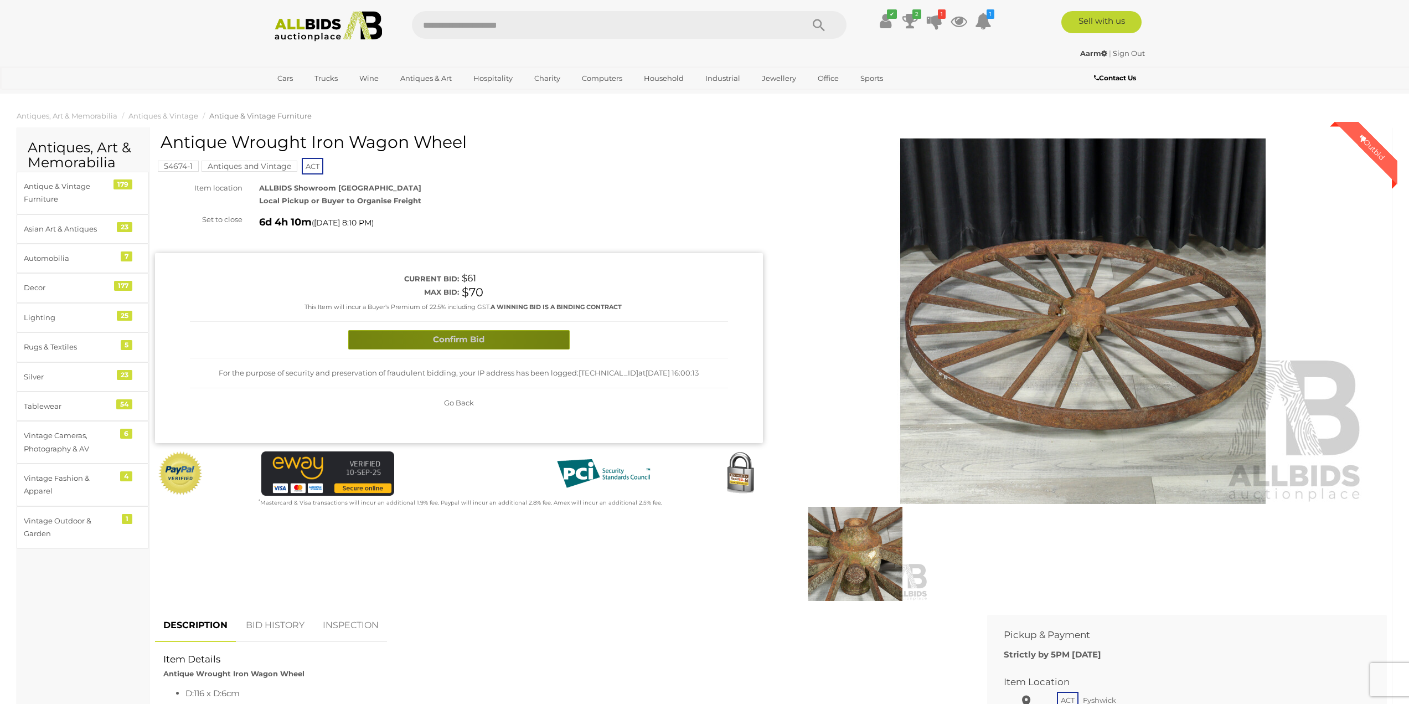
click at [447, 337] on button "Confirm Bid" at bounding box center [458, 339] width 221 height 19
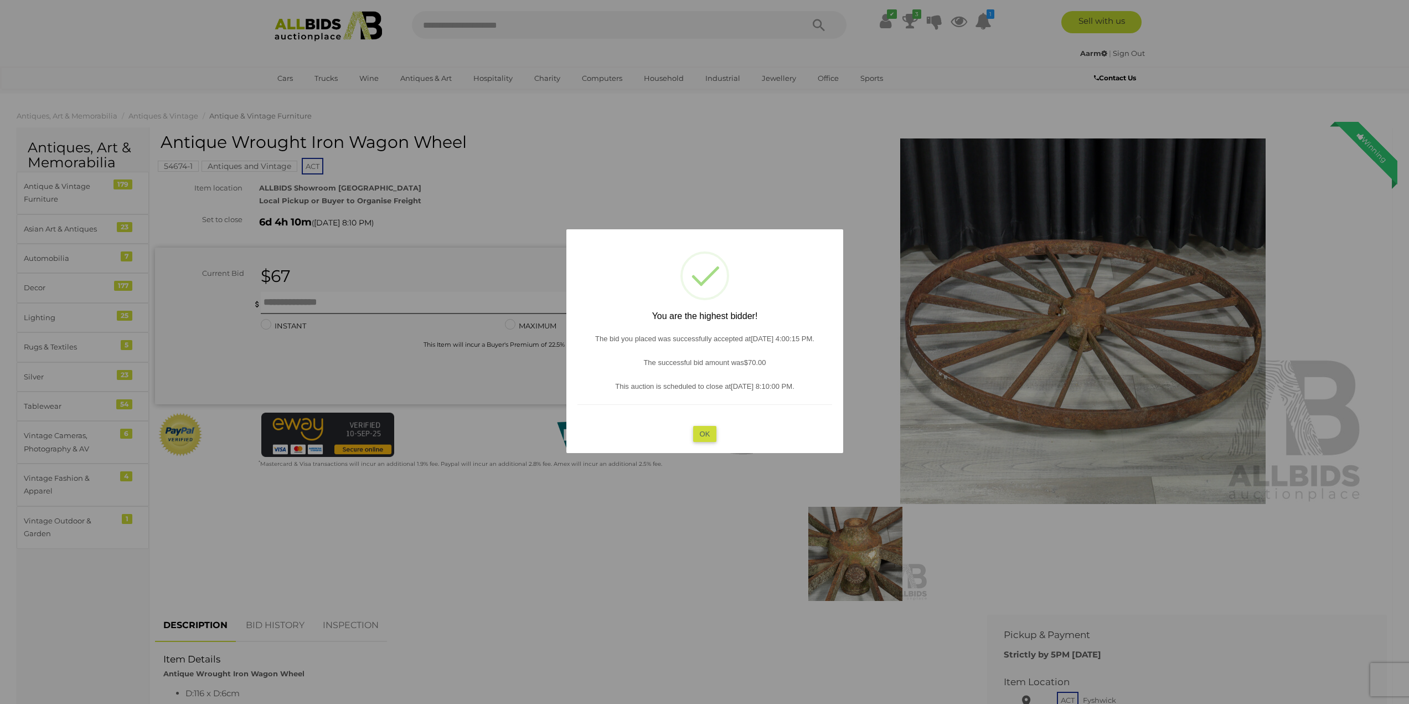
click at [711, 433] on button "OK" at bounding box center [705, 433] width 24 height 16
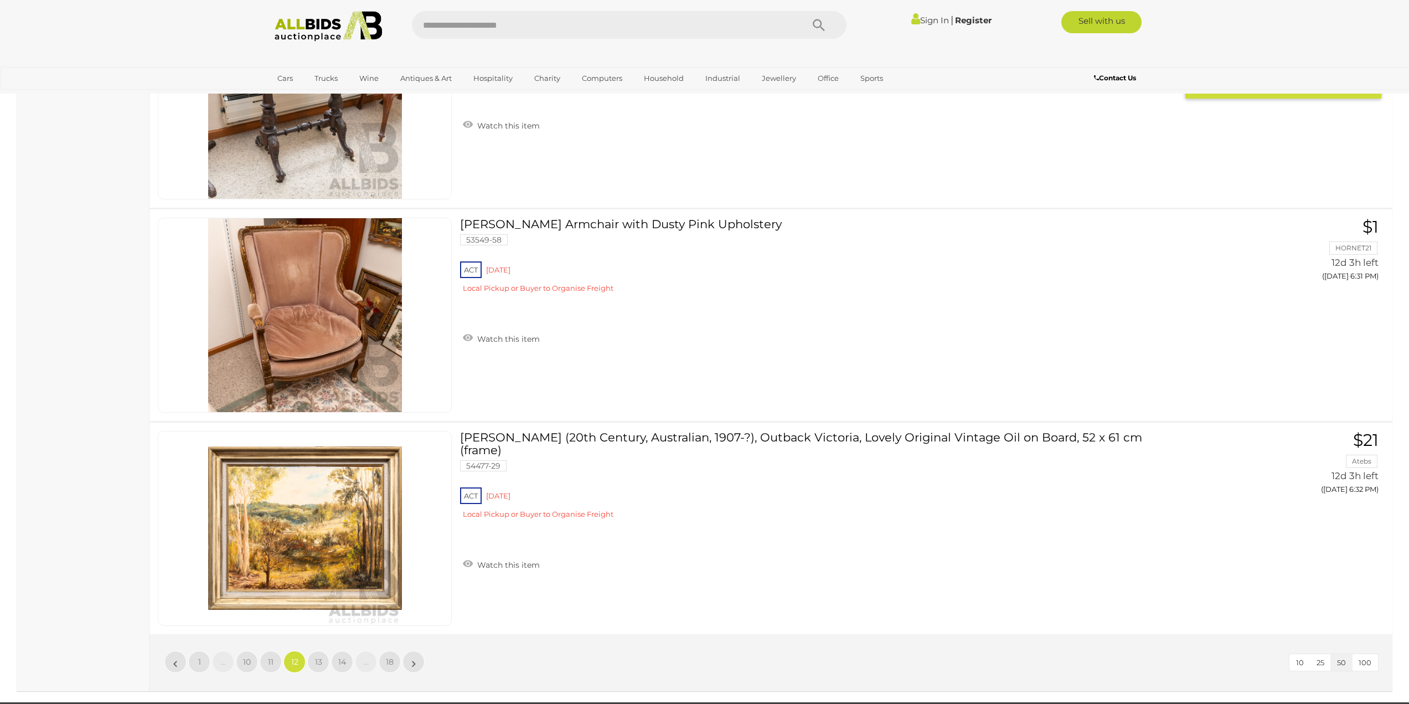
scroll to position [10401, 0]
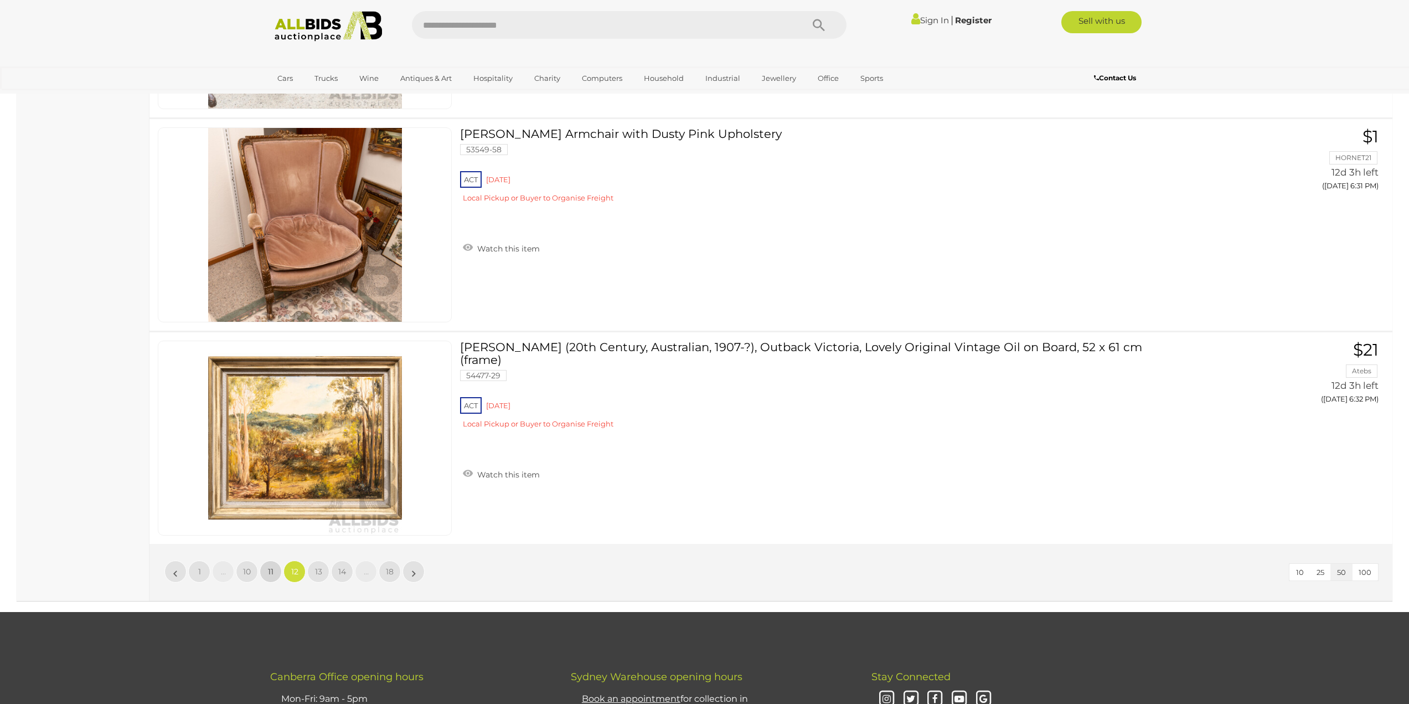
click at [273, 570] on span "11" at bounding box center [271, 571] width 6 height 10
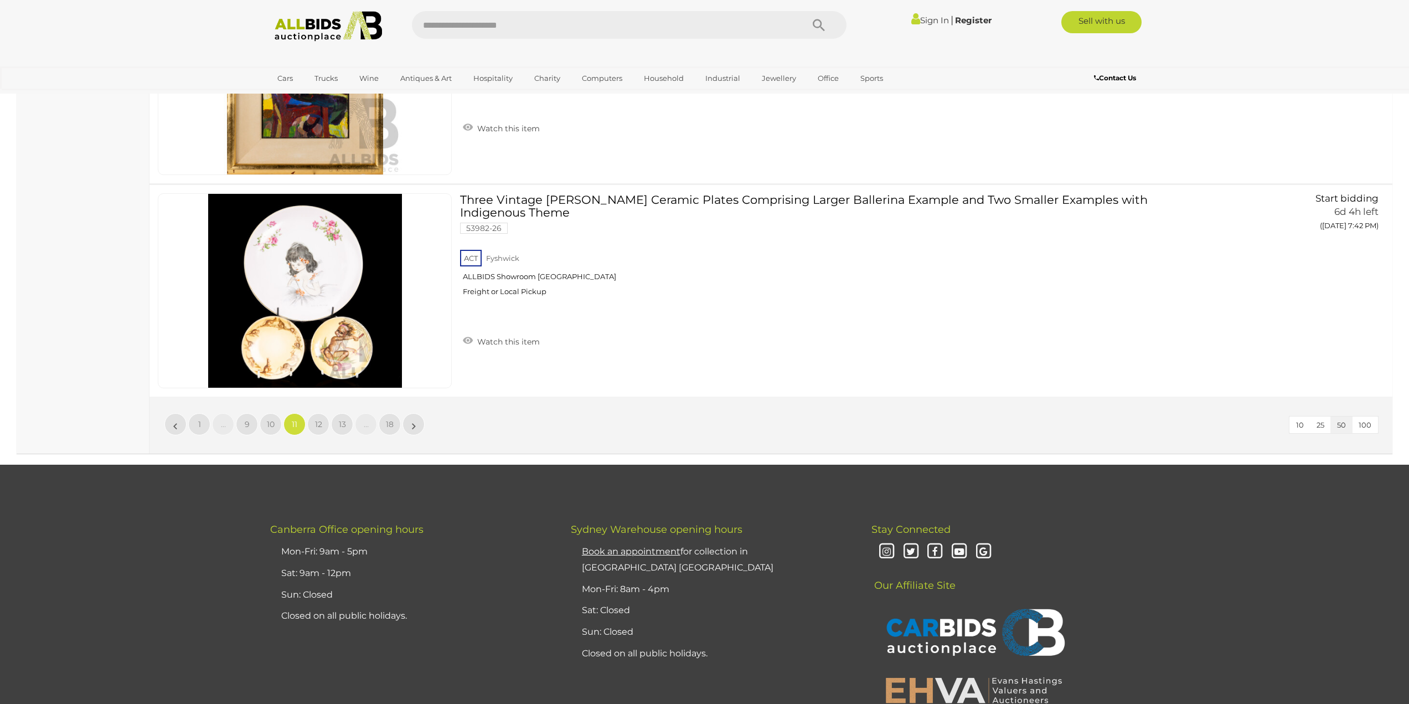
scroll to position [10640, 0]
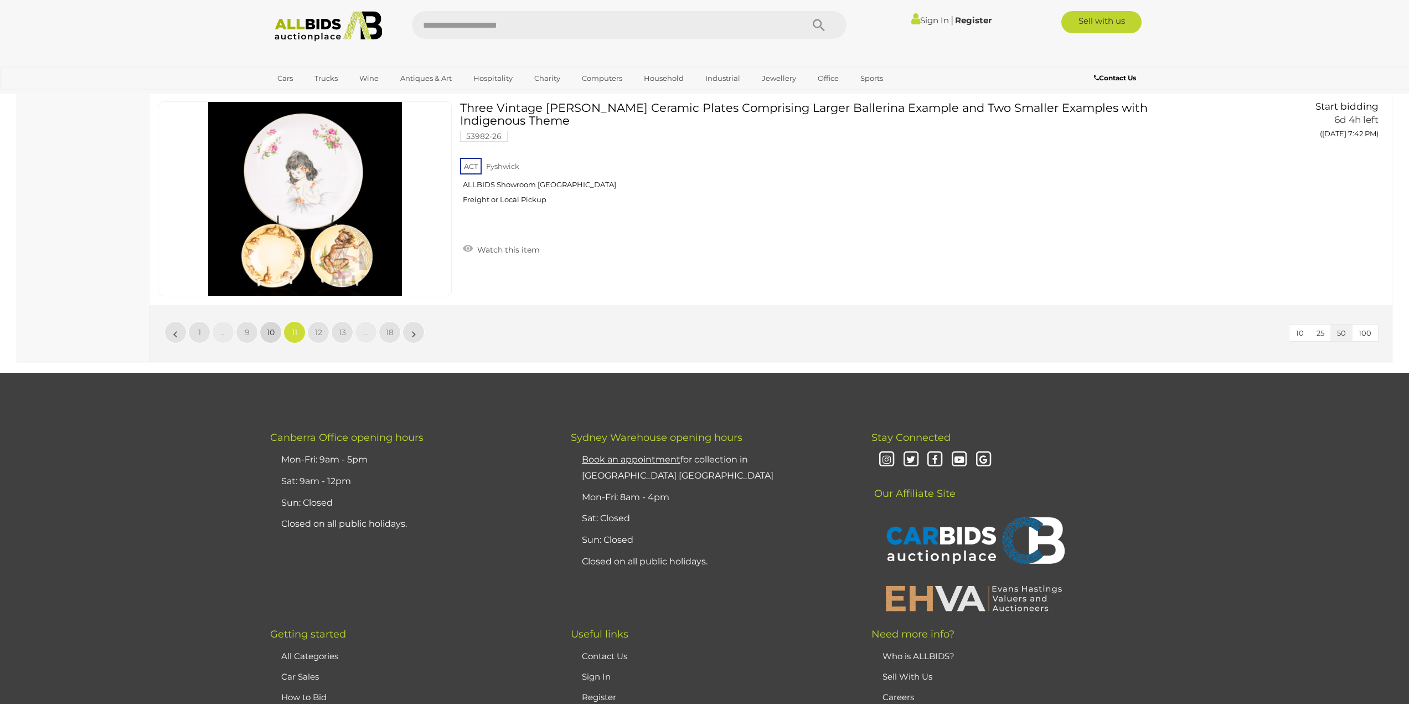
click at [275, 326] on link "10" at bounding box center [271, 332] width 22 height 22
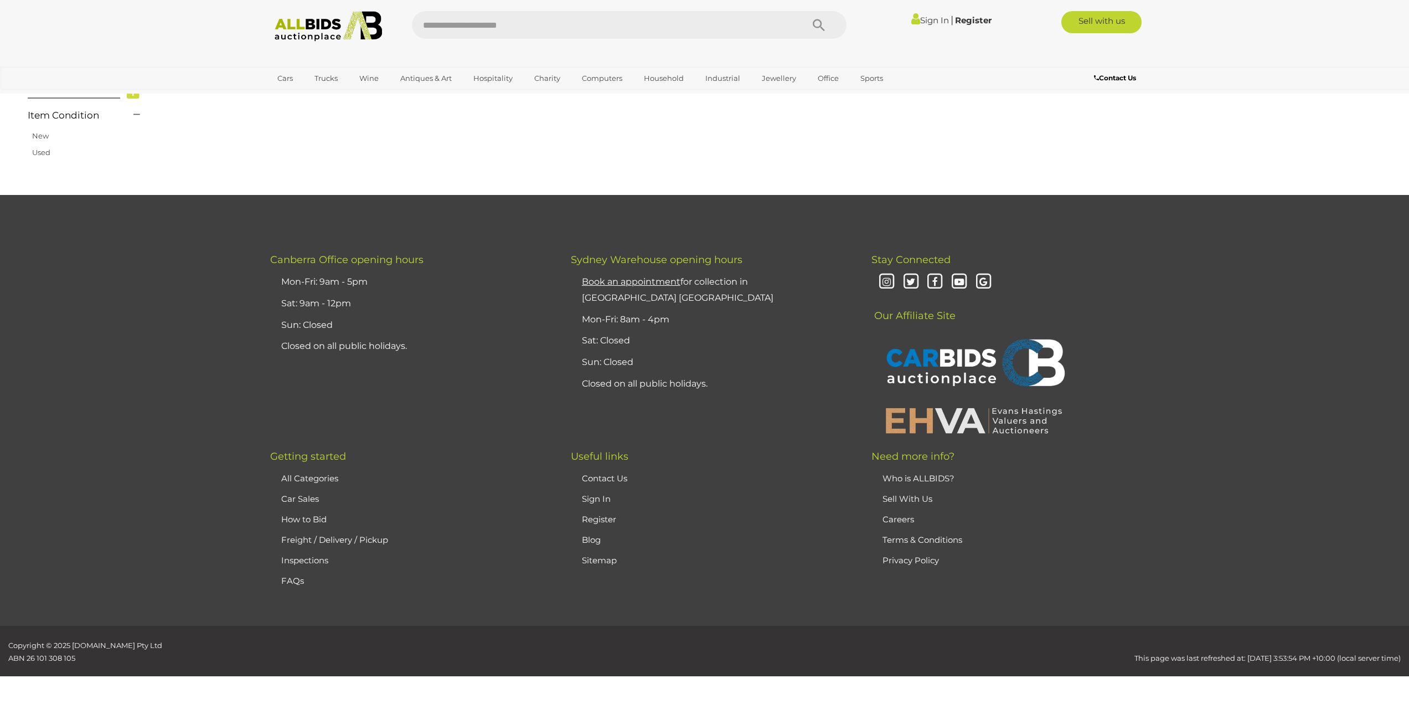
scroll to position [177, 0]
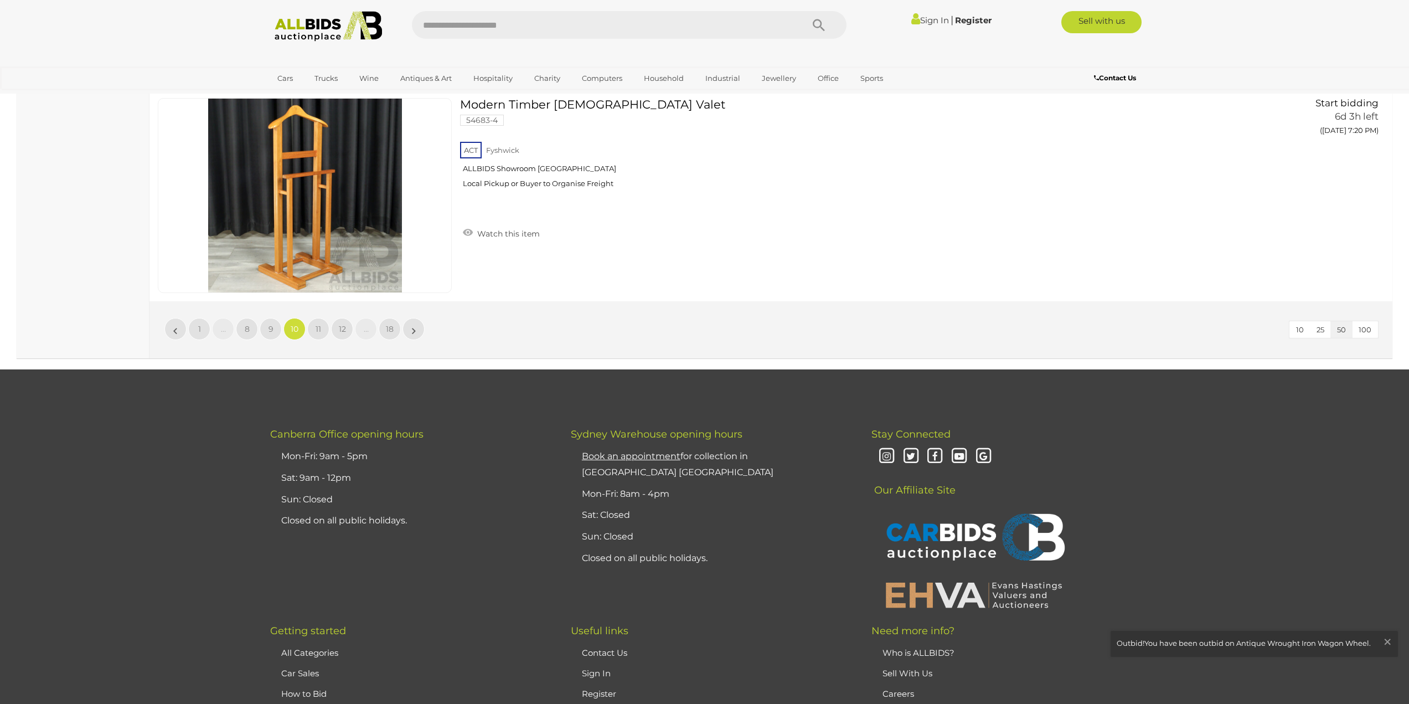
scroll to position [10695, 0]
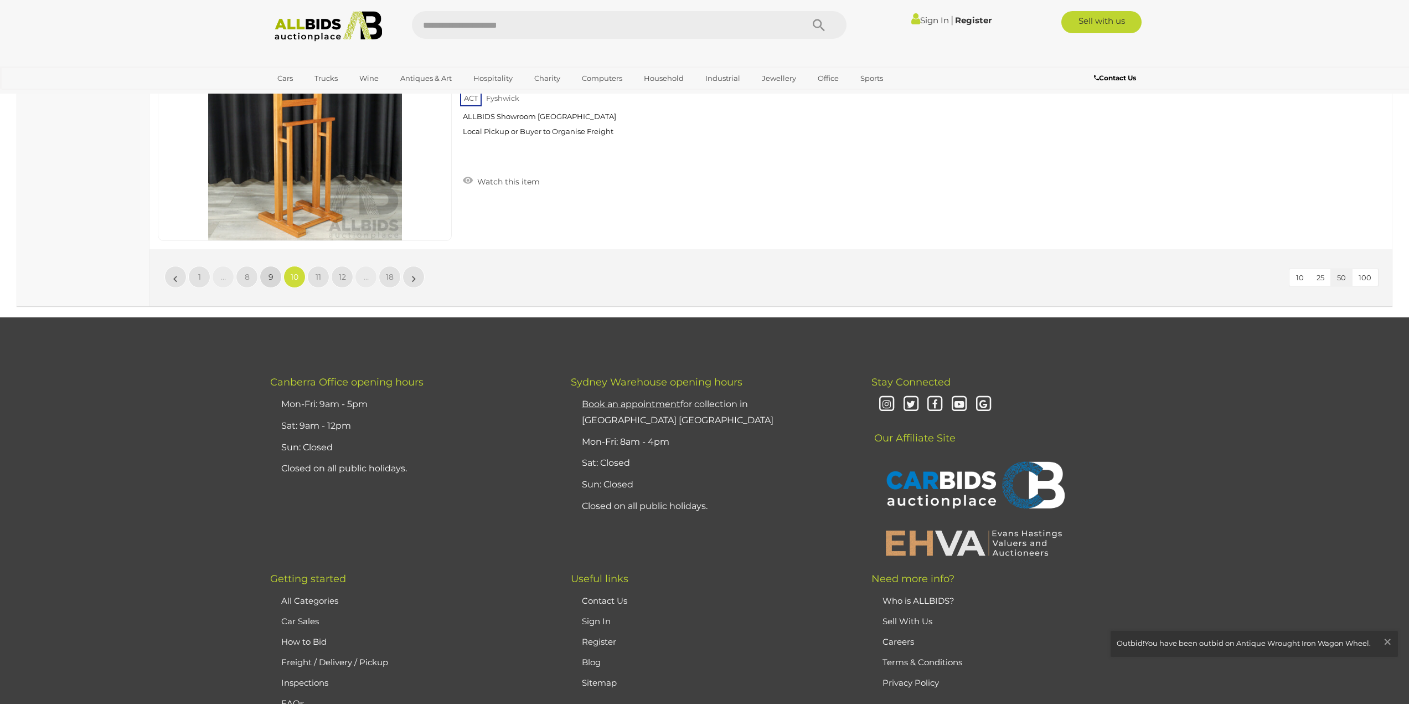
click at [273, 281] on span "9" at bounding box center [270, 277] width 5 height 10
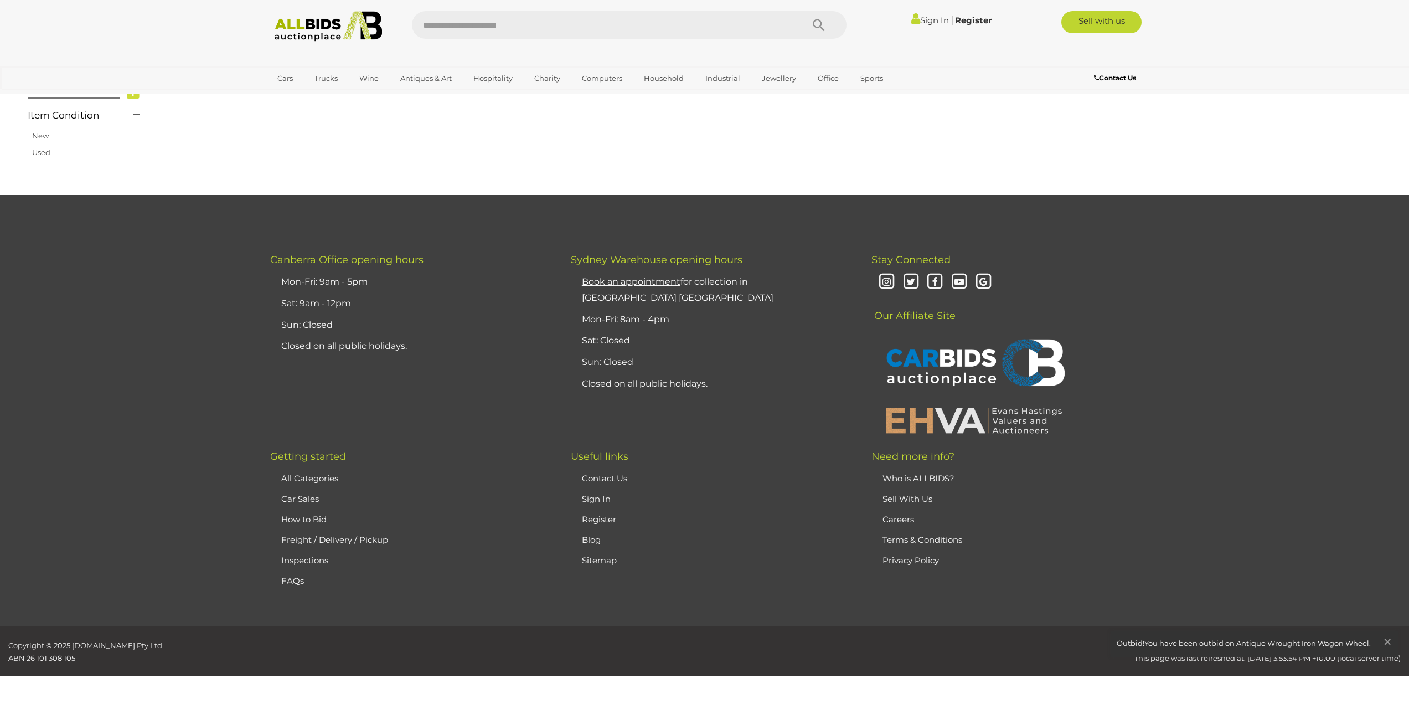
scroll to position [177, 0]
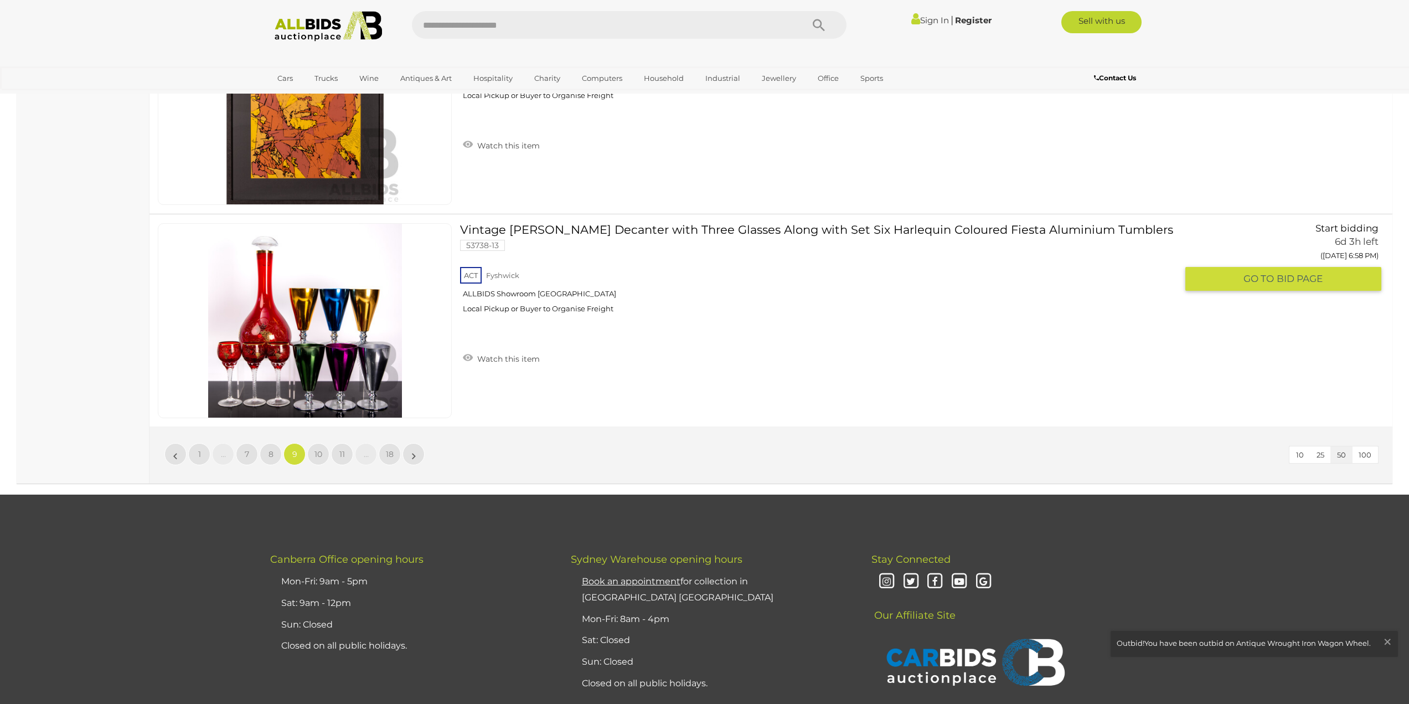
scroll to position [10529, 0]
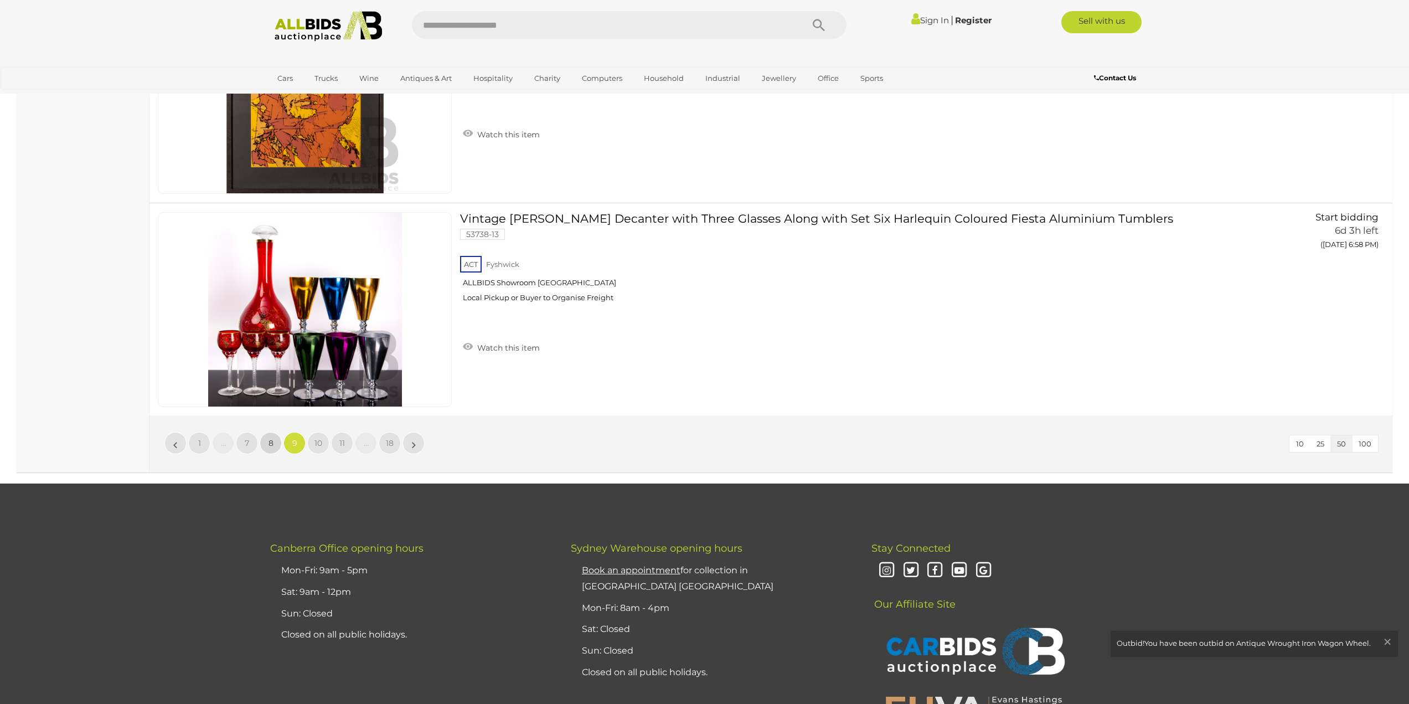
click at [276, 443] on link "8" at bounding box center [271, 443] width 22 height 22
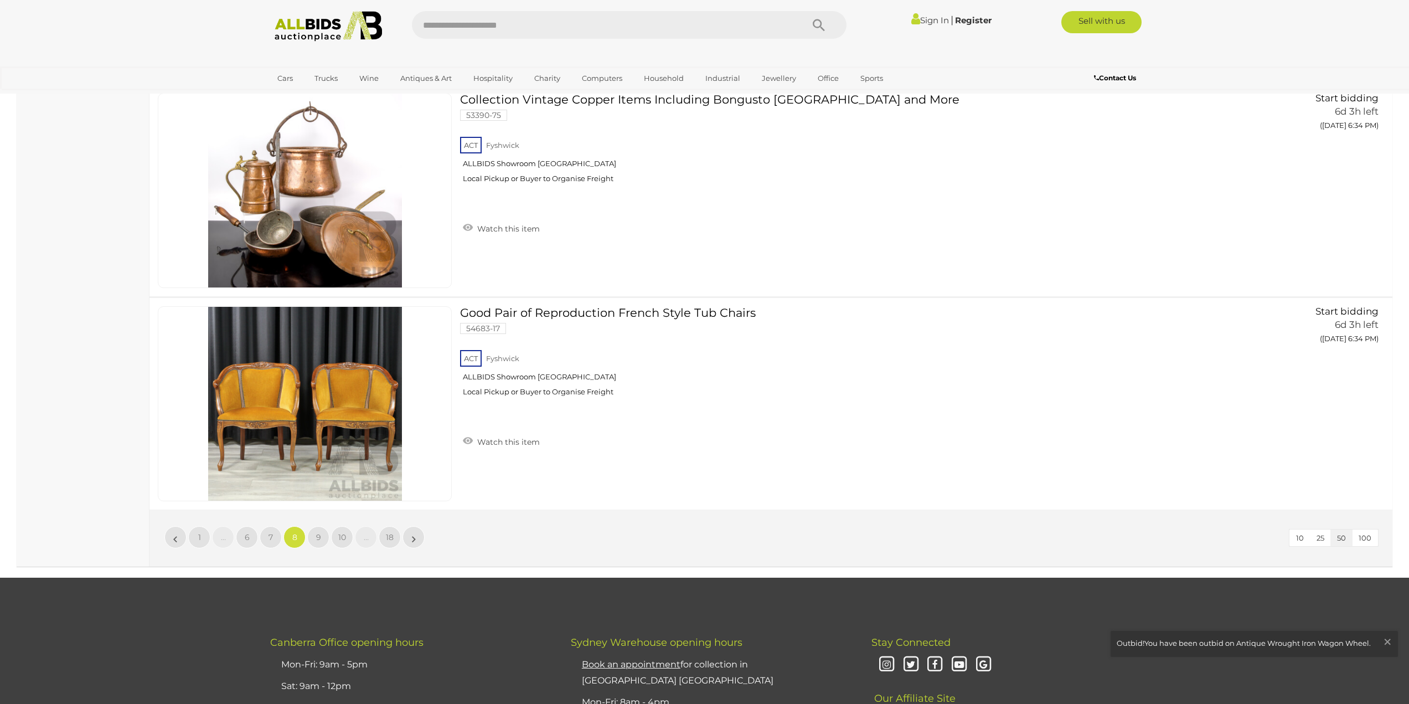
scroll to position [10529, 0]
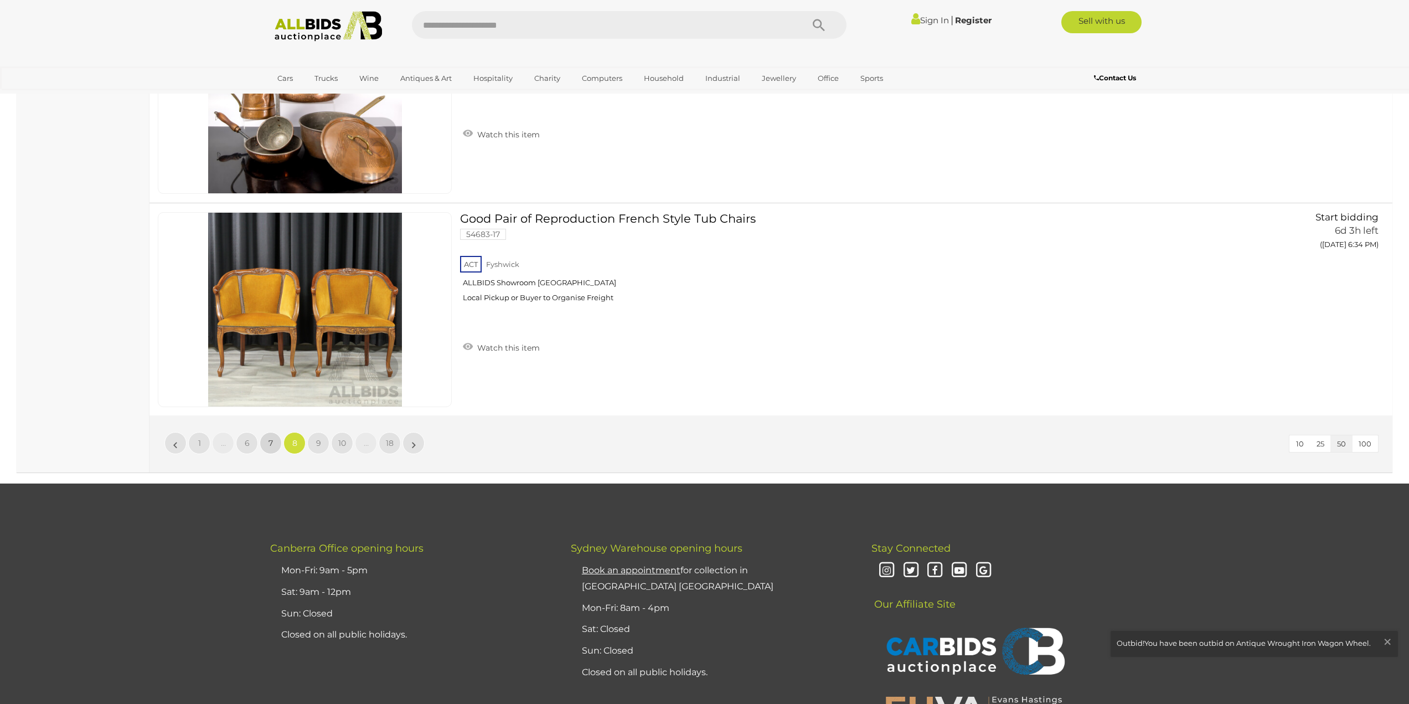
click at [266, 442] on link "7" at bounding box center [271, 443] width 22 height 22
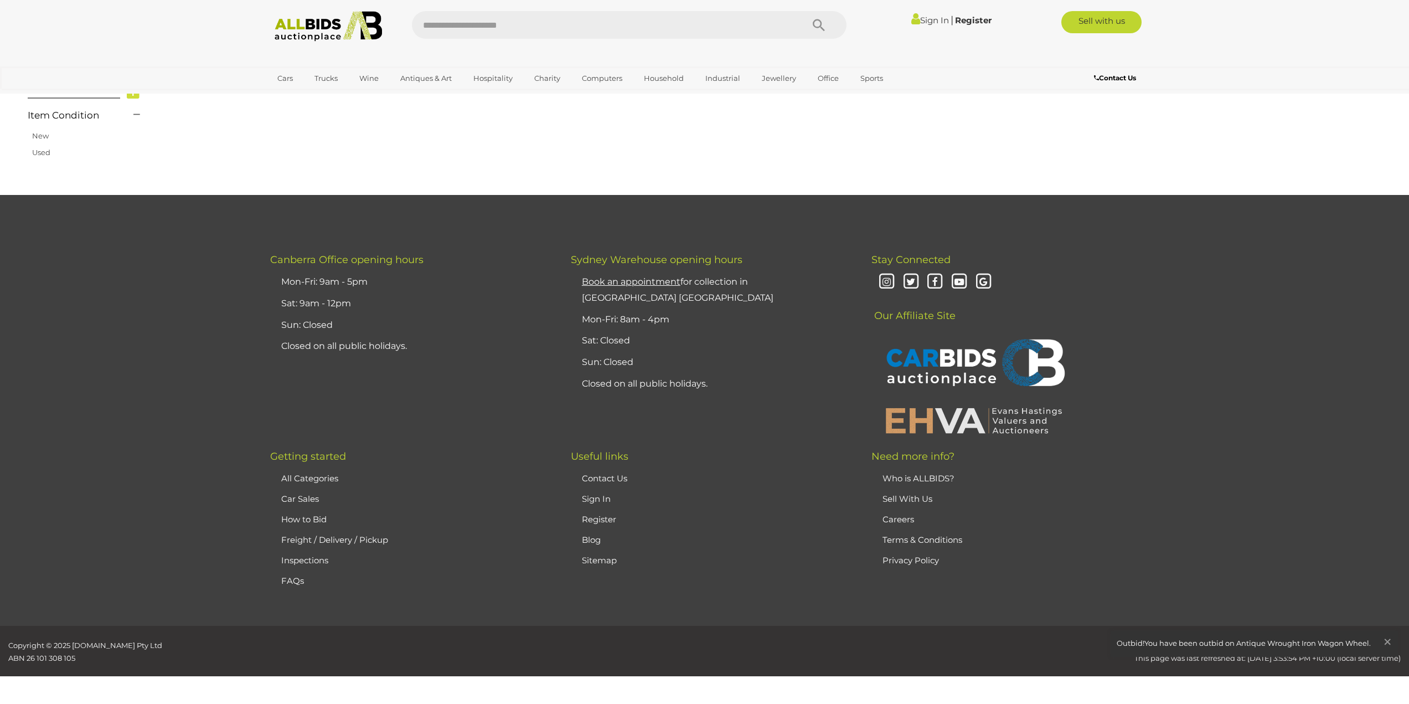
scroll to position [177, 0]
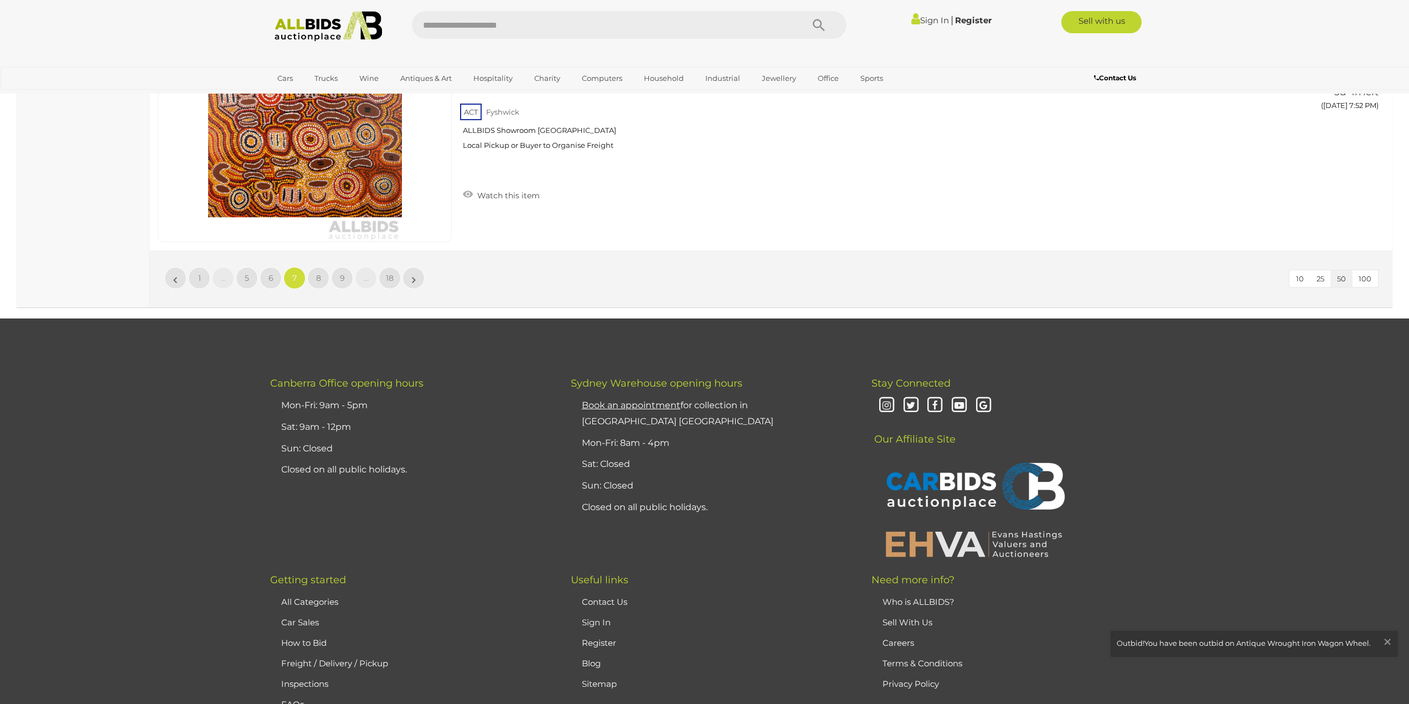
scroll to position [10750, 0]
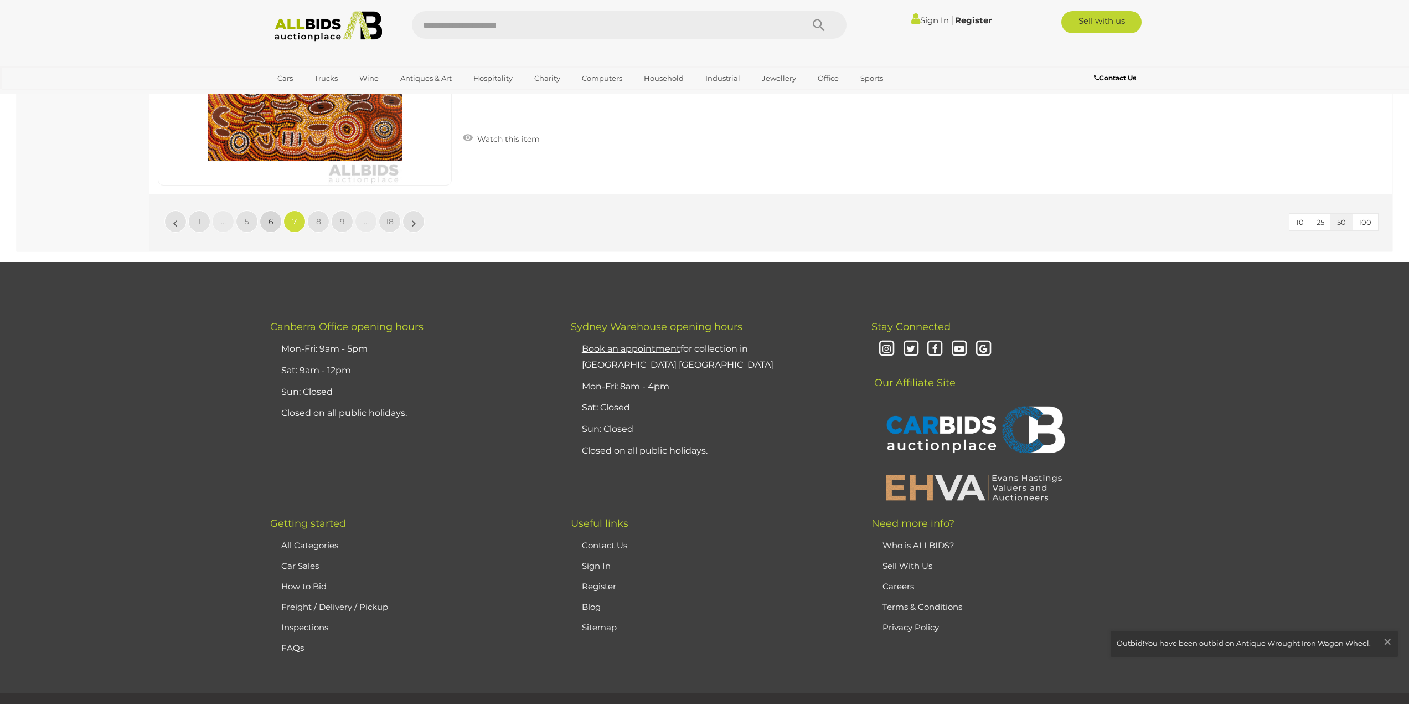
click at [267, 220] on link "6" at bounding box center [271, 221] width 22 height 22
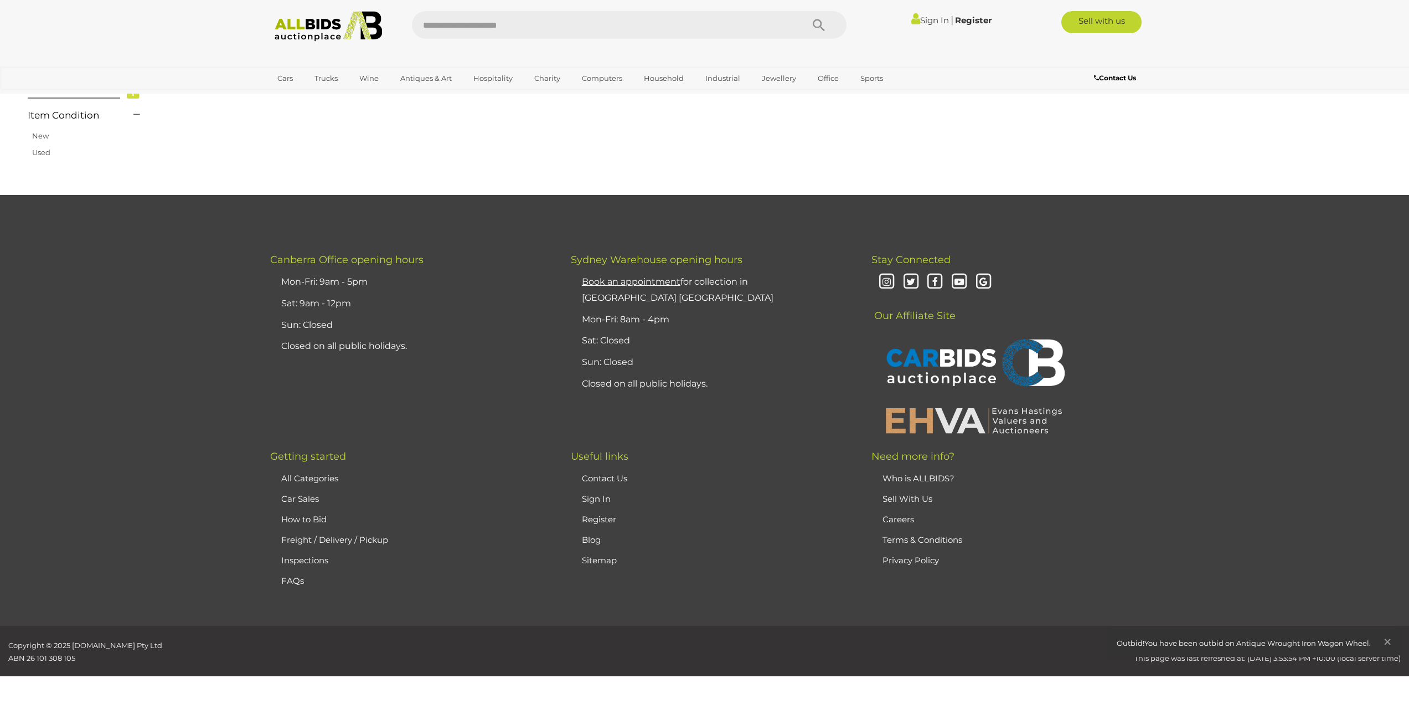
scroll to position [177, 0]
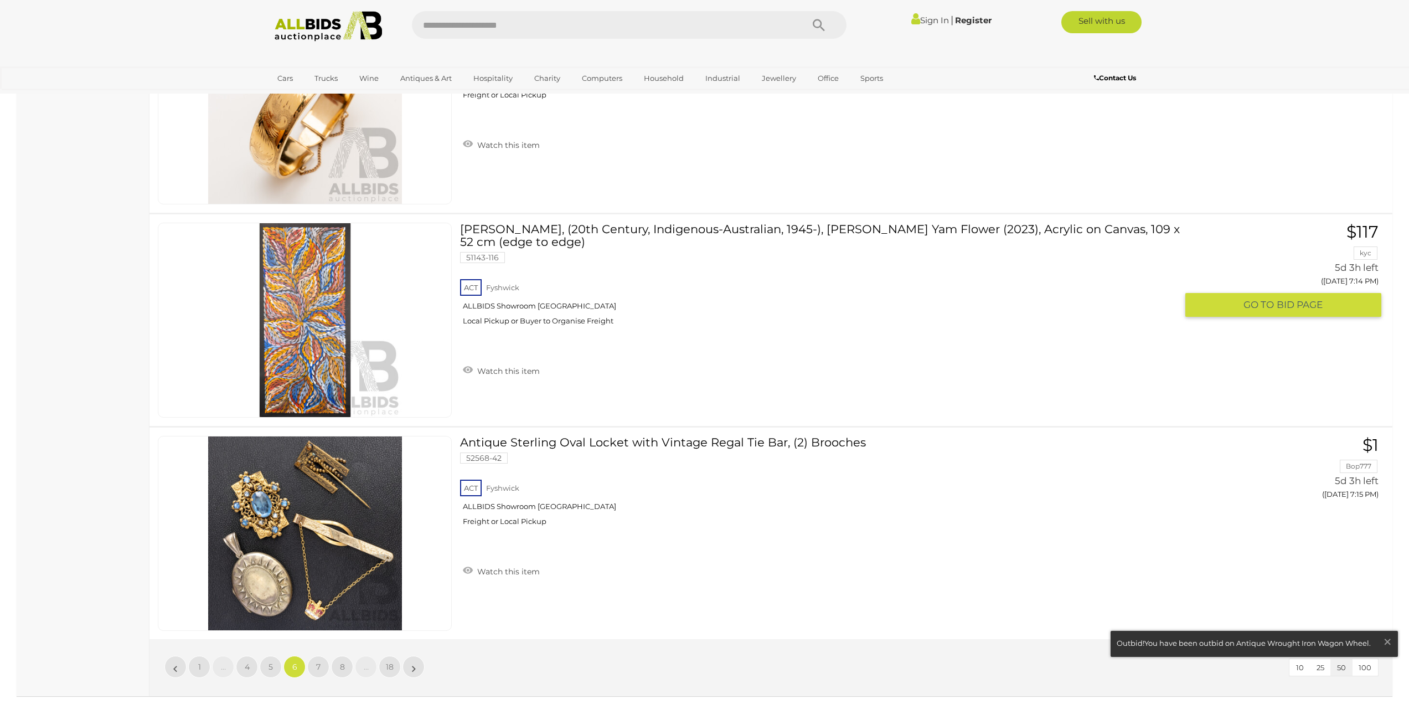
scroll to position [10418, 0]
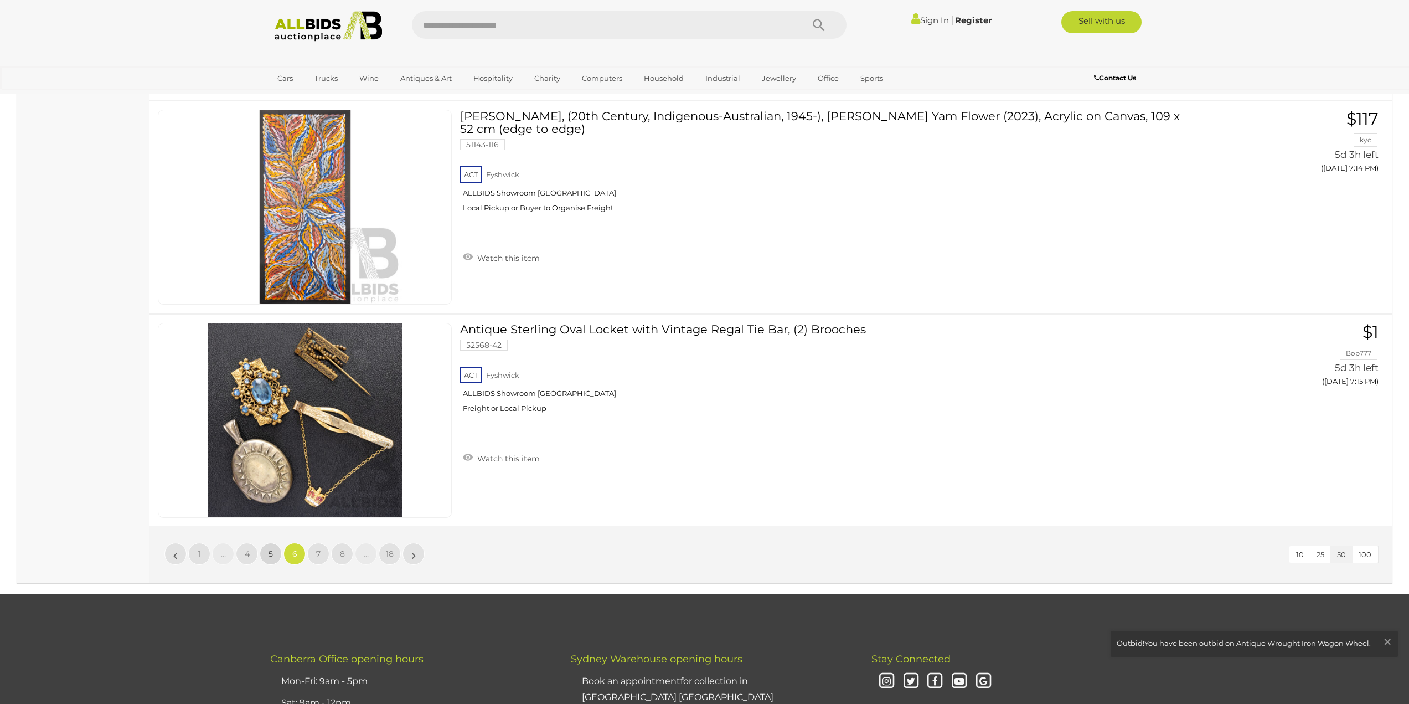
click at [274, 543] on link "5" at bounding box center [271, 554] width 22 height 22
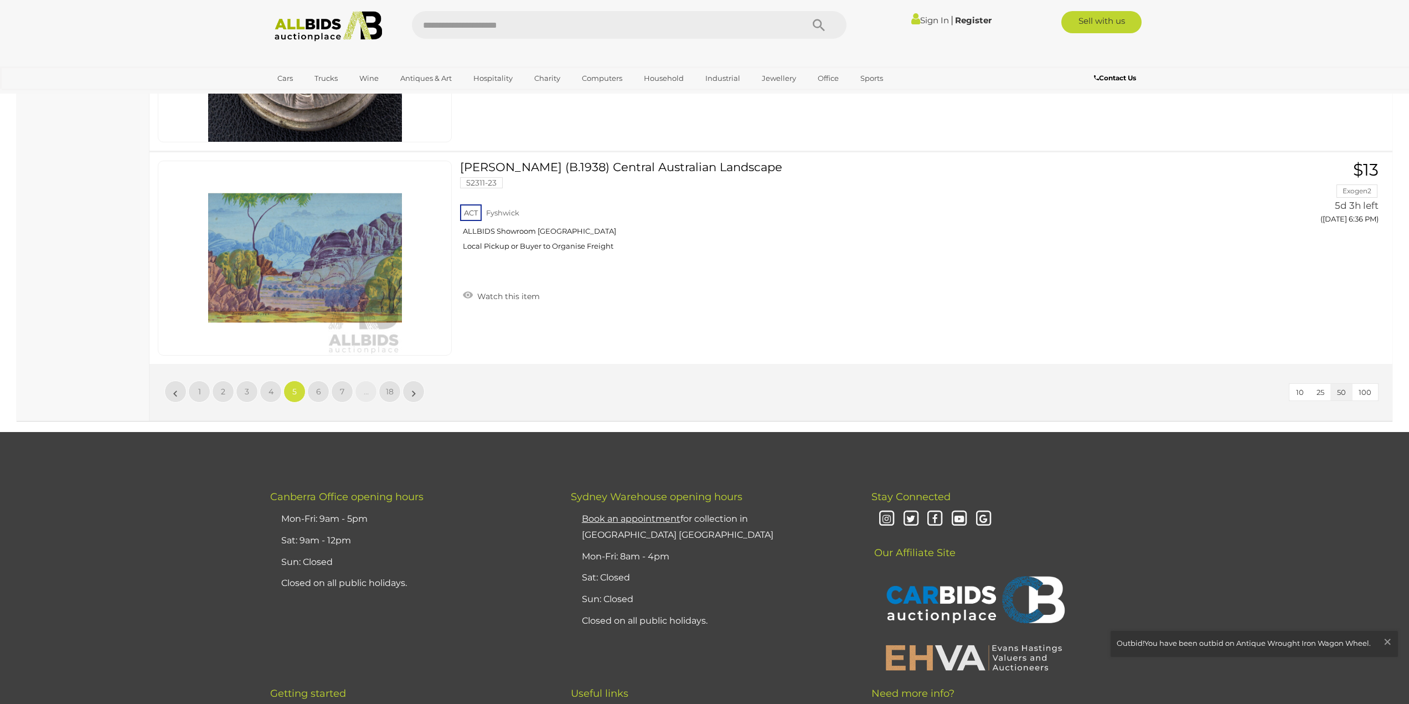
scroll to position [10640, 0]
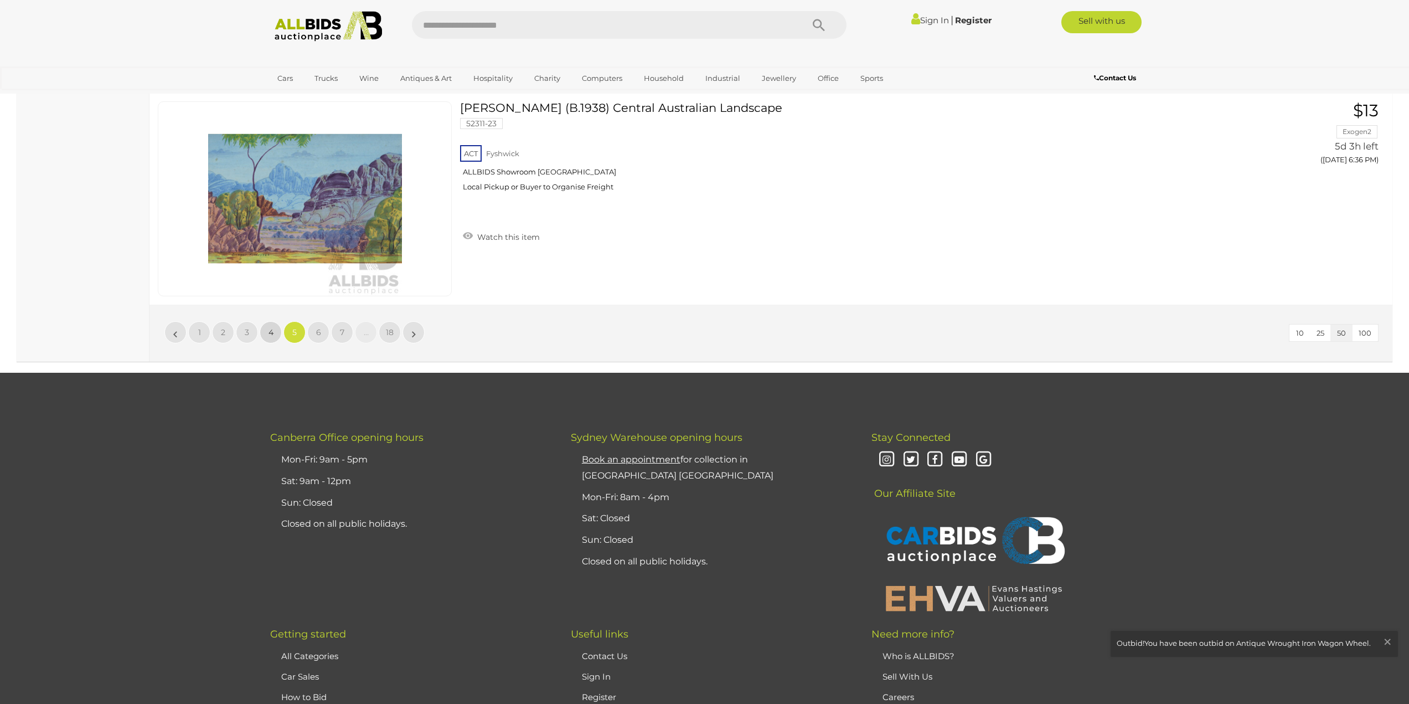
click at [274, 334] on link "4" at bounding box center [271, 332] width 22 height 22
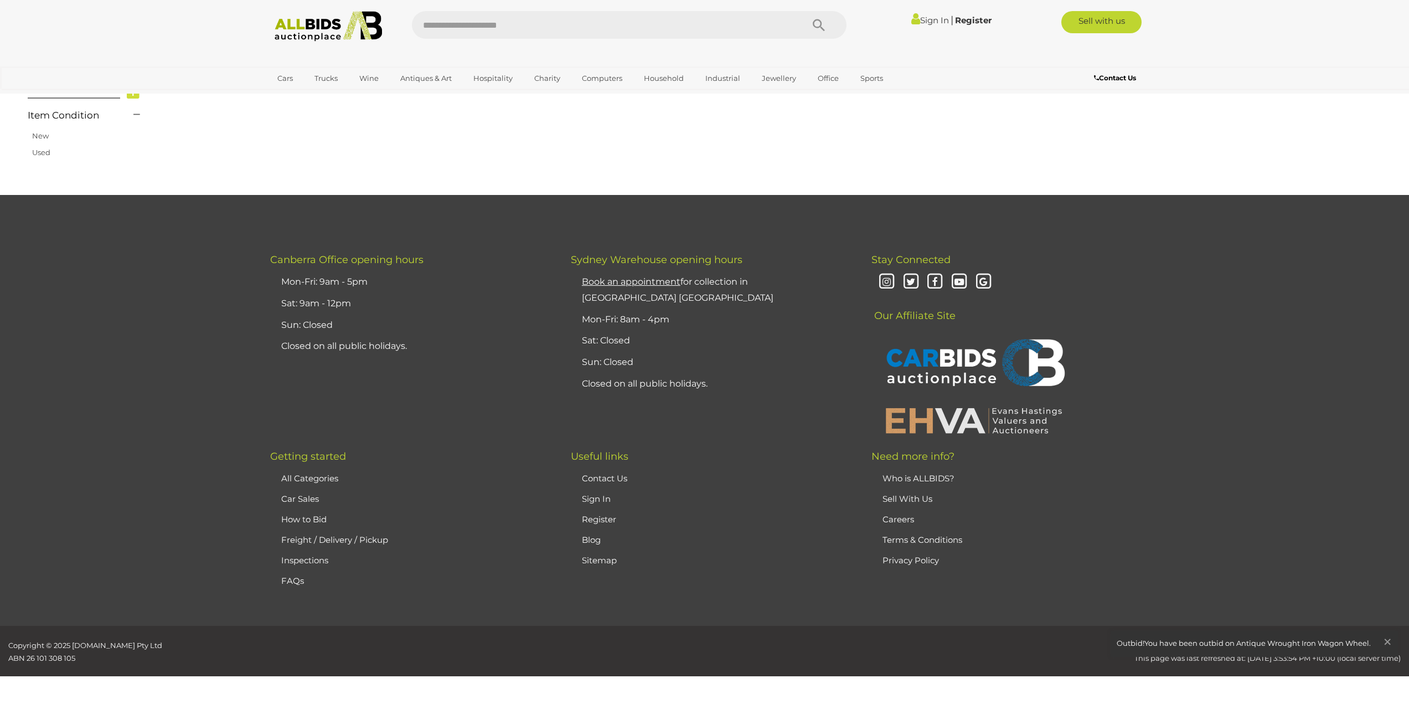
scroll to position [177, 0]
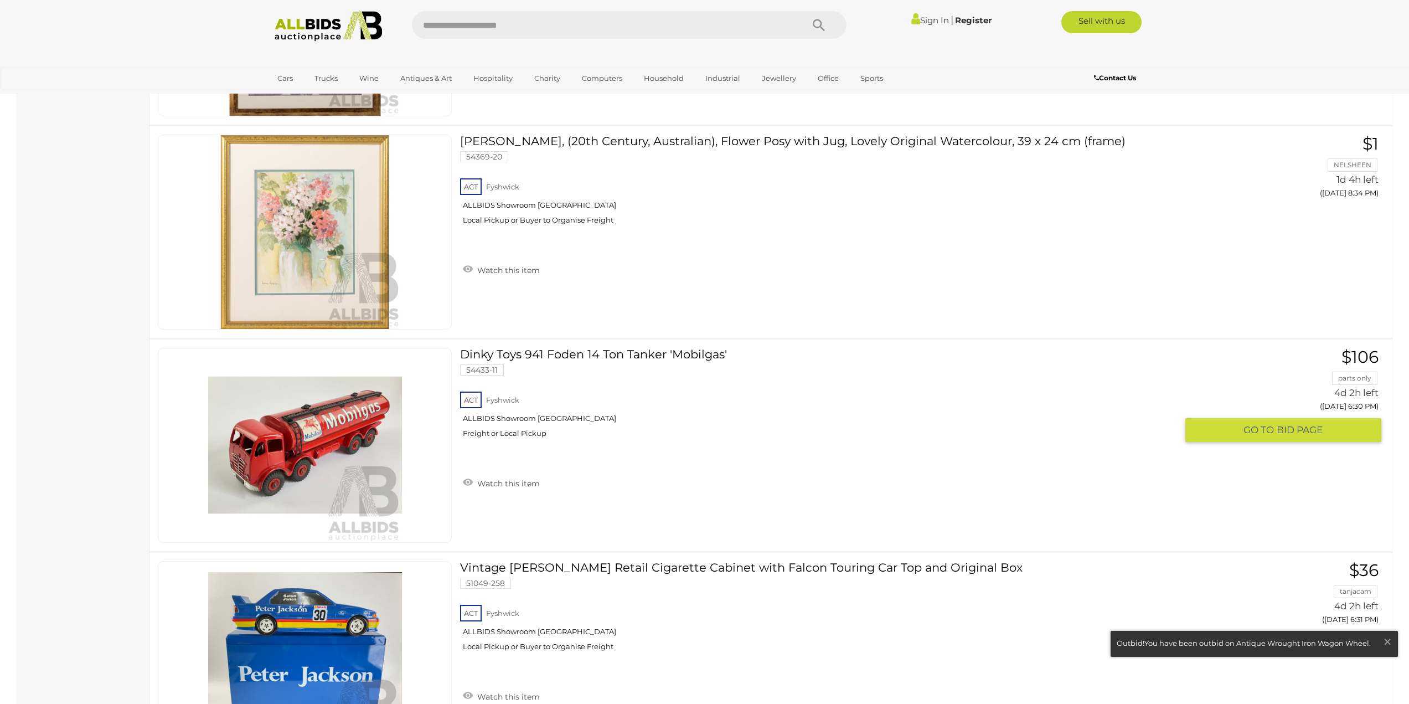
scroll to position [9256, 0]
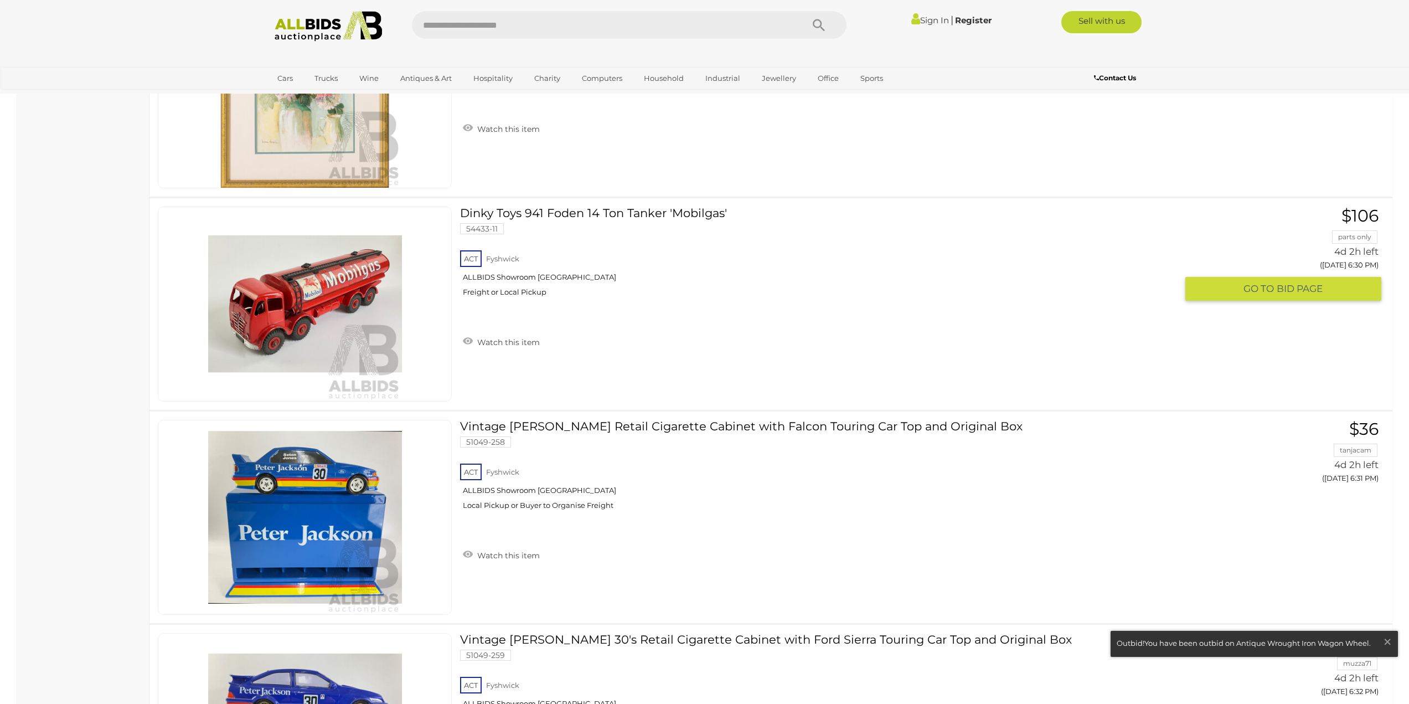
click at [393, 273] on link at bounding box center [305, 303] width 294 height 195
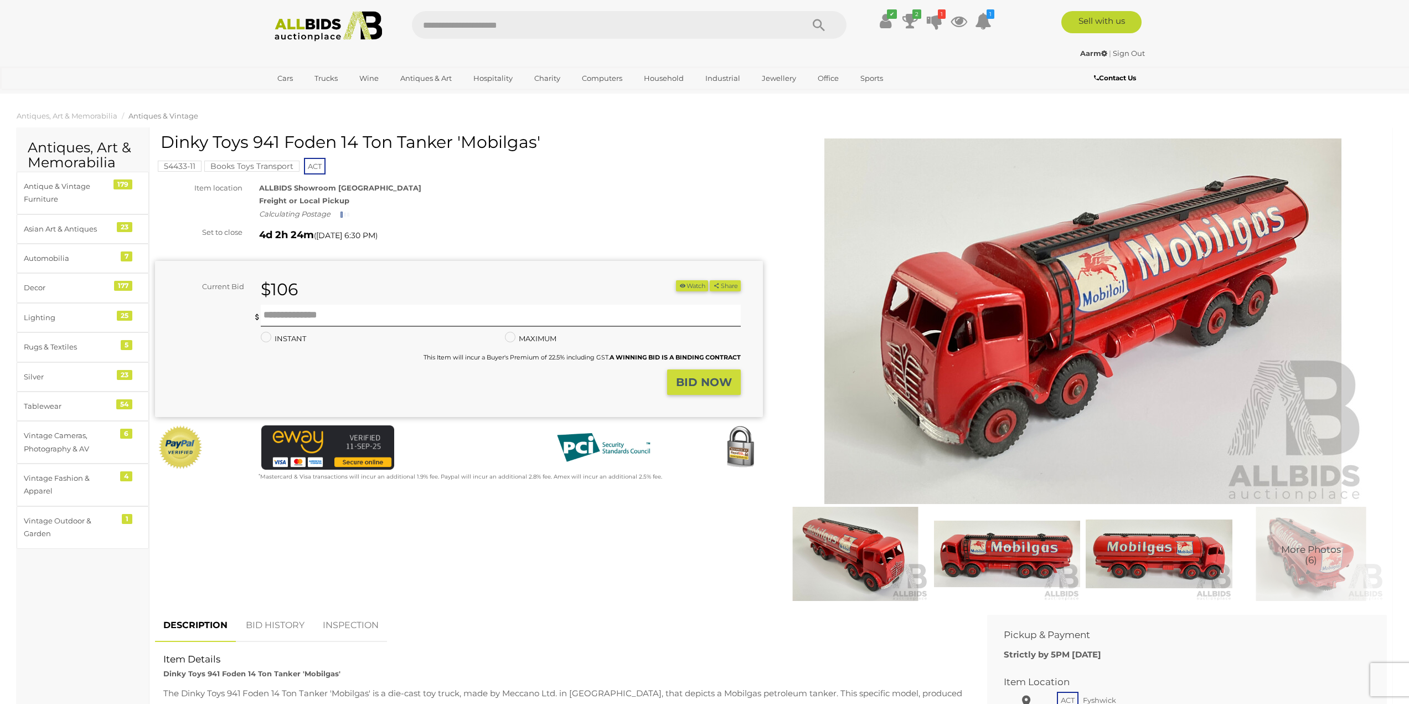
click at [1020, 352] on img at bounding box center [1082, 320] width 567 height 365
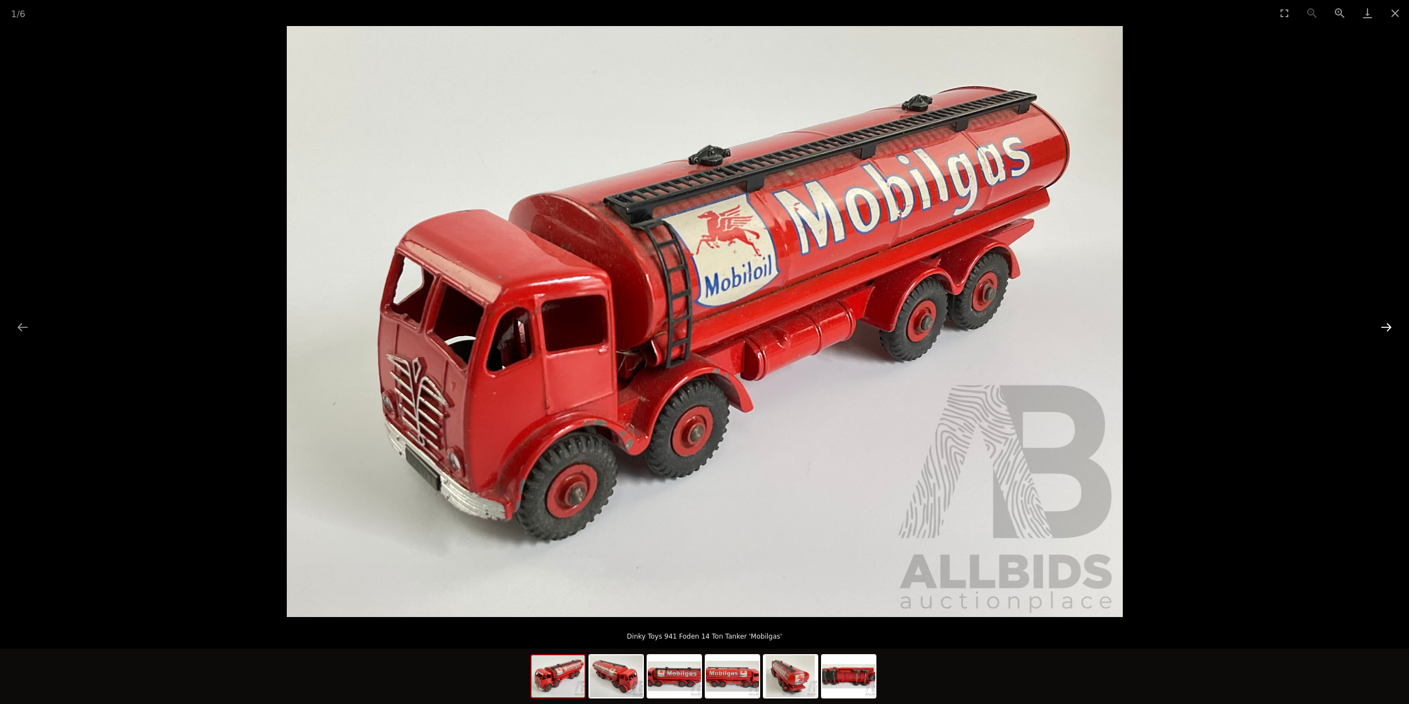
click at [1383, 329] on button "Next slide" at bounding box center [1386, 327] width 23 height 22
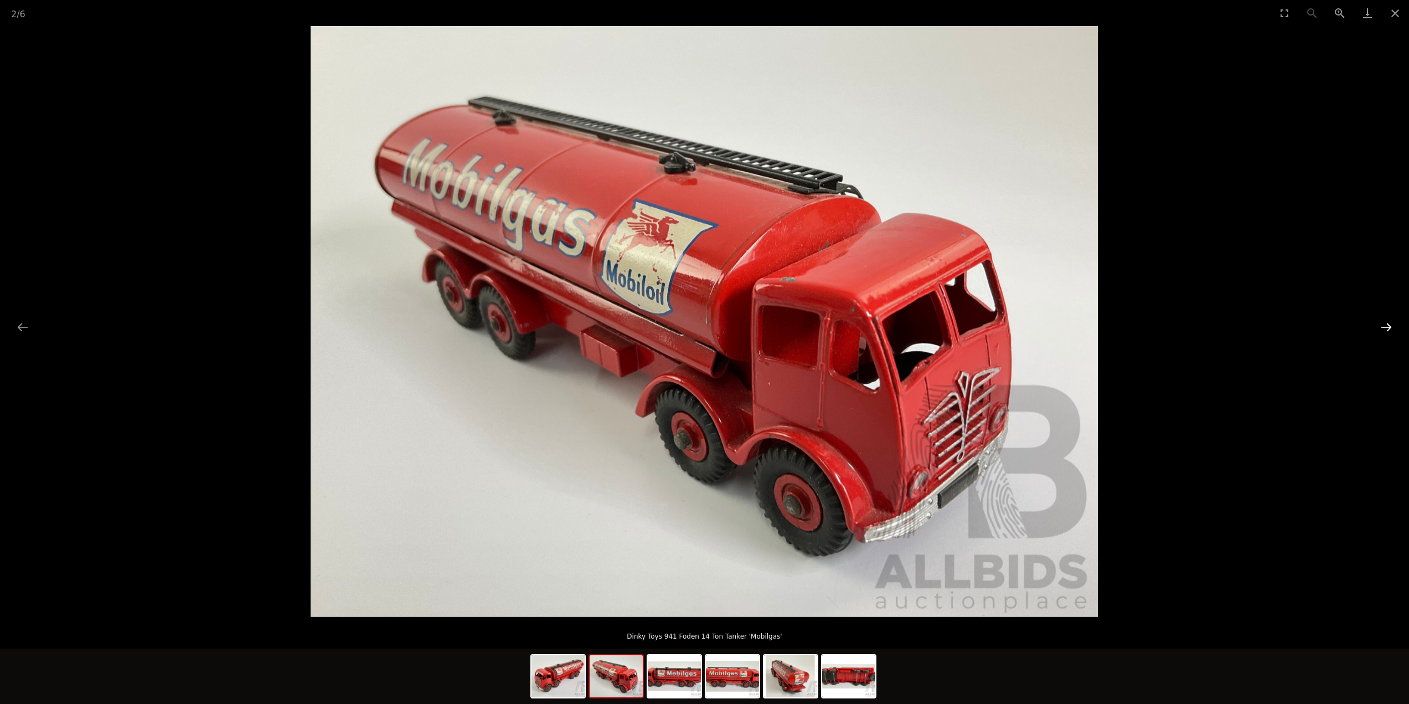
click at [1383, 329] on button "Next slide" at bounding box center [1386, 327] width 23 height 22
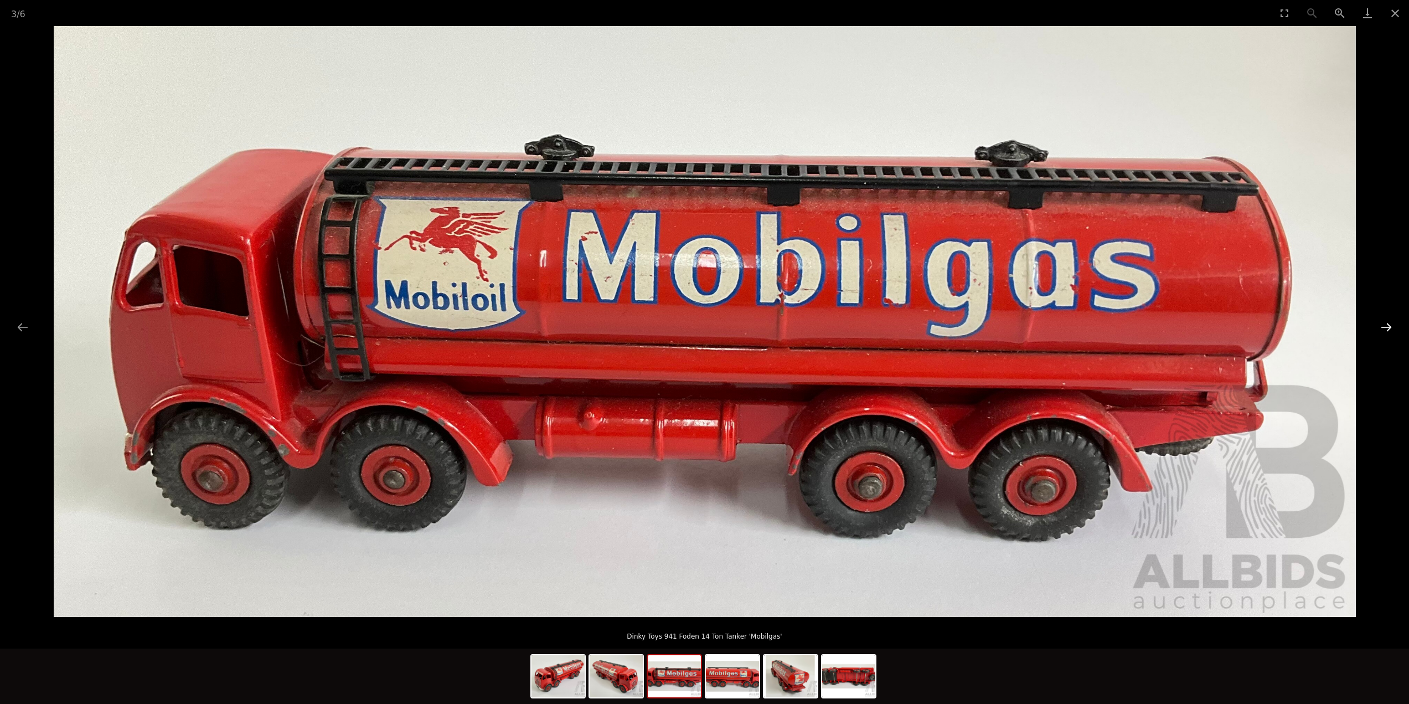
click at [1383, 329] on button "Next slide" at bounding box center [1386, 327] width 23 height 22
click at [1393, 323] on button "Next slide" at bounding box center [1386, 327] width 23 height 22
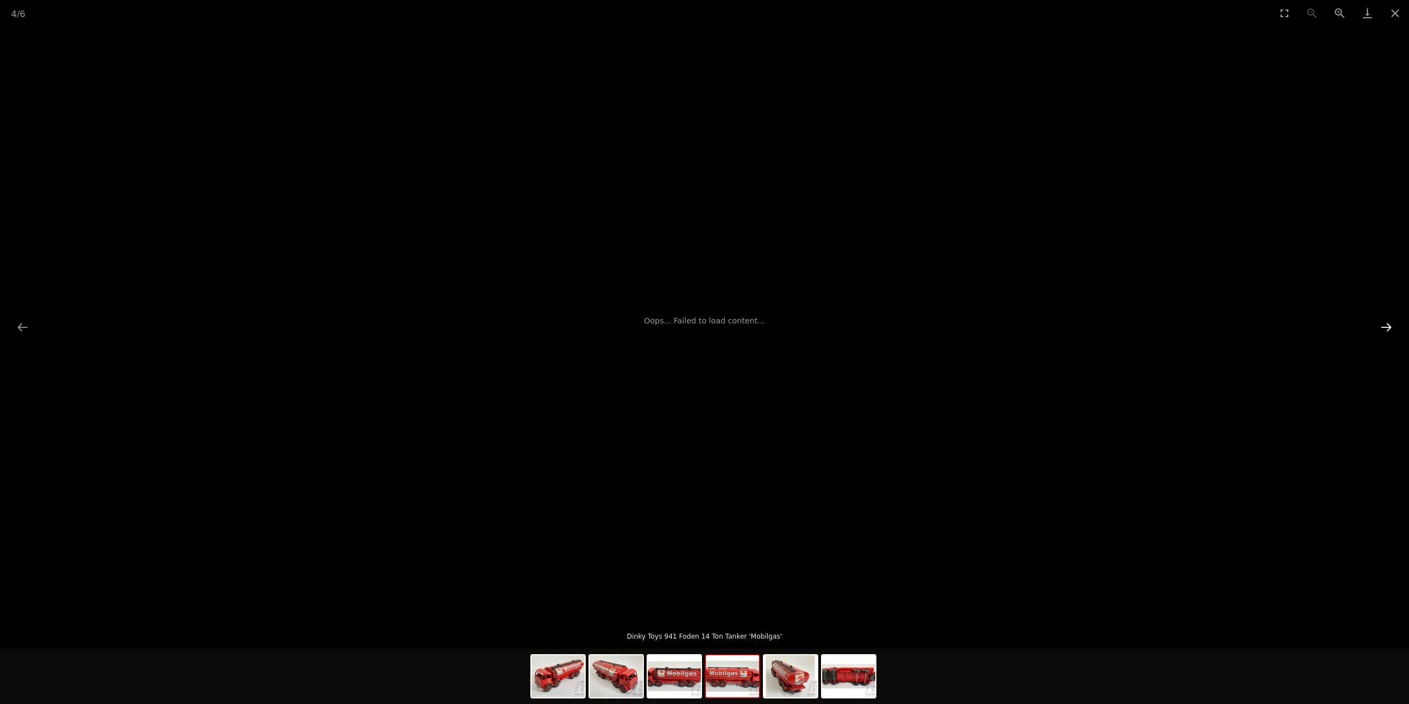
click at [1387, 326] on button "Next slide" at bounding box center [1386, 327] width 23 height 22
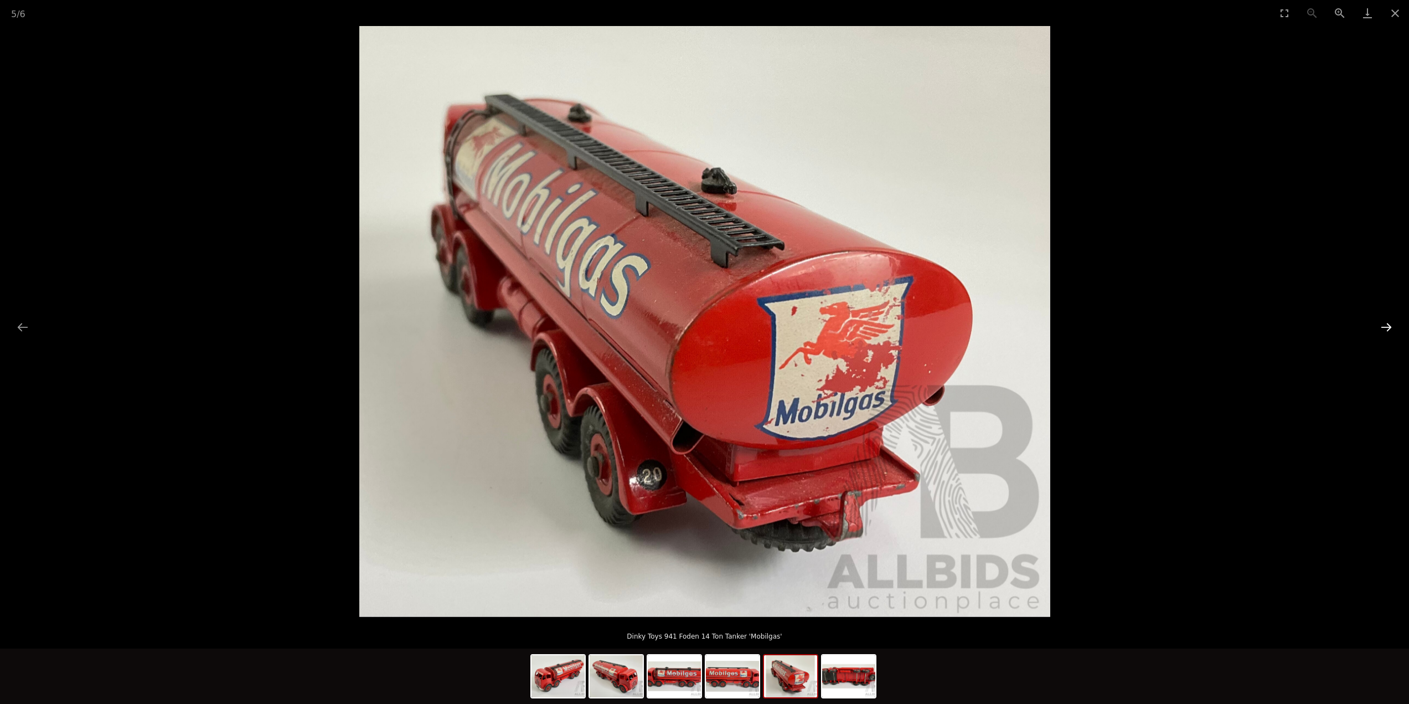
click at [1387, 326] on button "Next slide" at bounding box center [1386, 327] width 23 height 22
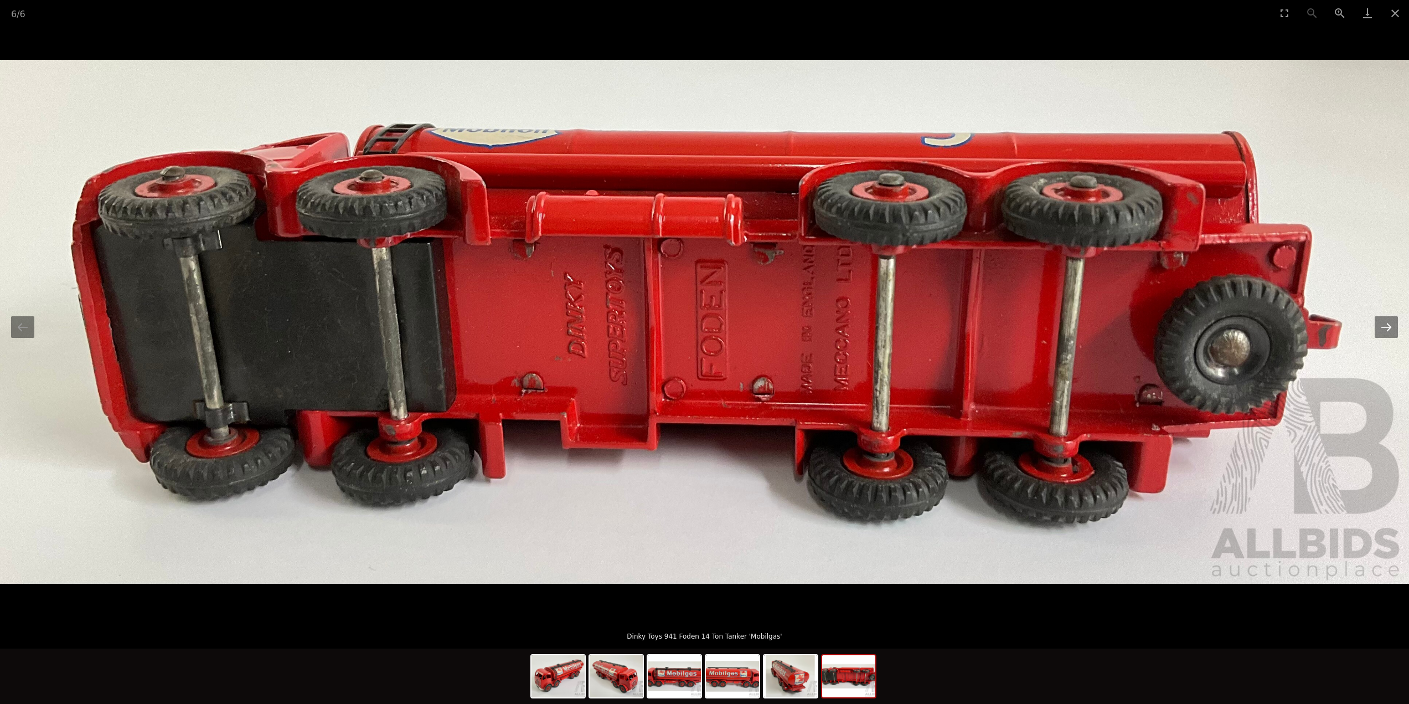
click at [1387, 326] on button "Next slide" at bounding box center [1386, 327] width 23 height 22
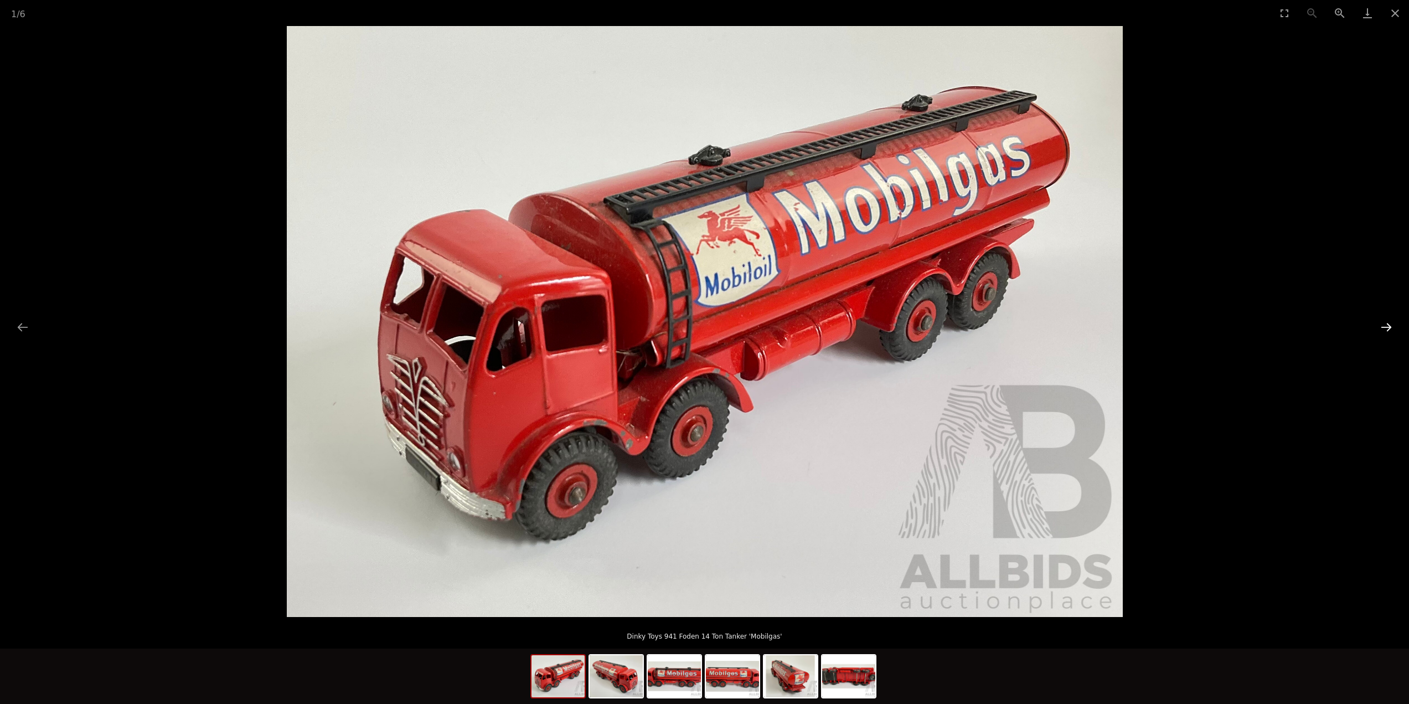
click at [1387, 326] on button "Next slide" at bounding box center [1386, 327] width 23 height 22
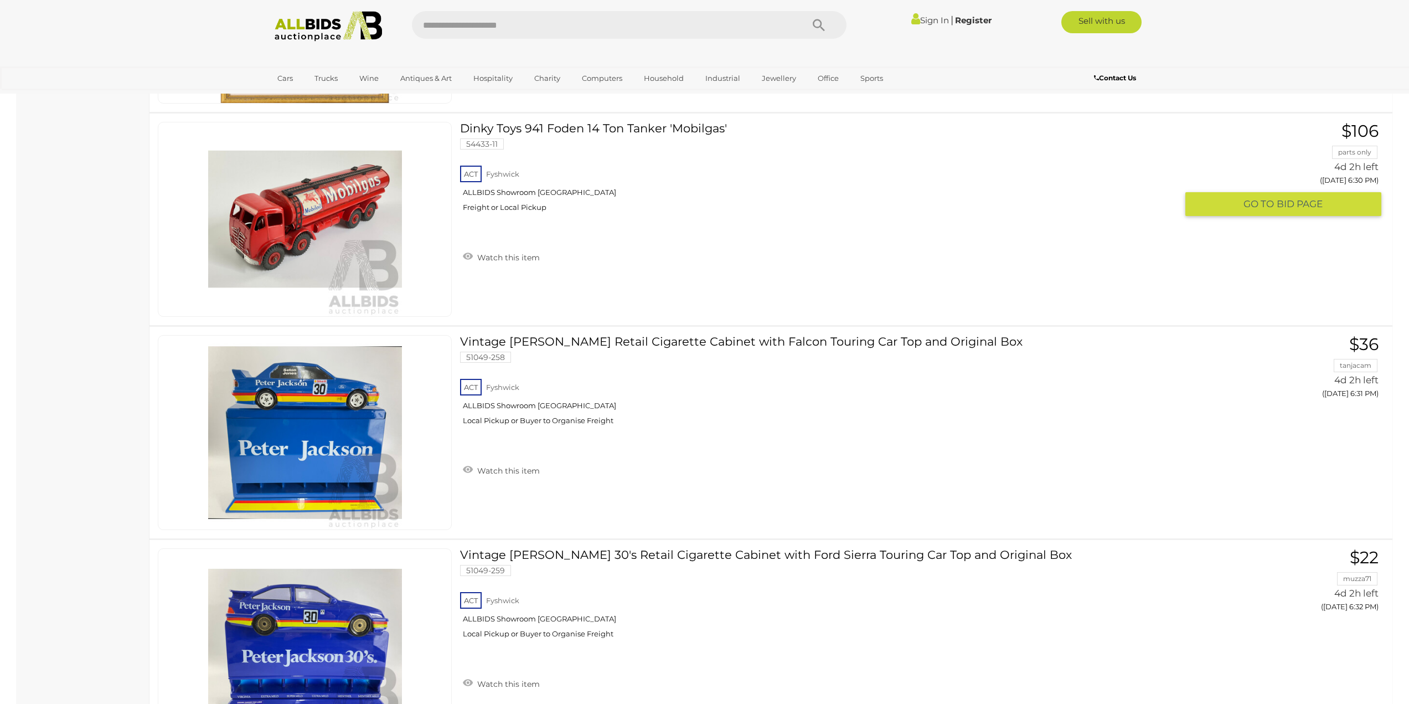
scroll to position [9396, 0]
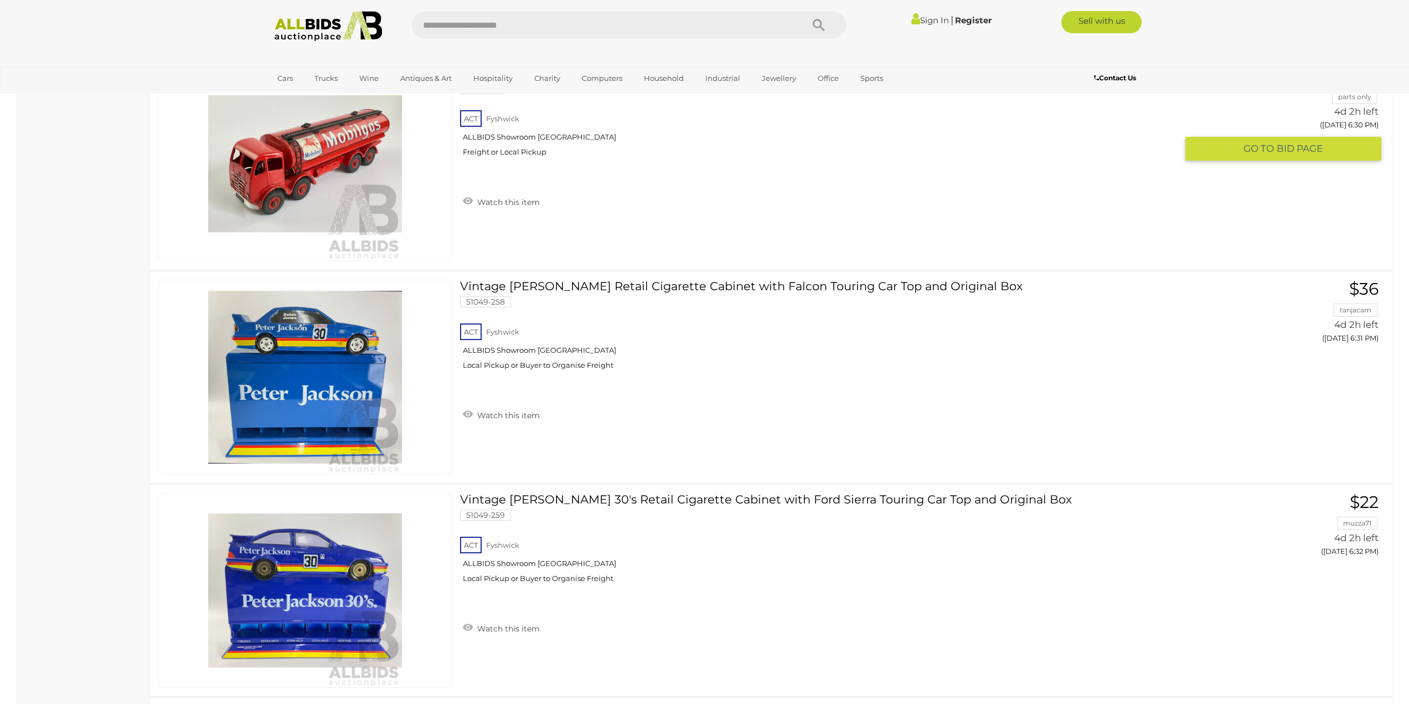
click at [1236, 149] on button "GO TO BID PAGE" at bounding box center [1283, 149] width 196 height 24
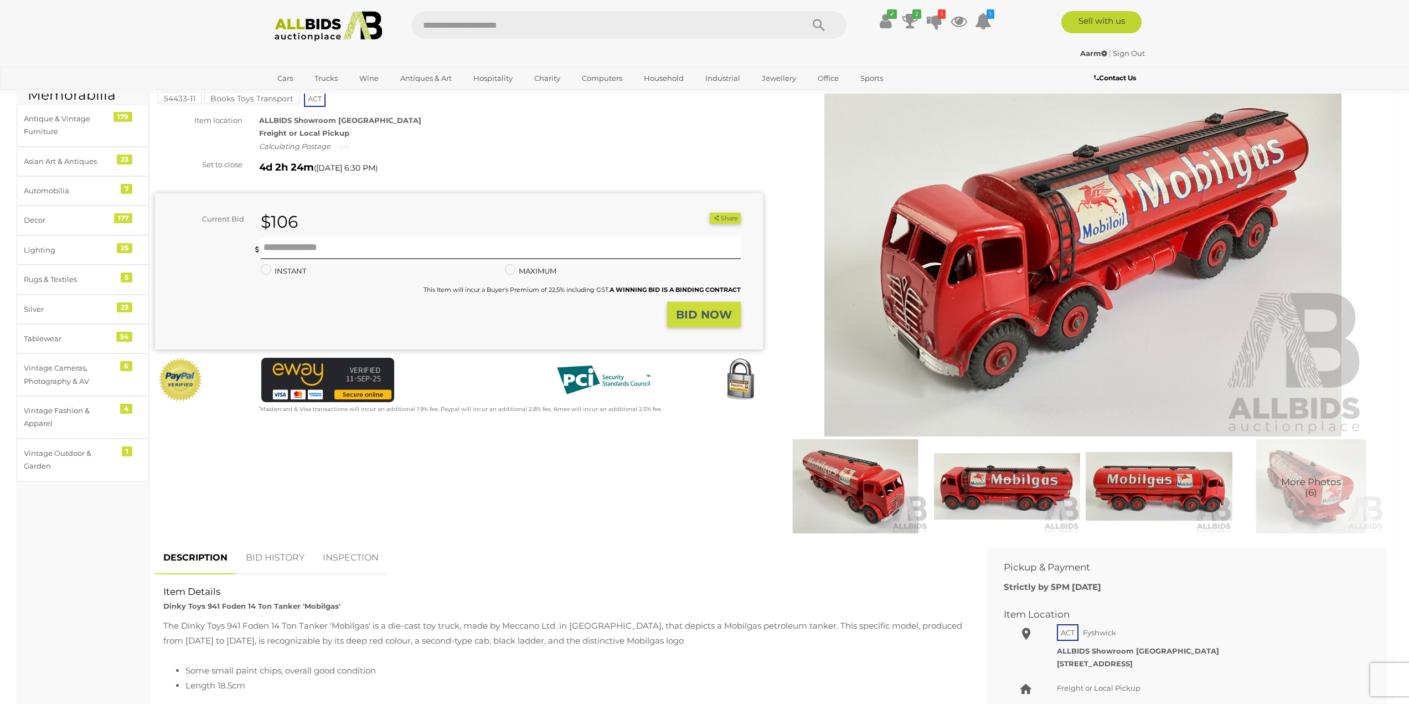
scroll to position [332, 0]
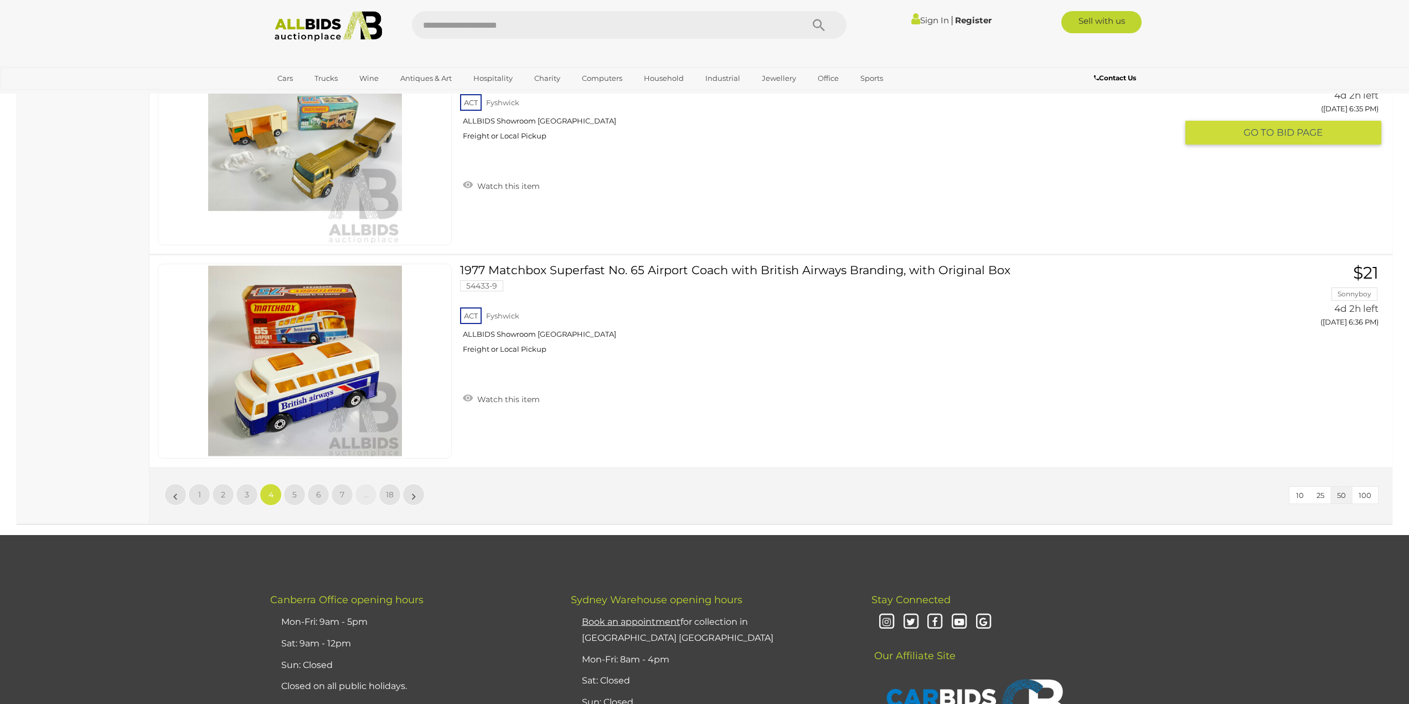
scroll to position [10503, 0]
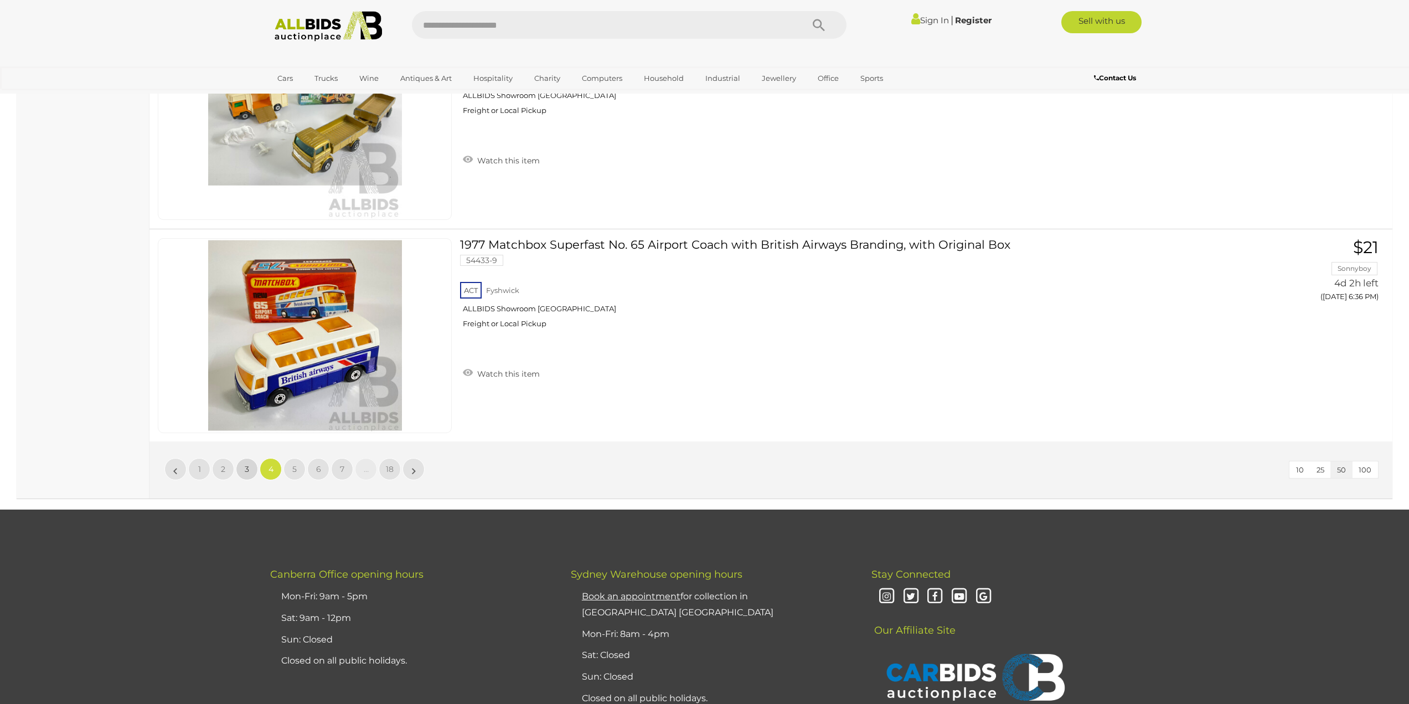
click at [252, 472] on link "3" at bounding box center [247, 469] width 22 height 22
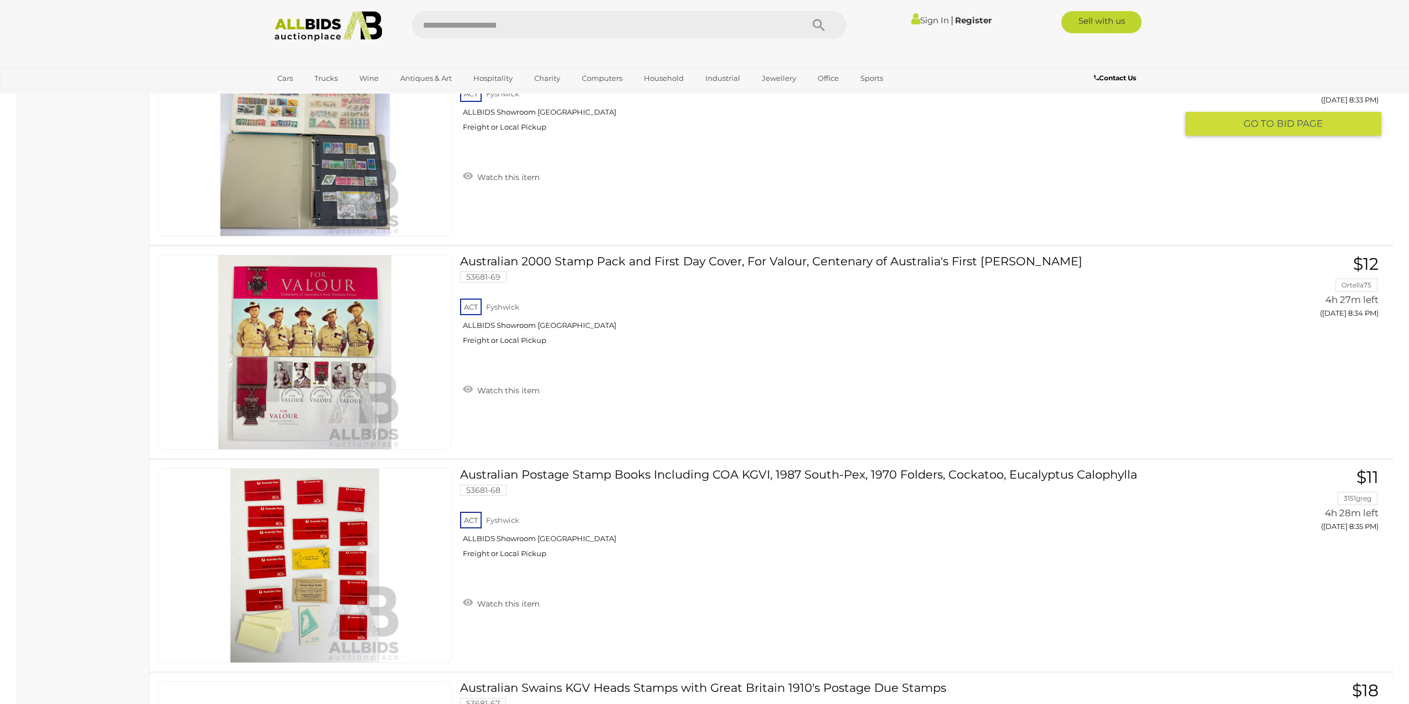
scroll to position [3111, 0]
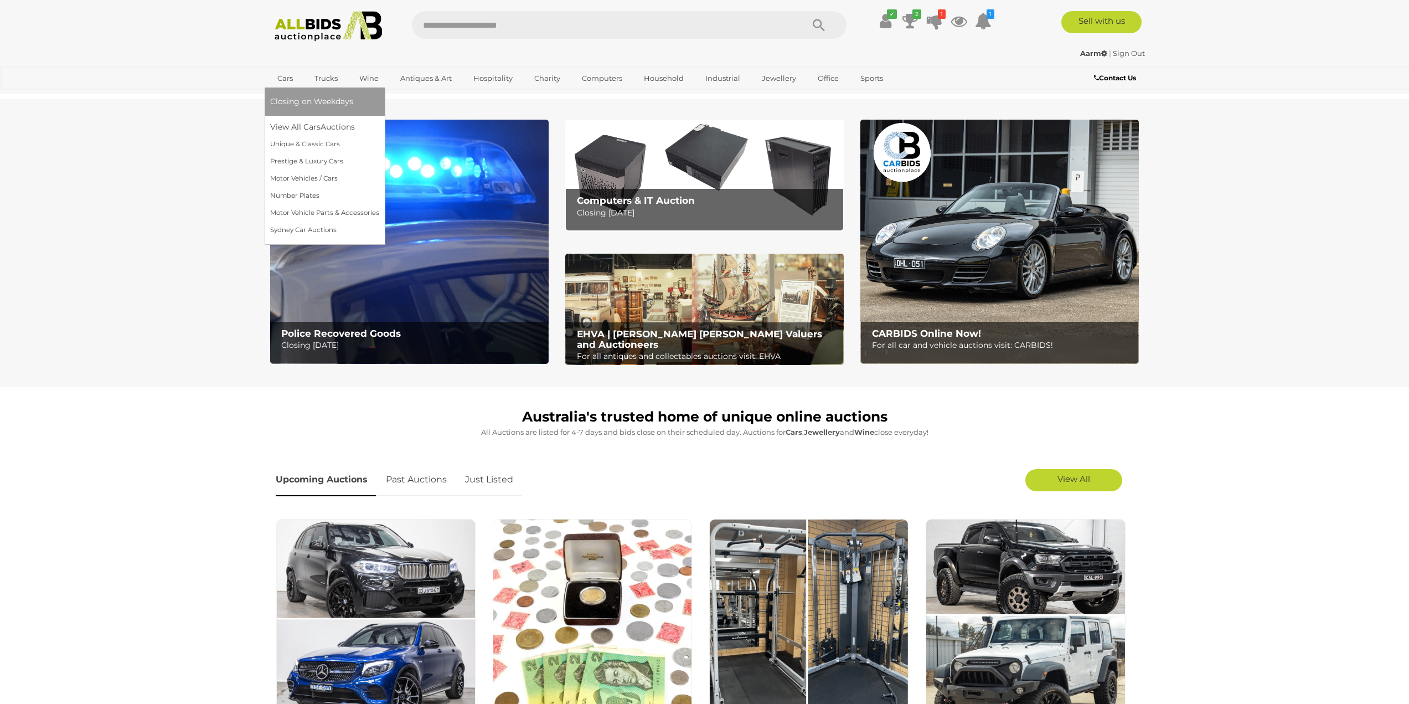
click at [290, 77] on link "Cars" at bounding box center [285, 78] width 30 height 18
click at [303, 124] on link "View All Cars Auctions" at bounding box center [324, 126] width 109 height 17
